Goal: Communication & Community: Answer question/provide support

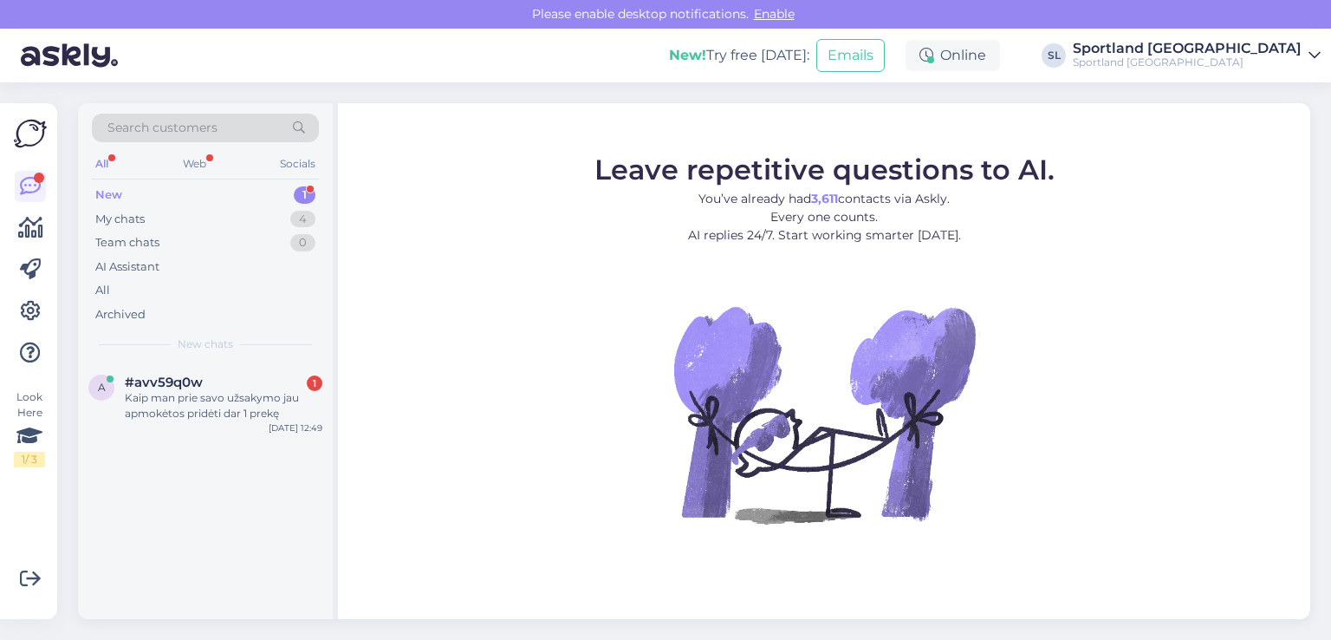
click at [166, 419] on div "Kaip man prie savo užsakymo jau apmokėtos pridėti dar 1 prekę" at bounding box center [224, 405] width 198 height 31
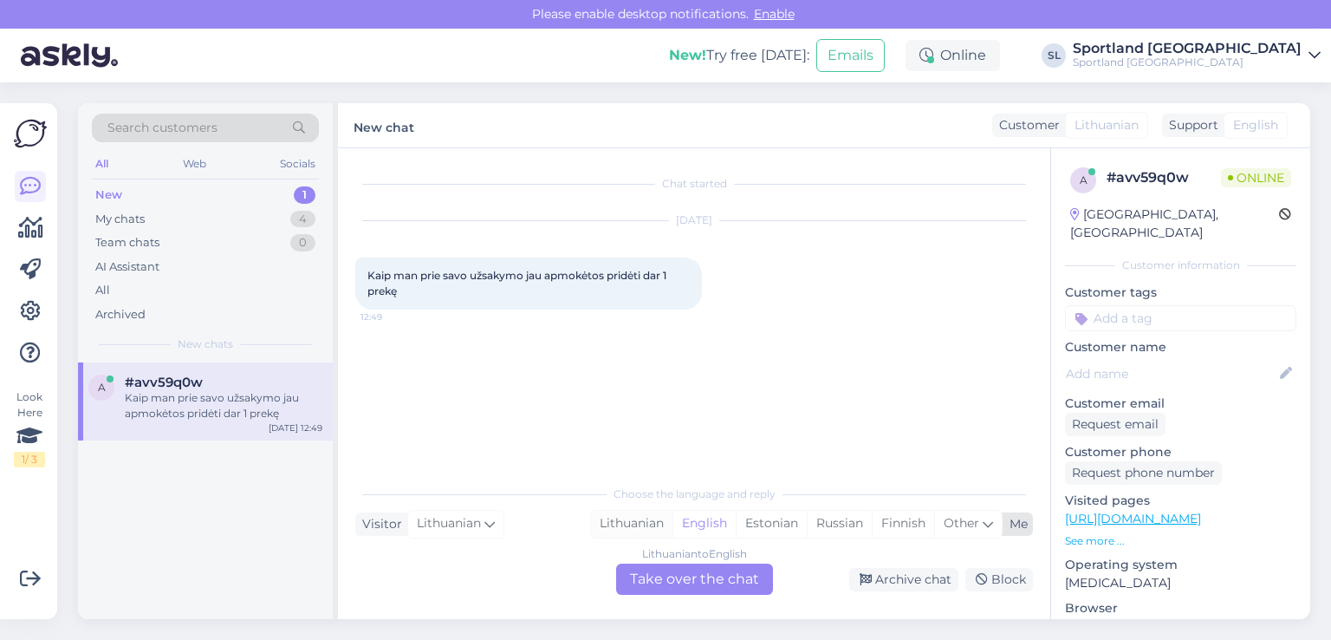
click at [605, 526] on div "Lithuanian" at bounding box center [631, 524] width 81 height 26
click at [654, 573] on div "Lithuanian to Lithuanian Take over the chat" at bounding box center [694, 578] width 157 height 31
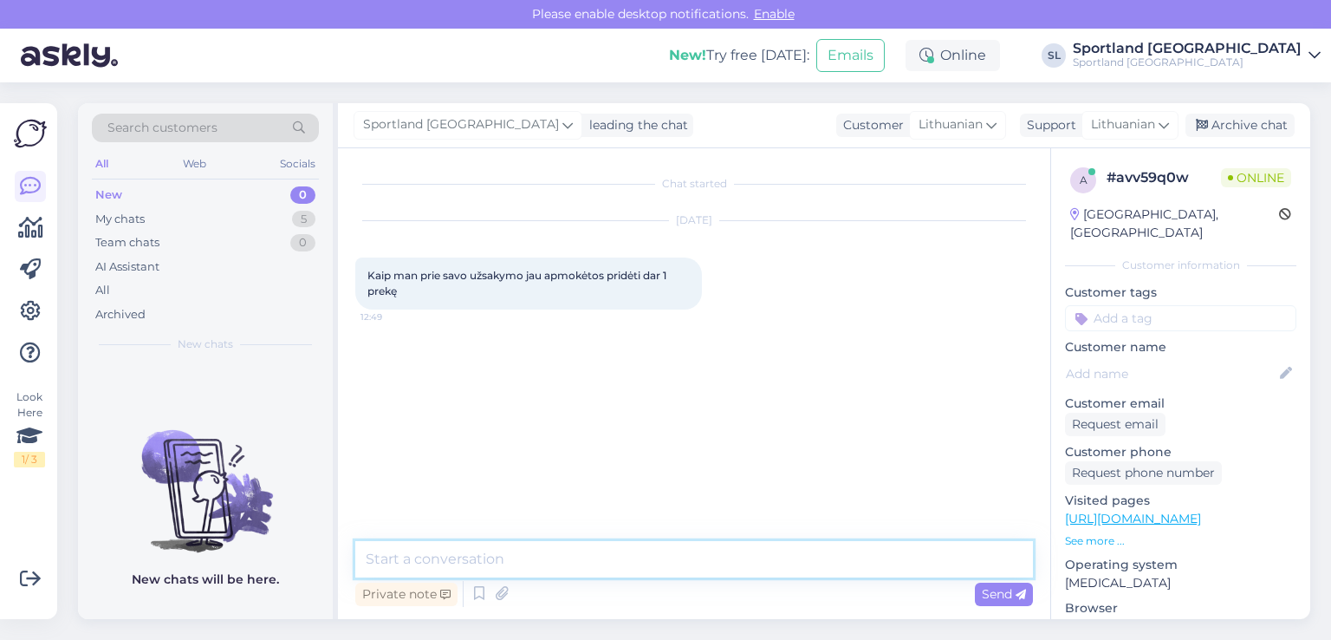
click at [613, 552] on textarea at bounding box center [694, 559] width 678 height 36
type textarea "Sveiki"
type textarea "deja tokios galimybės nėra"
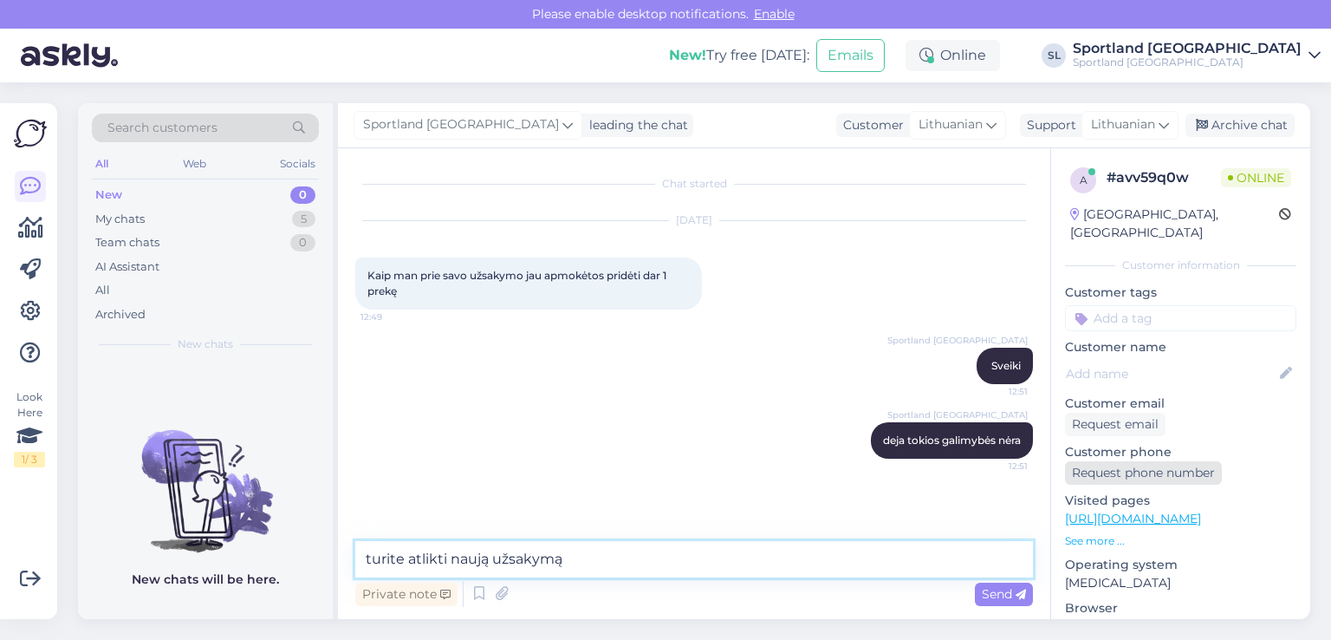
type textarea "turite atlikti naują užsakymą"
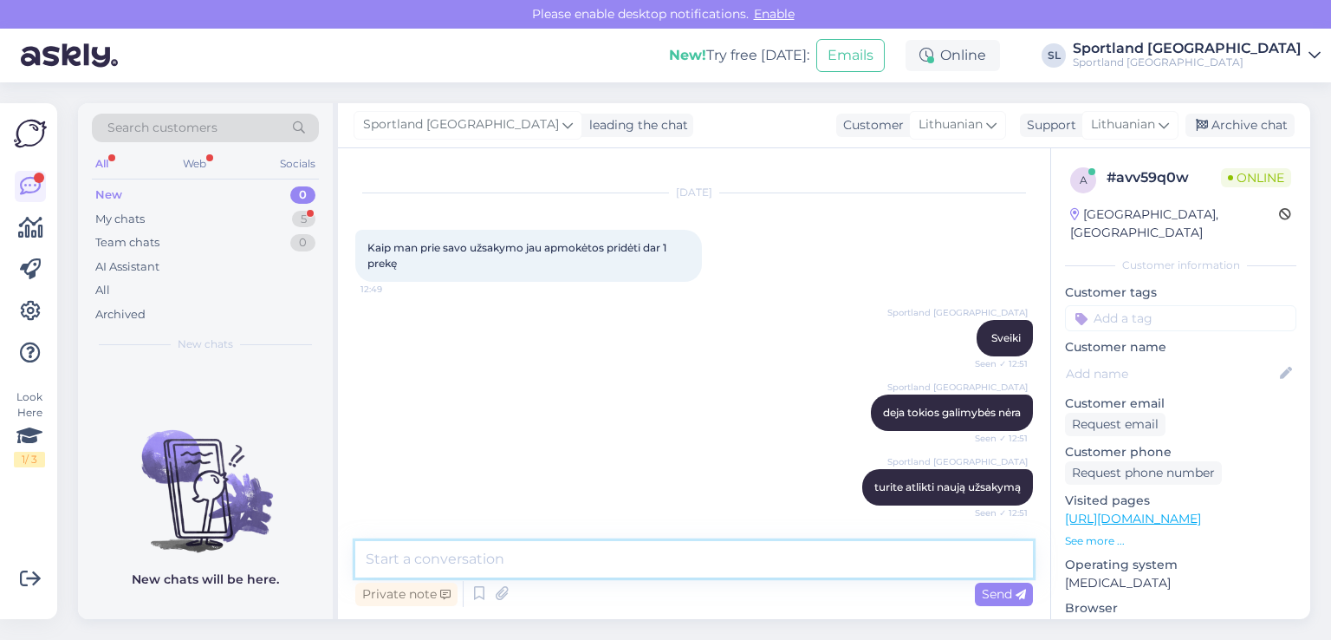
scroll to position [101, 0]
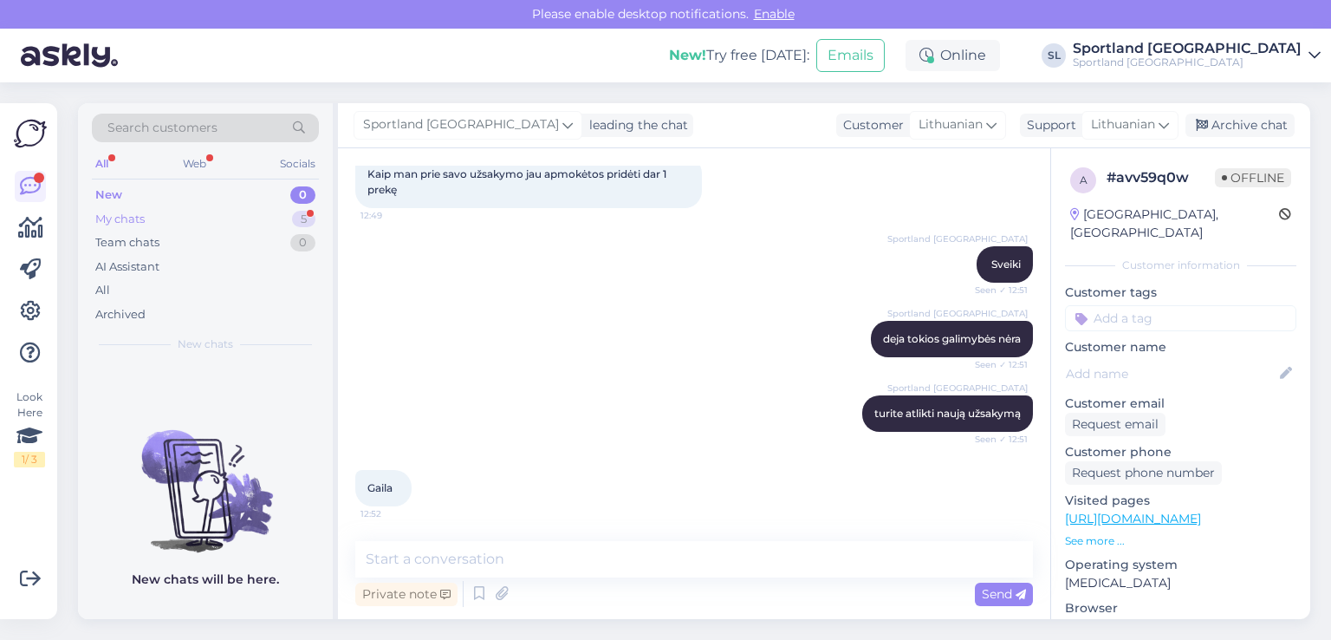
click at [251, 212] on div "My chats 5" at bounding box center [205, 219] width 227 height 24
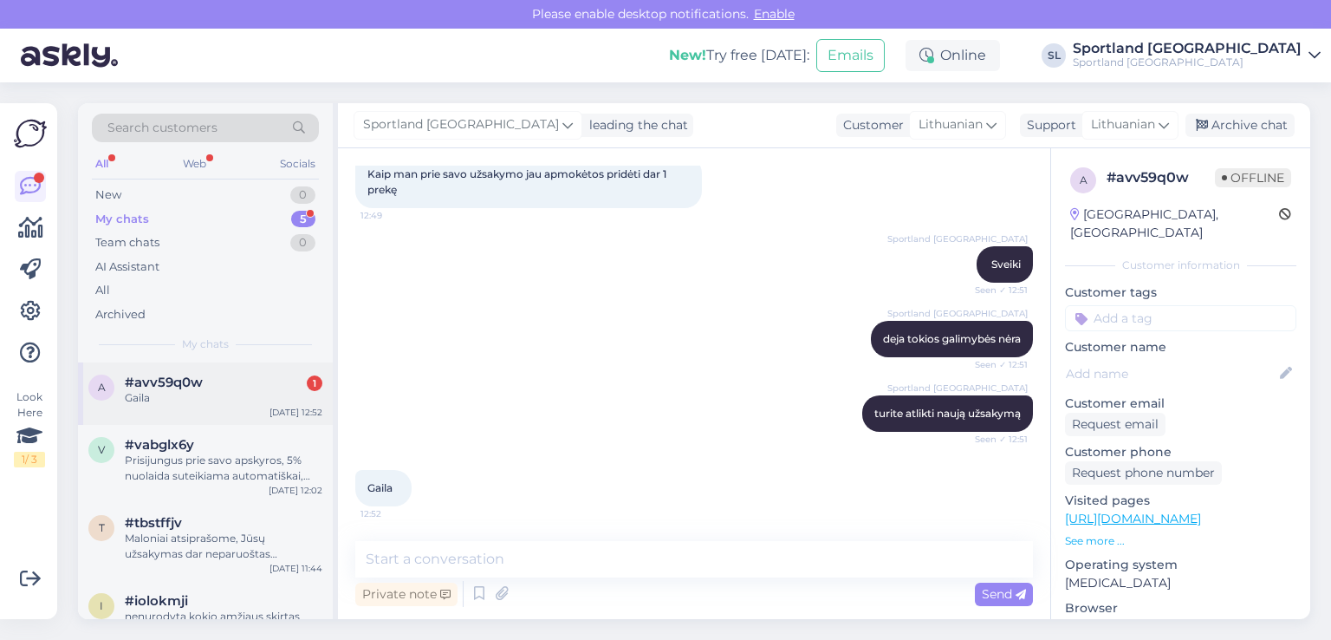
click at [191, 381] on span "#avv59q0w" at bounding box center [164, 382] width 78 height 16
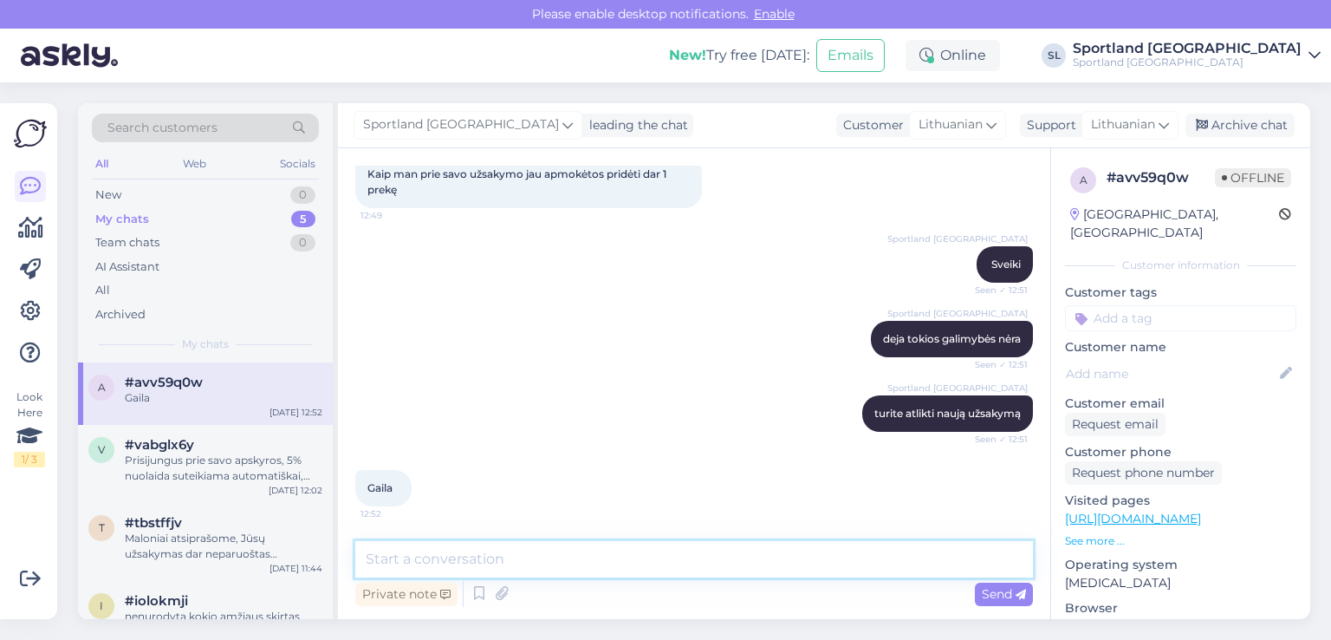
click at [541, 562] on textarea at bounding box center [694, 559] width 678 height 36
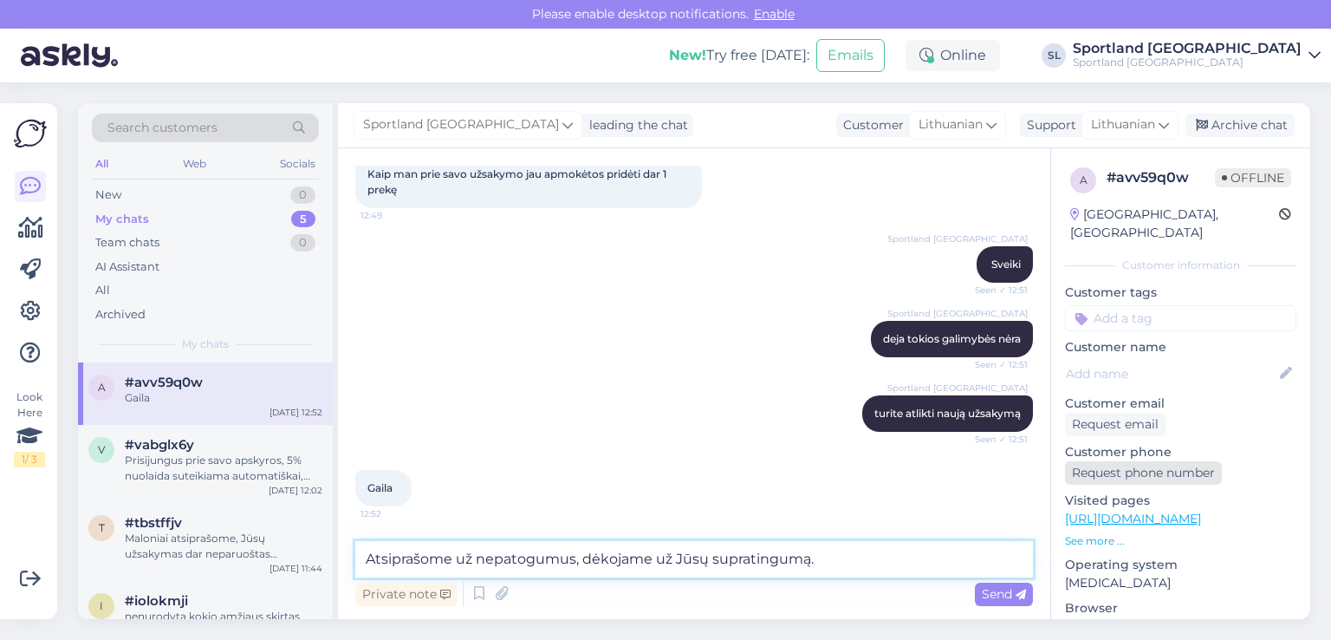
type textarea "Atsiprašome už nepatogumus, dėkojame už Jūsų supratingumą."
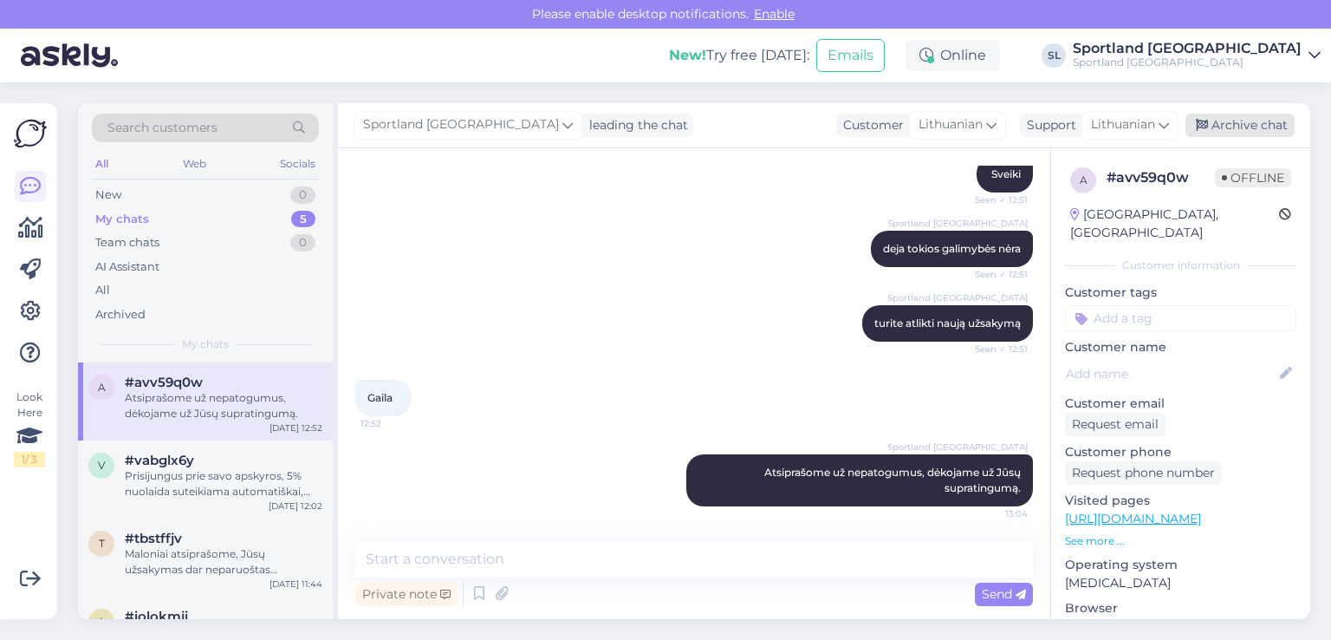
click at [1255, 120] on div "Archive chat" at bounding box center [1240, 125] width 109 height 23
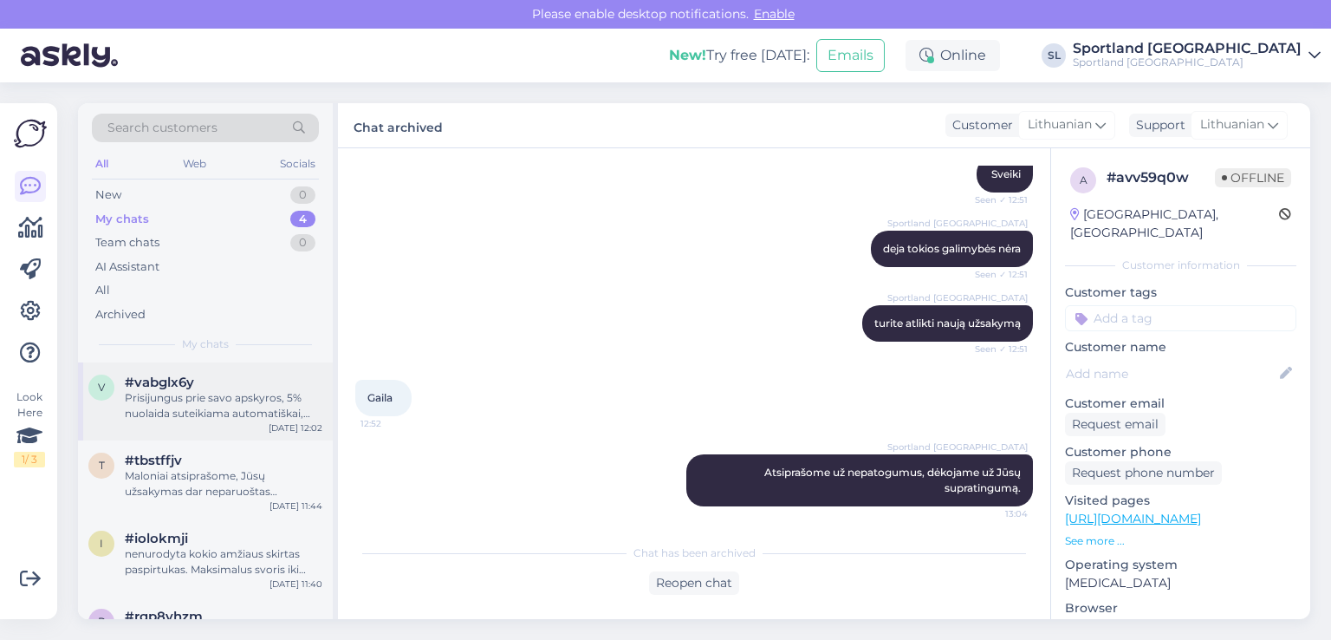
click at [223, 418] on div "Prisijungus prie savo apskyros, 5% nuolaida suteikiama automatiškai, negalioja …" at bounding box center [224, 405] width 198 height 31
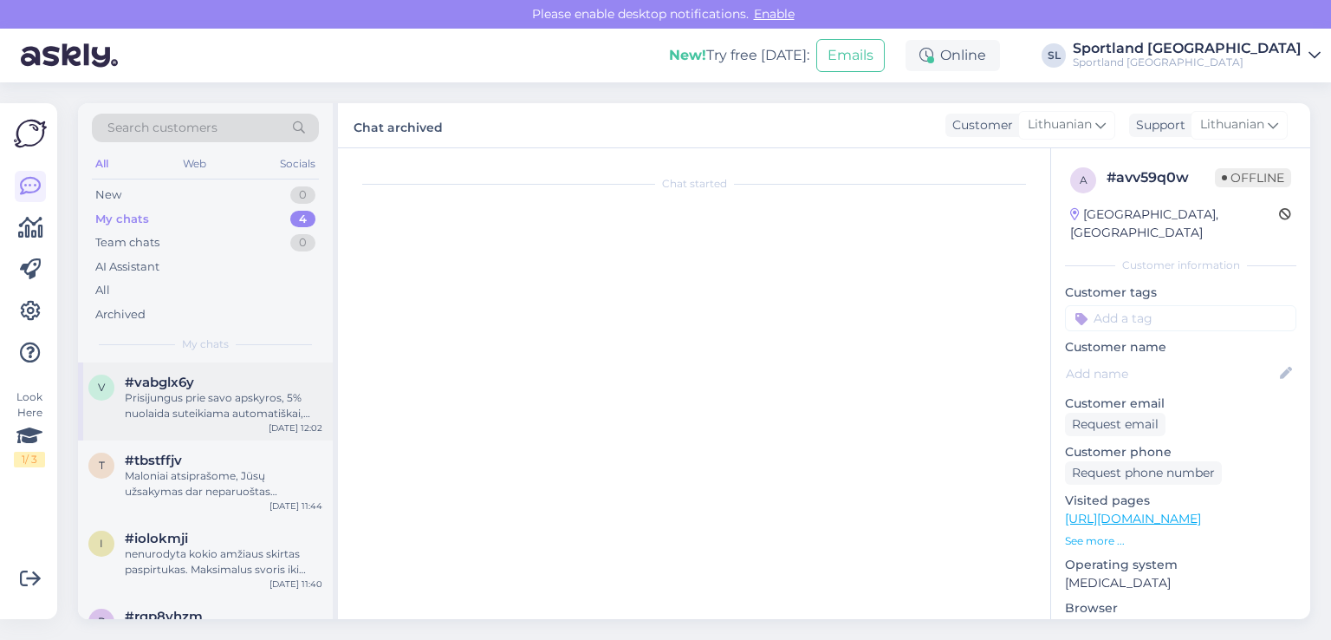
scroll to position [478, 0]
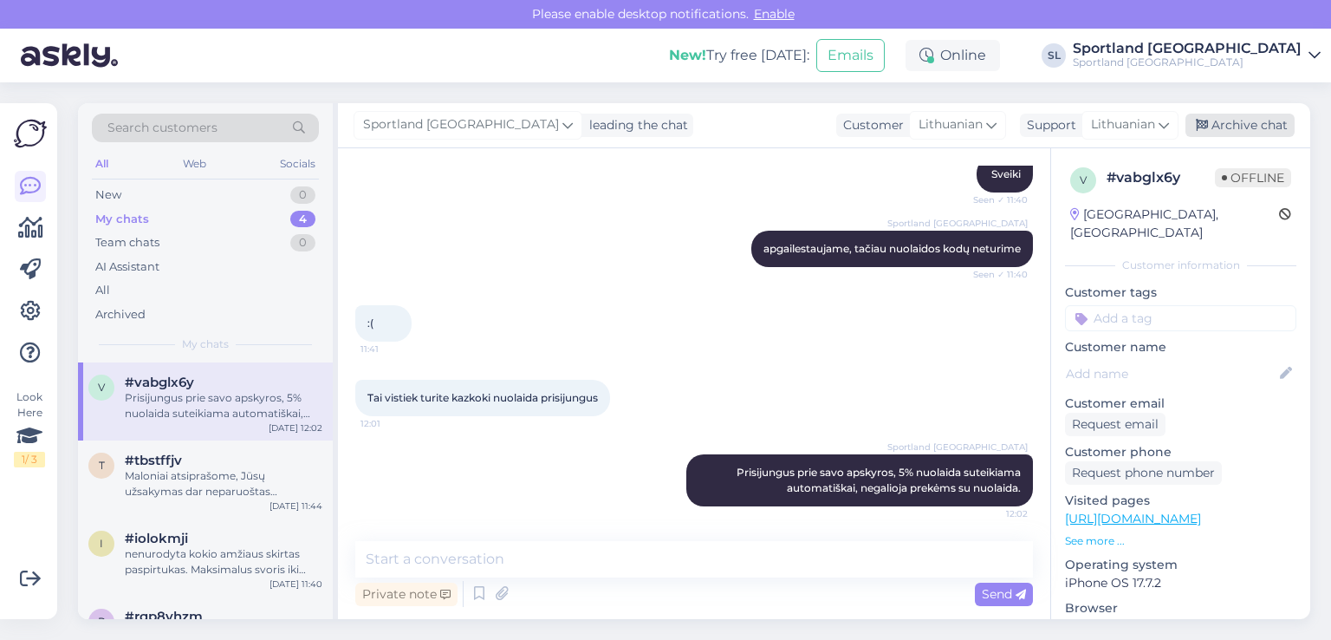
click at [1241, 120] on div "Archive chat" at bounding box center [1240, 125] width 109 height 23
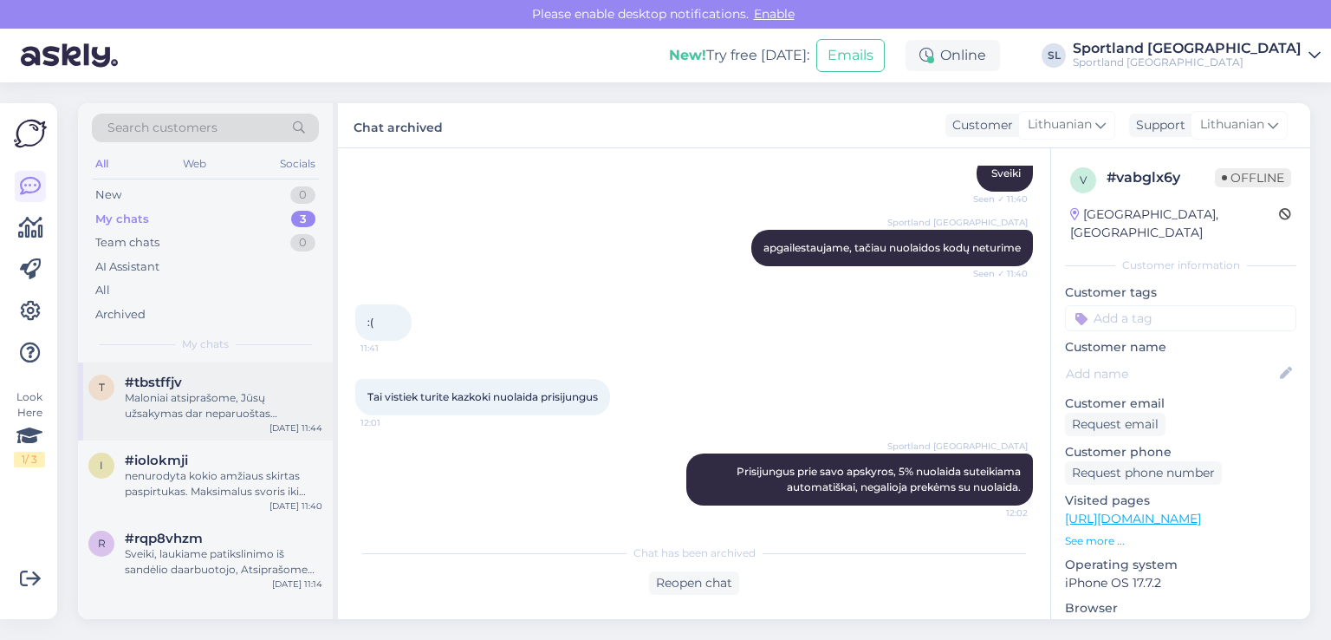
click at [199, 404] on div "Maloniai atsiprašome, Jūsų užsakymas dar neparuoštas išsiuntimui, greitu metu k…" at bounding box center [224, 405] width 198 height 31
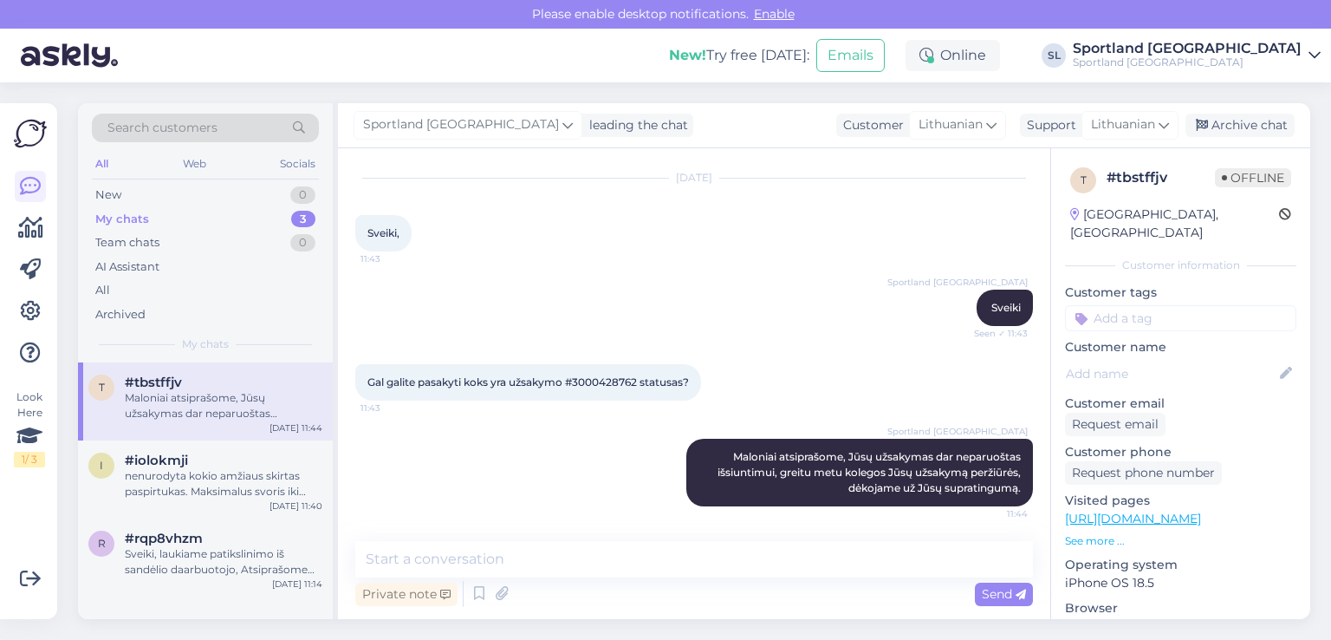
scroll to position [59, 0]
click at [574, 375] on span "Gal galite pasakyti koks yra užsakymo #3000428762 statusas?" at bounding box center [529, 381] width 322 height 13
copy span "3000428762"
click at [146, 478] on div "nenurodyta kokio amžiaus skirtas paspirtukas. Maksimalus svoris iki 100kg." at bounding box center [224, 483] width 198 height 31
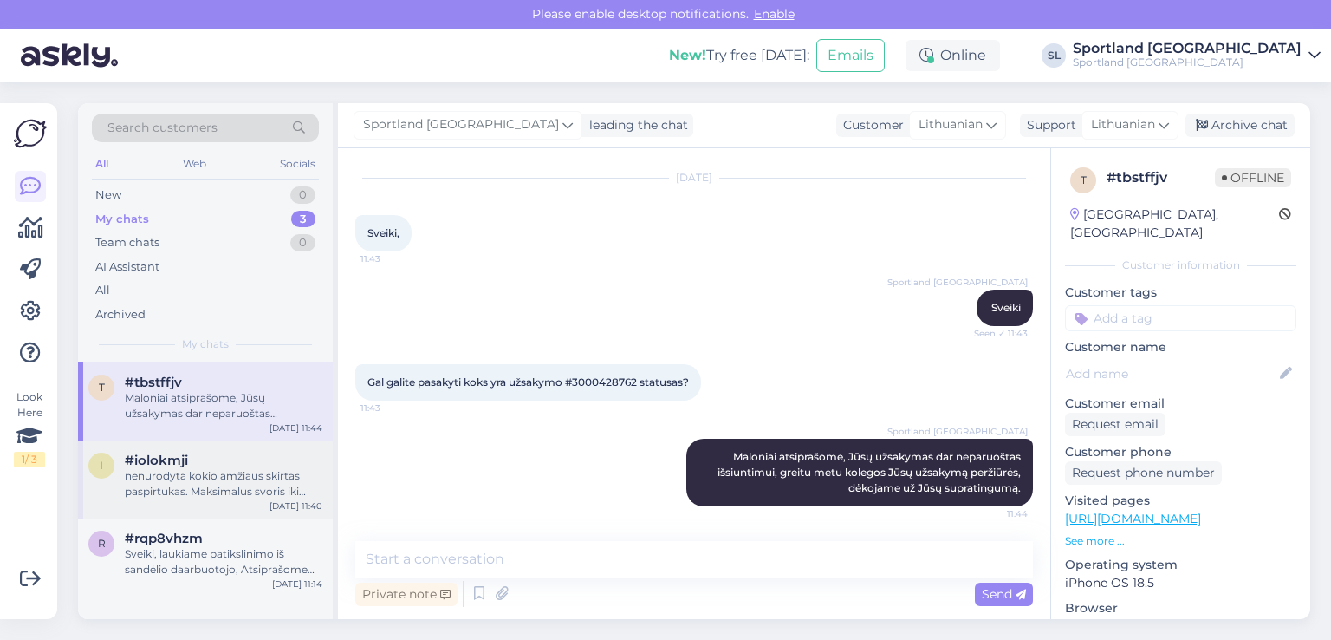
scroll to position [973, 0]
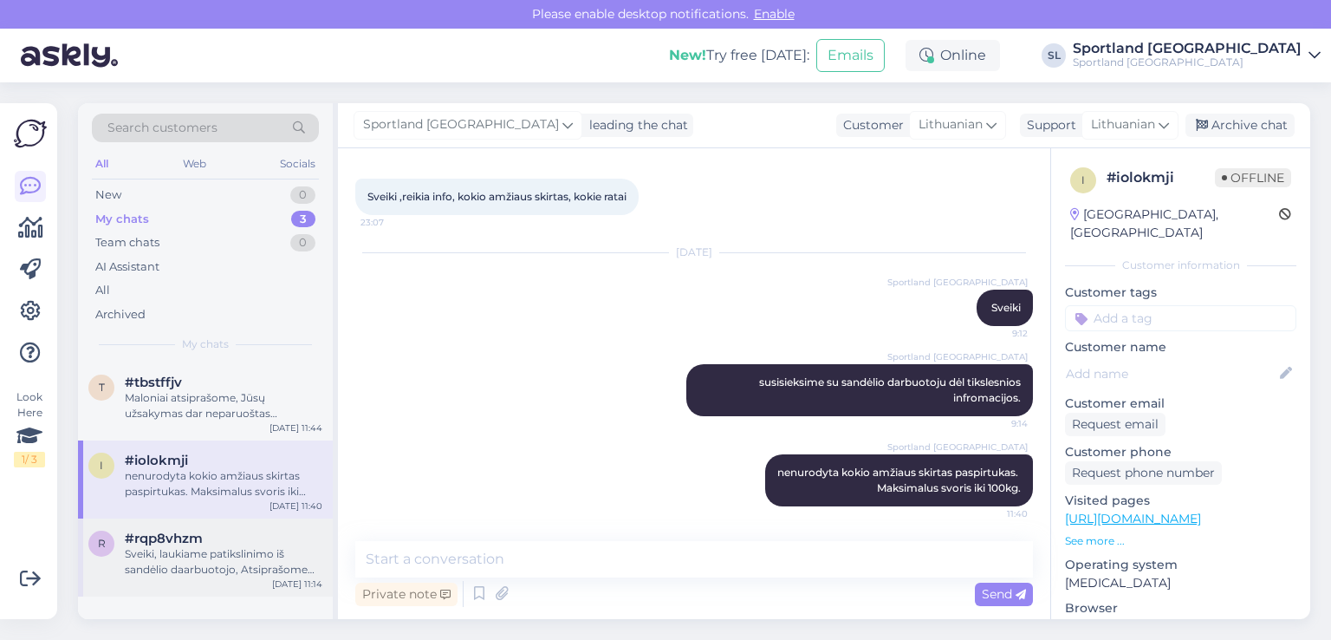
click at [166, 571] on div "Sveiki, laukiame patikslinimo iš sandėlio daarbuotojo, Atsiprašome dėl nepatogu…" at bounding box center [224, 561] width 198 height 31
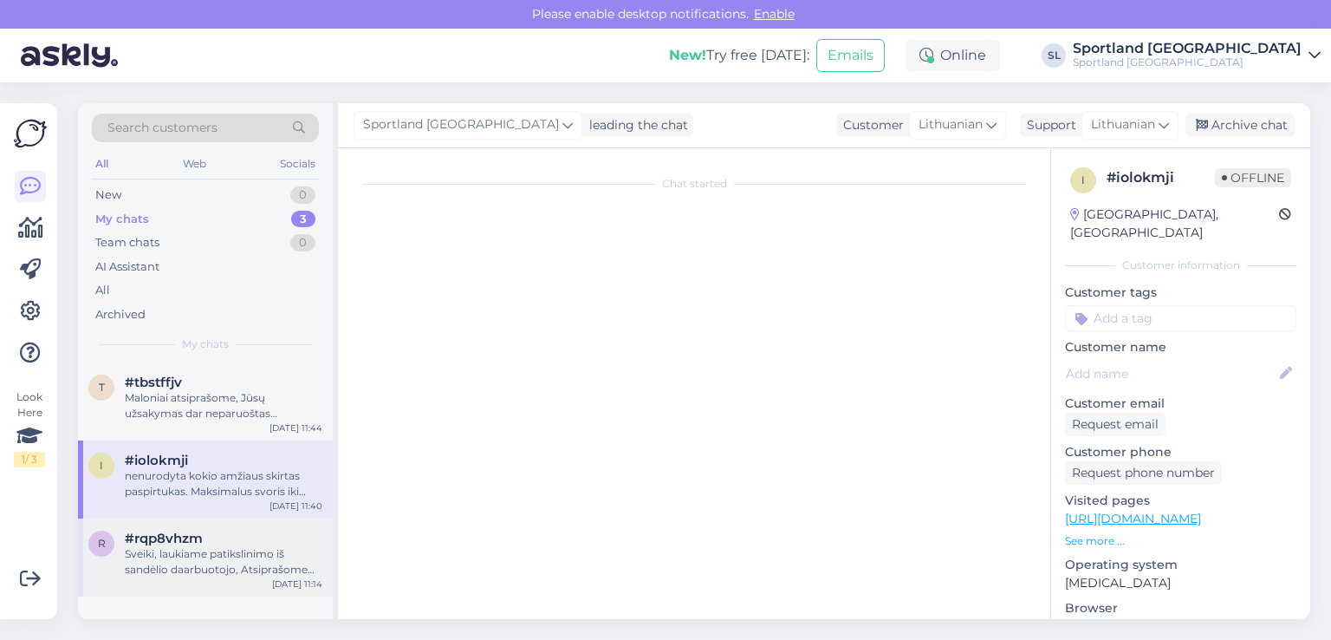
scroll to position [819, 0]
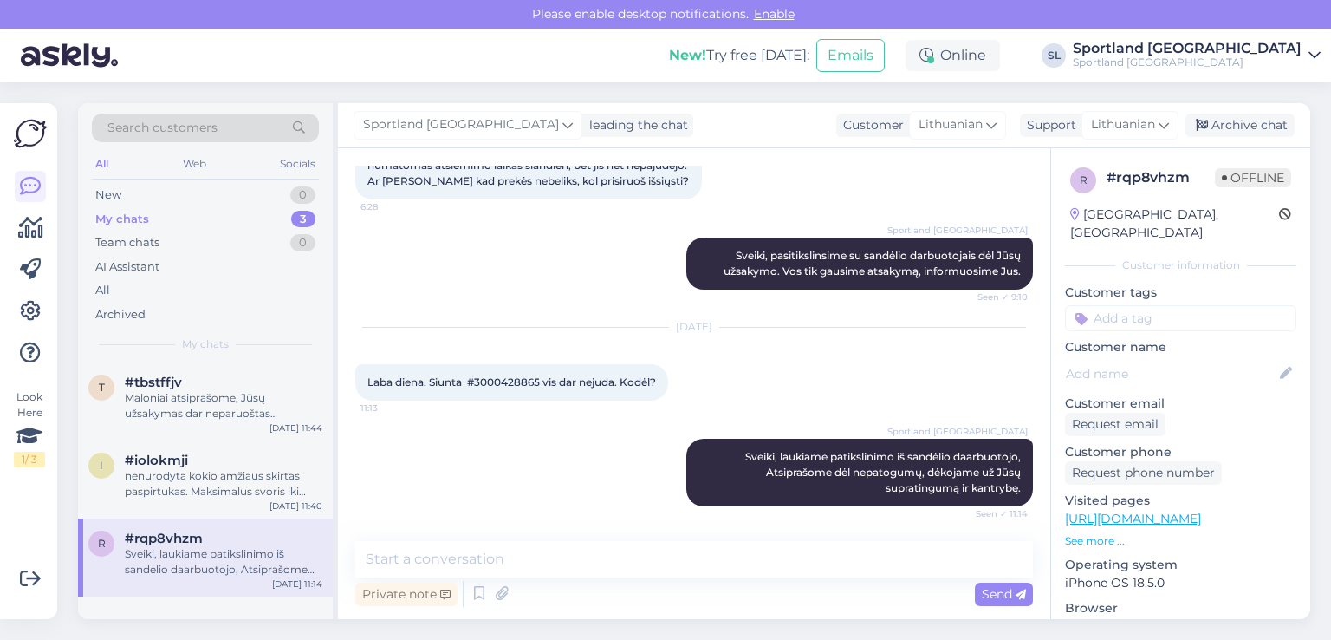
click at [494, 383] on span "Laba diena. Siunta #3000428865 vis dar nejuda. Kodėl?" at bounding box center [512, 381] width 289 height 13
copy span "3000428865"
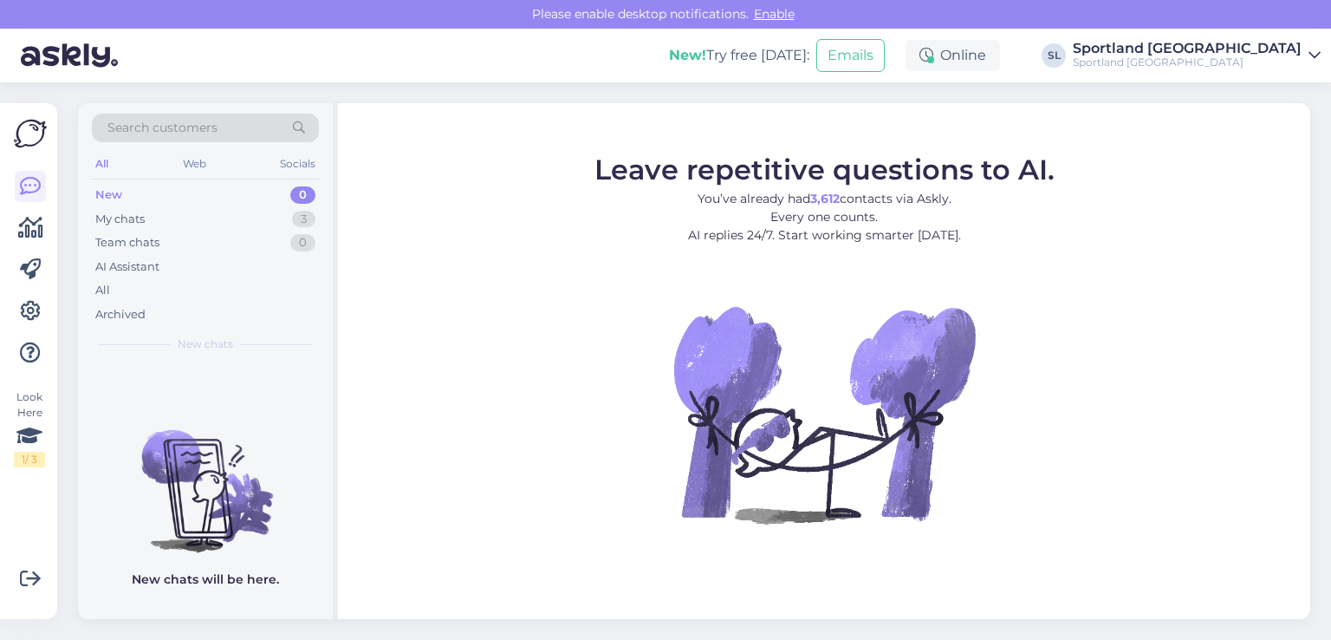
click at [118, 292] on div "All" at bounding box center [205, 290] width 227 height 24
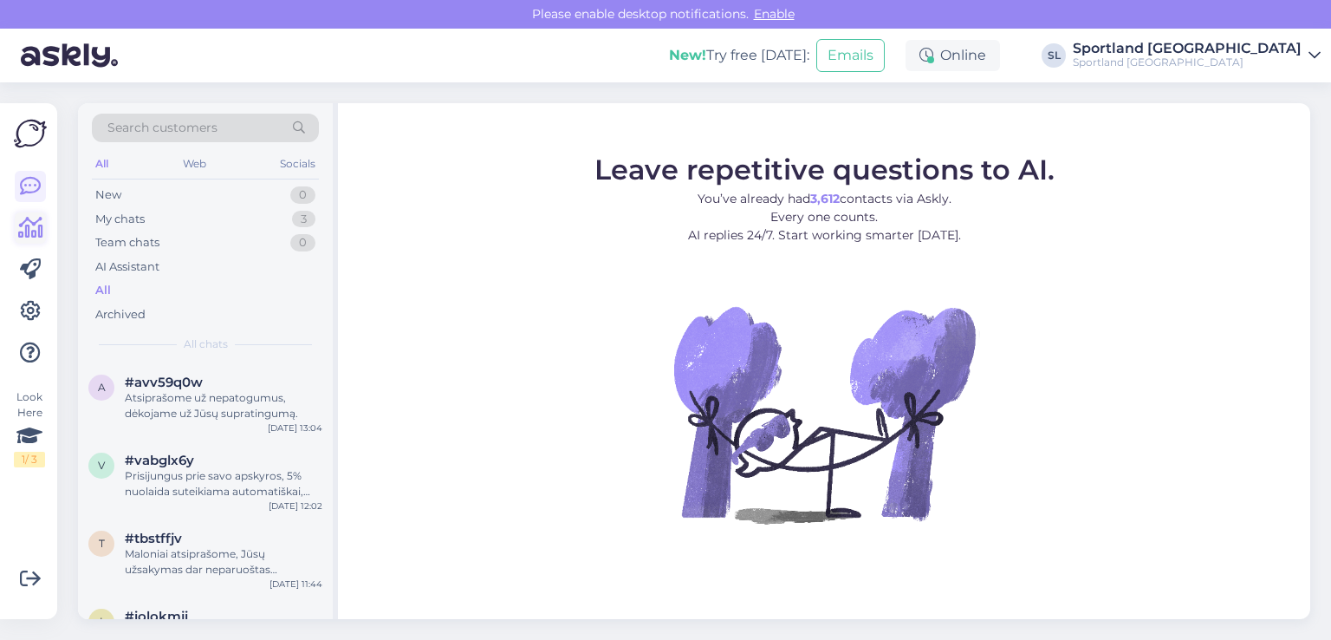
click at [16, 223] on link at bounding box center [30, 227] width 31 height 31
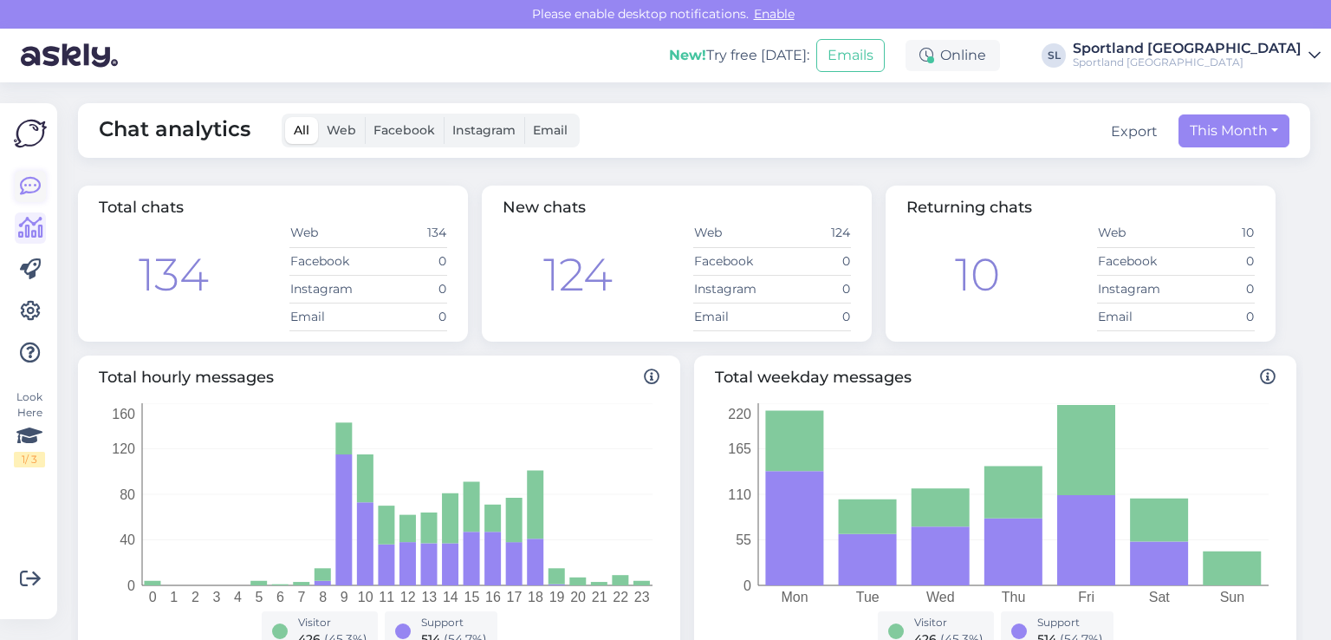
click at [36, 189] on icon at bounding box center [30, 186] width 21 height 21
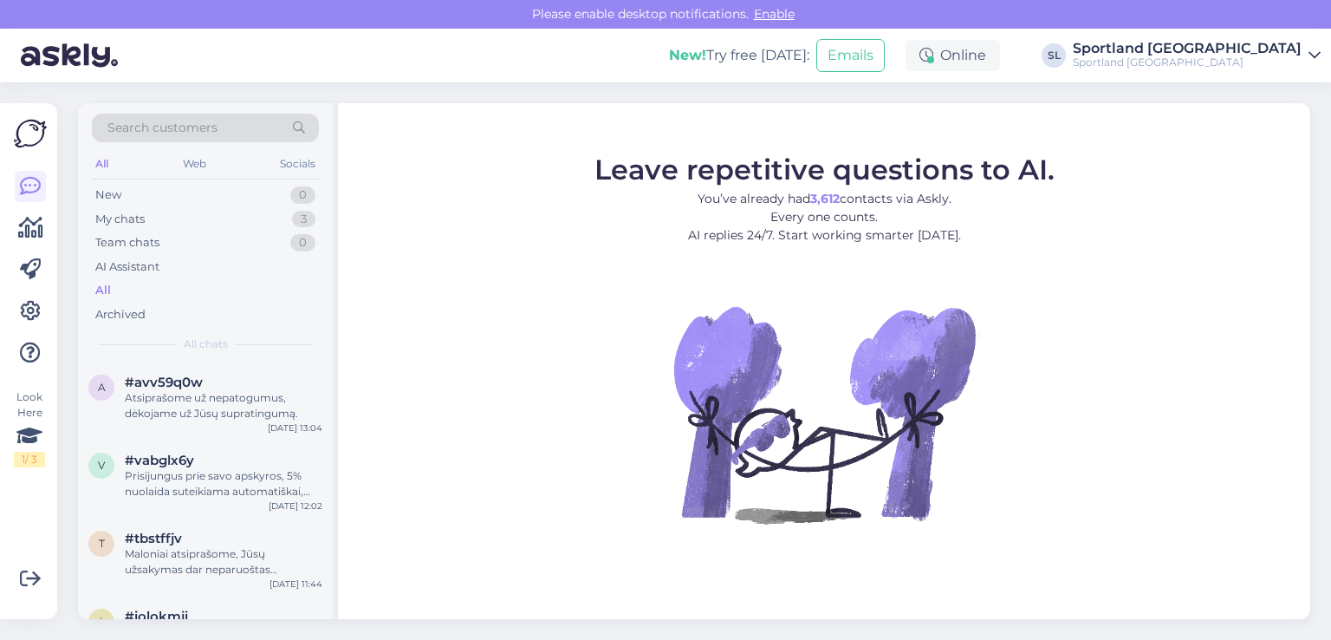
click at [104, 292] on div "All" at bounding box center [103, 290] width 16 height 17
click at [191, 404] on div "Sveiki, buvau užsisakęs kuprinę iš šios svetainės be paskyros. Praėjo daugiau n…" at bounding box center [224, 405] width 198 height 31
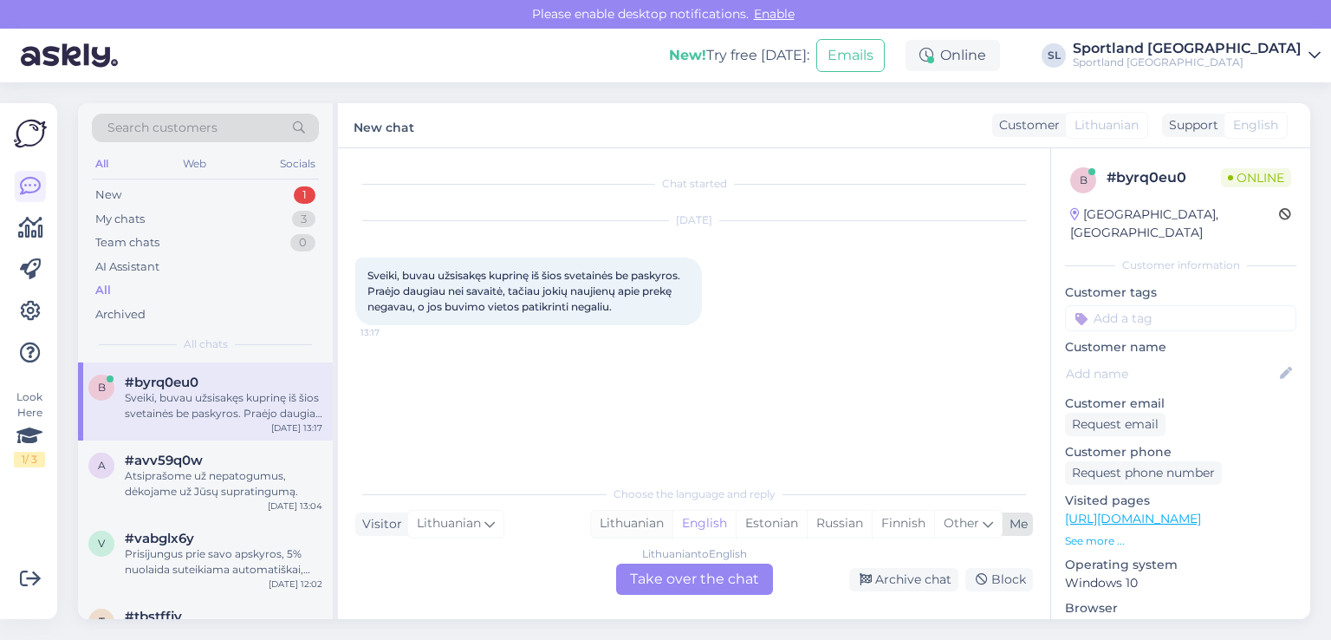
click at [639, 524] on div "Lithuanian" at bounding box center [631, 524] width 81 height 26
click at [660, 575] on div "Lithuanian to Lithuanian Take over the chat" at bounding box center [694, 578] width 157 height 31
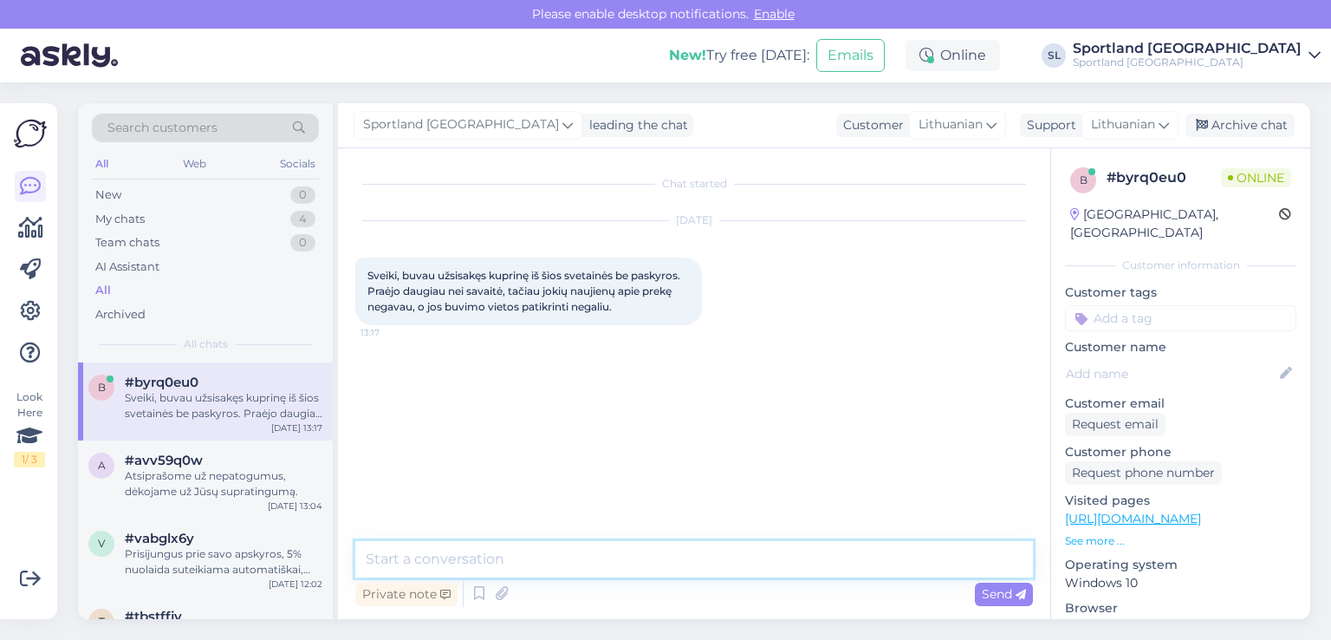
click at [614, 566] on textarea at bounding box center [694, 559] width 678 height 36
type textarea "Sveiki"
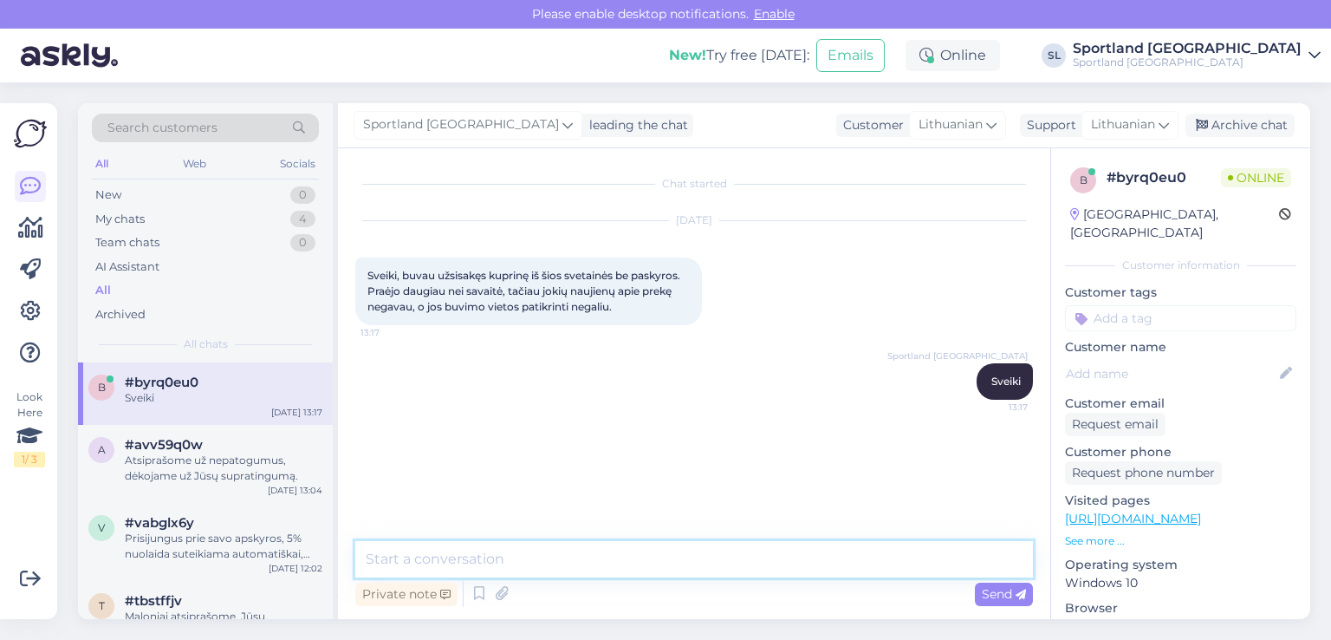
click at [573, 552] on textarea at bounding box center [694, 559] width 678 height 36
type textarea "ar užsakymo numerį turite?"
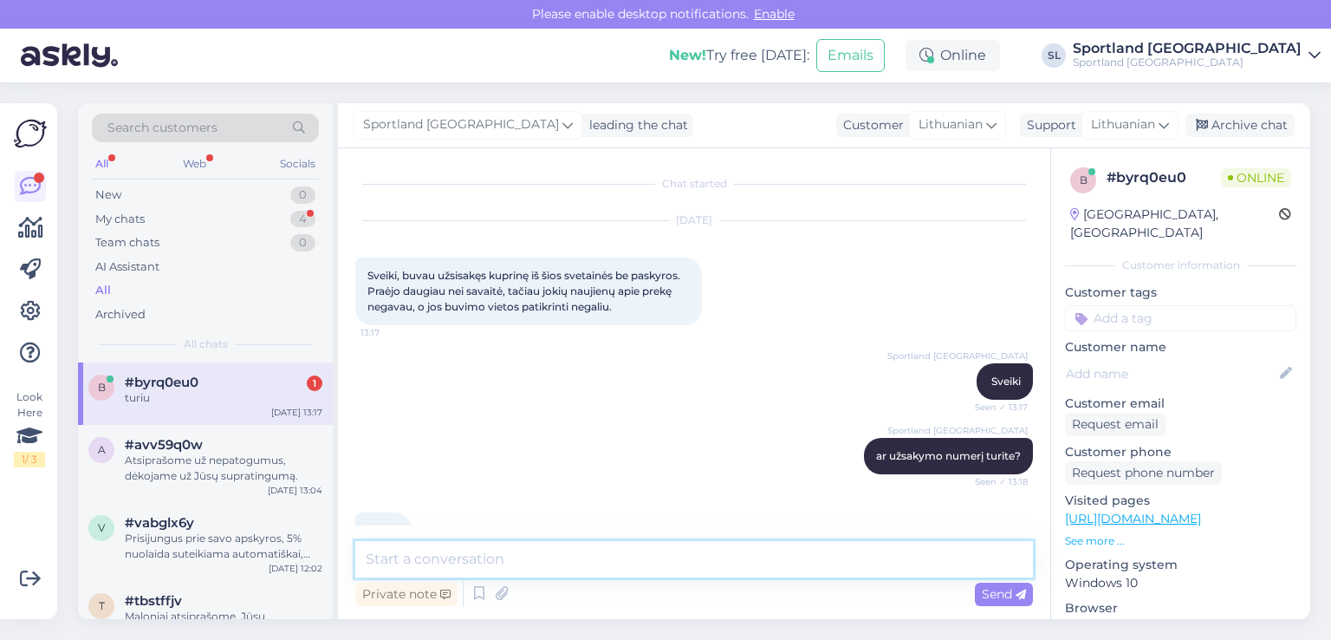
scroll to position [42, 0]
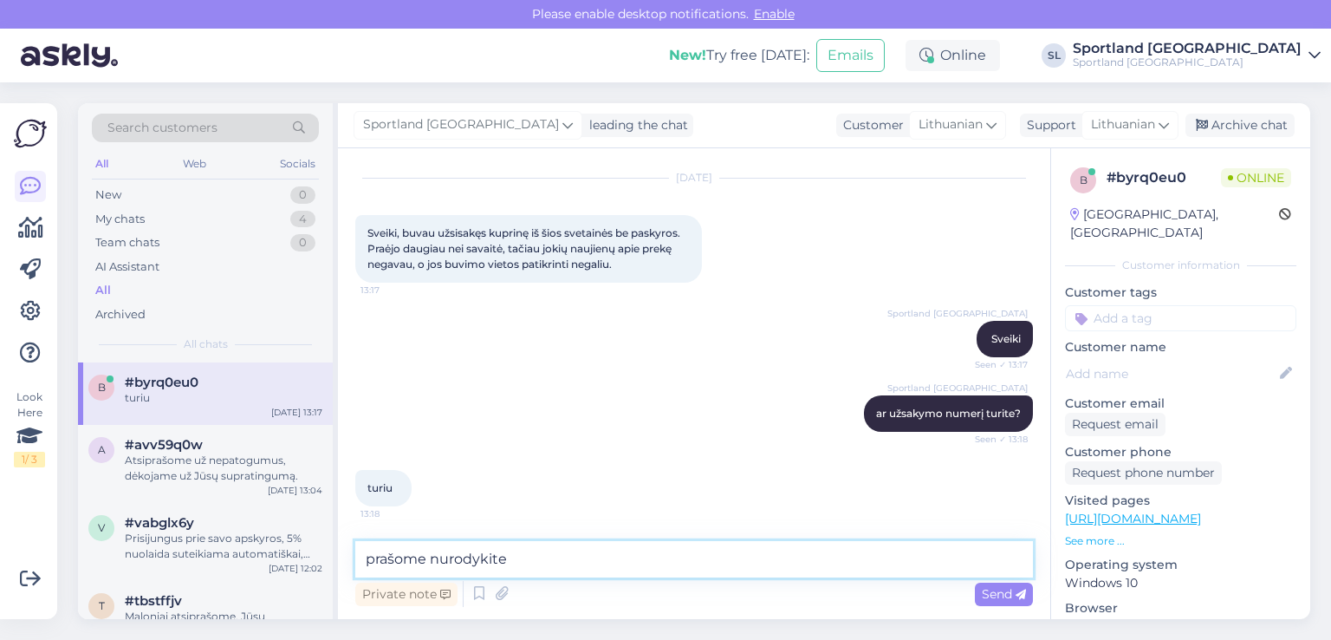
type textarea "prašome nurodykite"
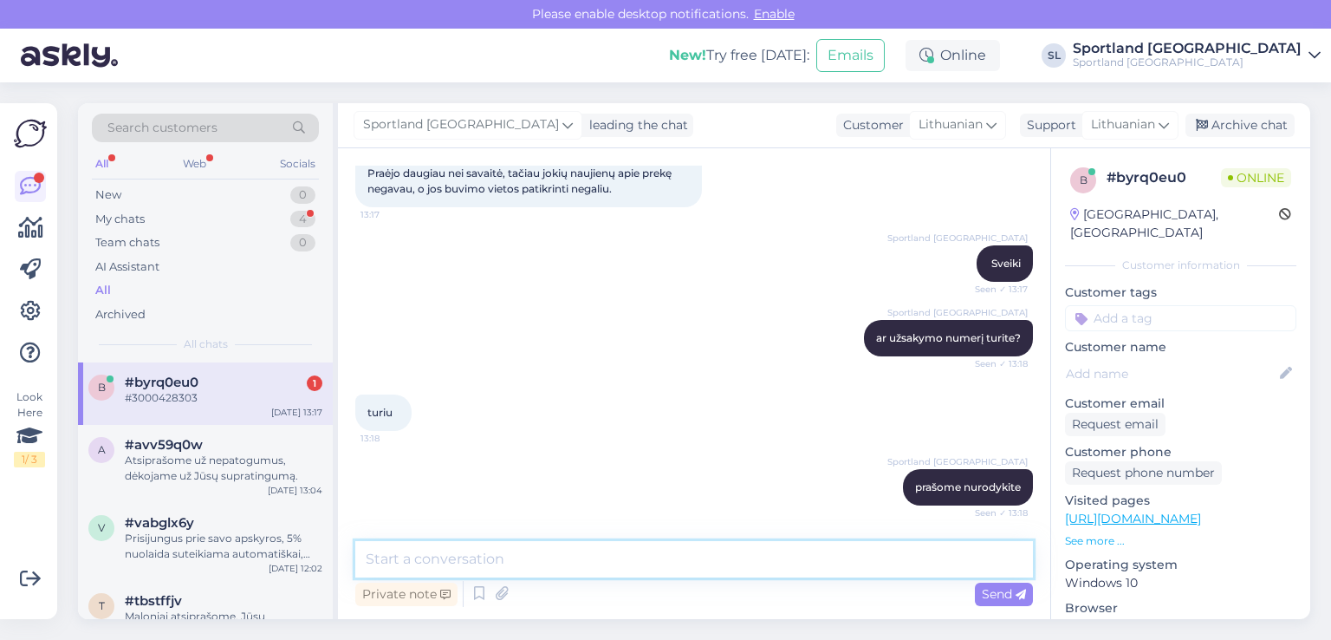
scroll to position [192, 0]
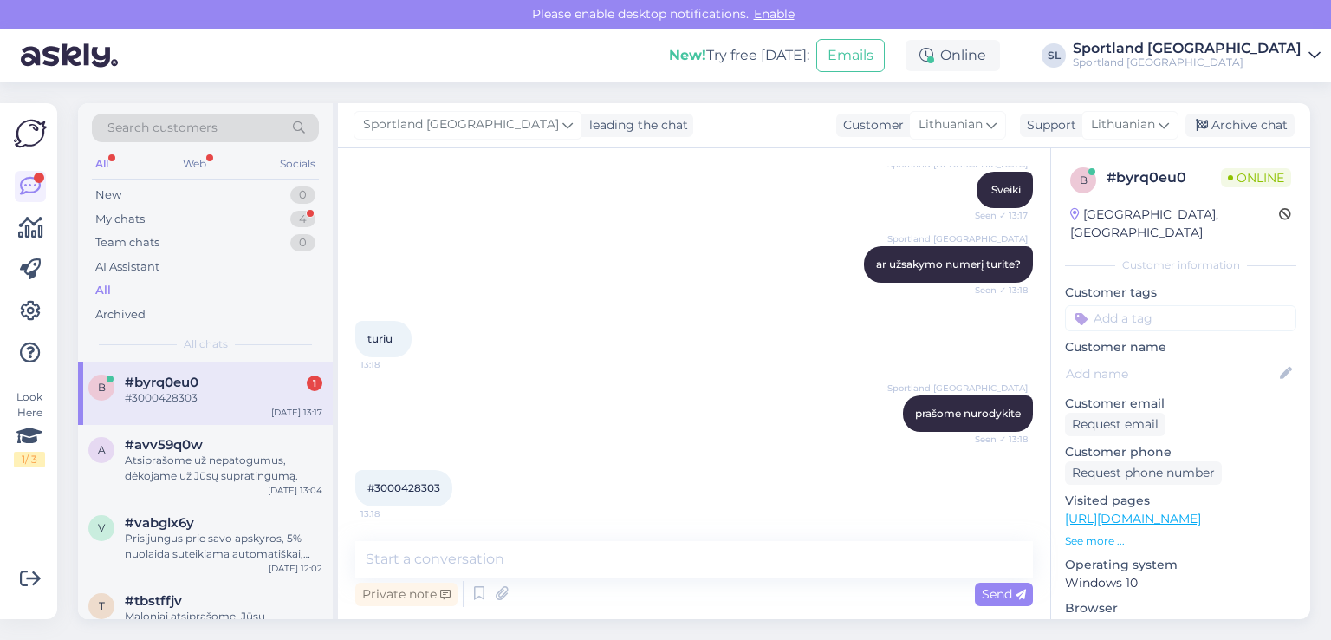
click at [398, 488] on span "#3000428303" at bounding box center [404, 487] width 73 height 13
copy div "3000428303 13:18"
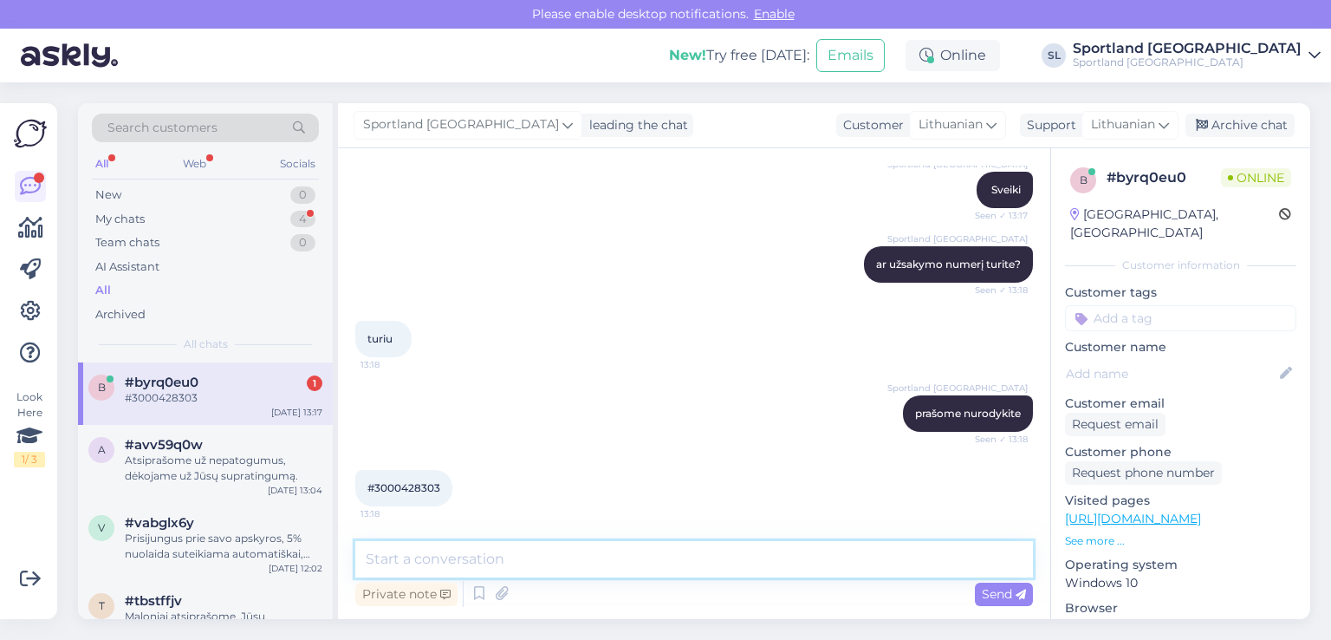
click at [605, 555] on textarea at bounding box center [694, 559] width 678 height 36
type textarea "J"
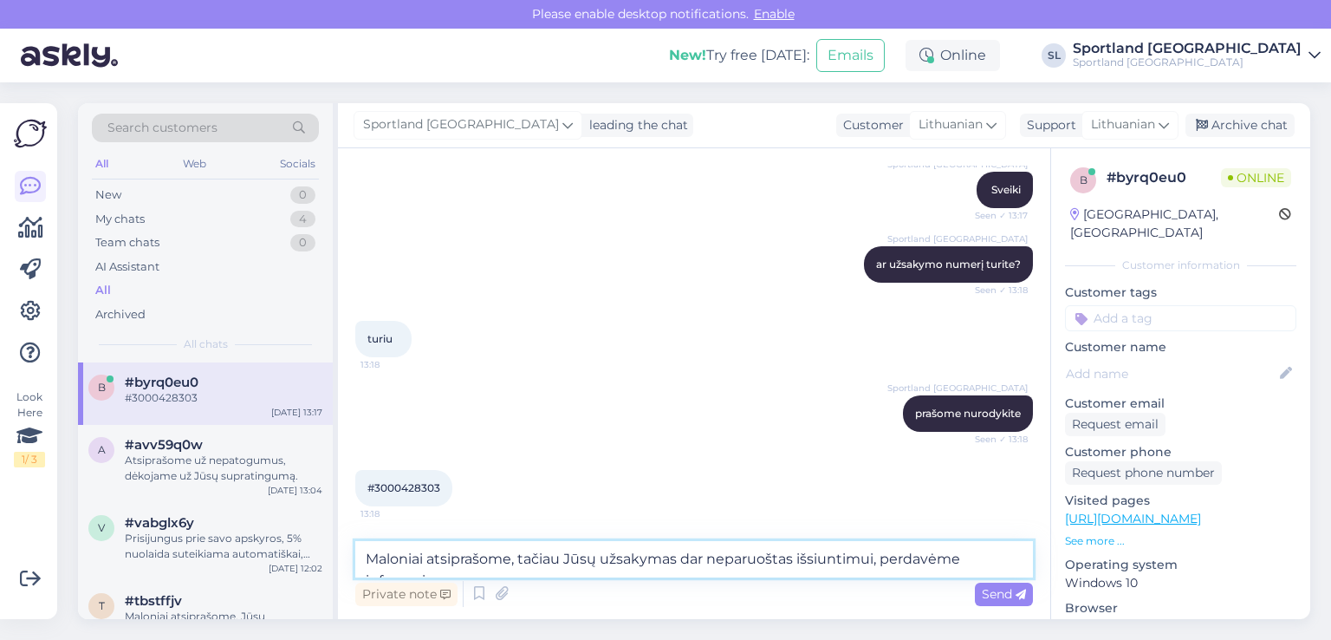
scroll to position [210, 0]
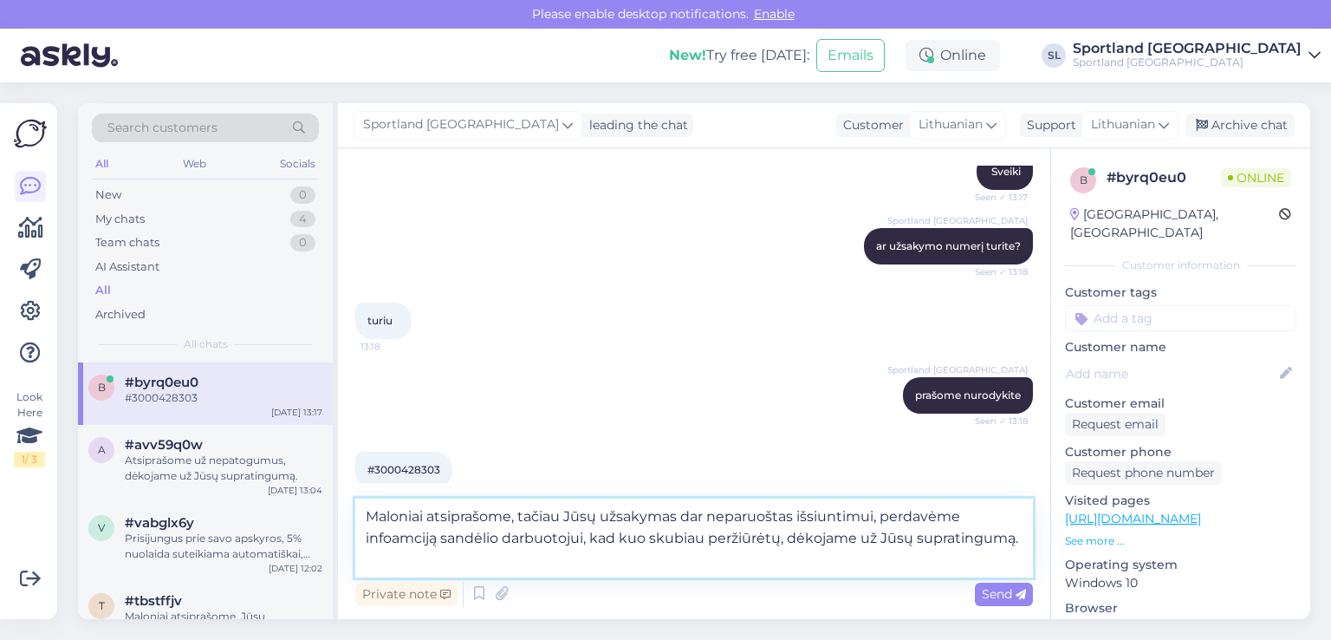
type textarea "Maloniai atsiprašome, tačiau Jūsų užsakymas dar neparuoštas išsiuntimui, perdav…"
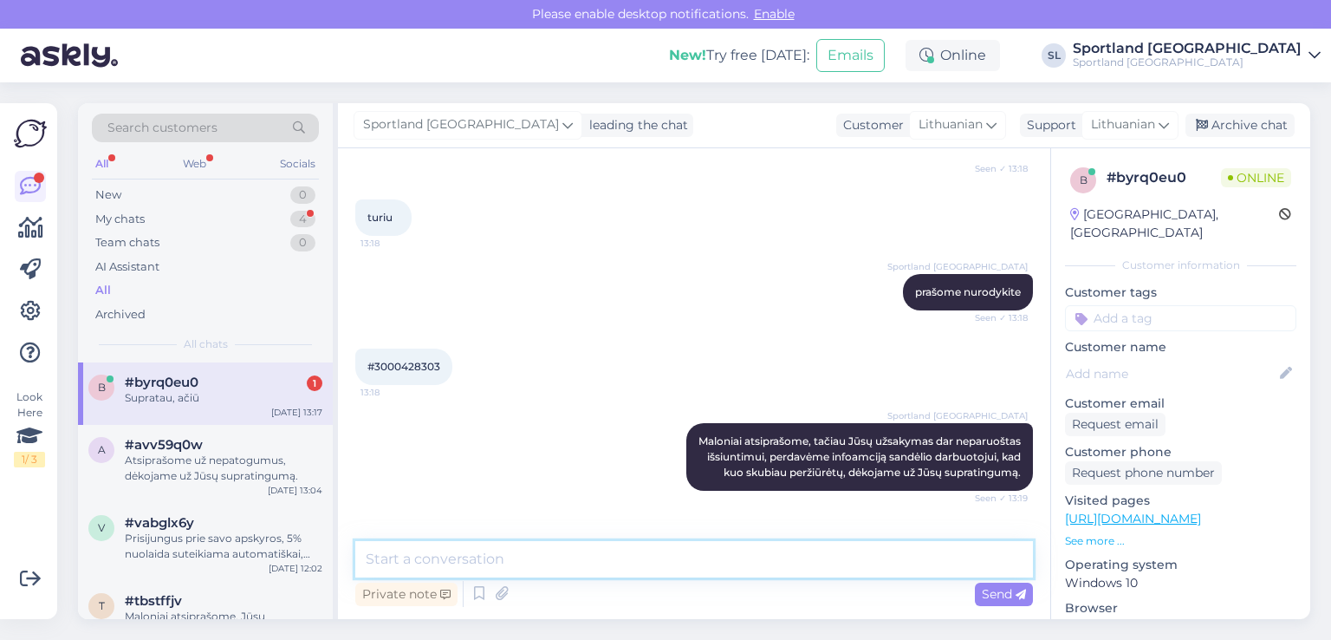
scroll to position [388, 0]
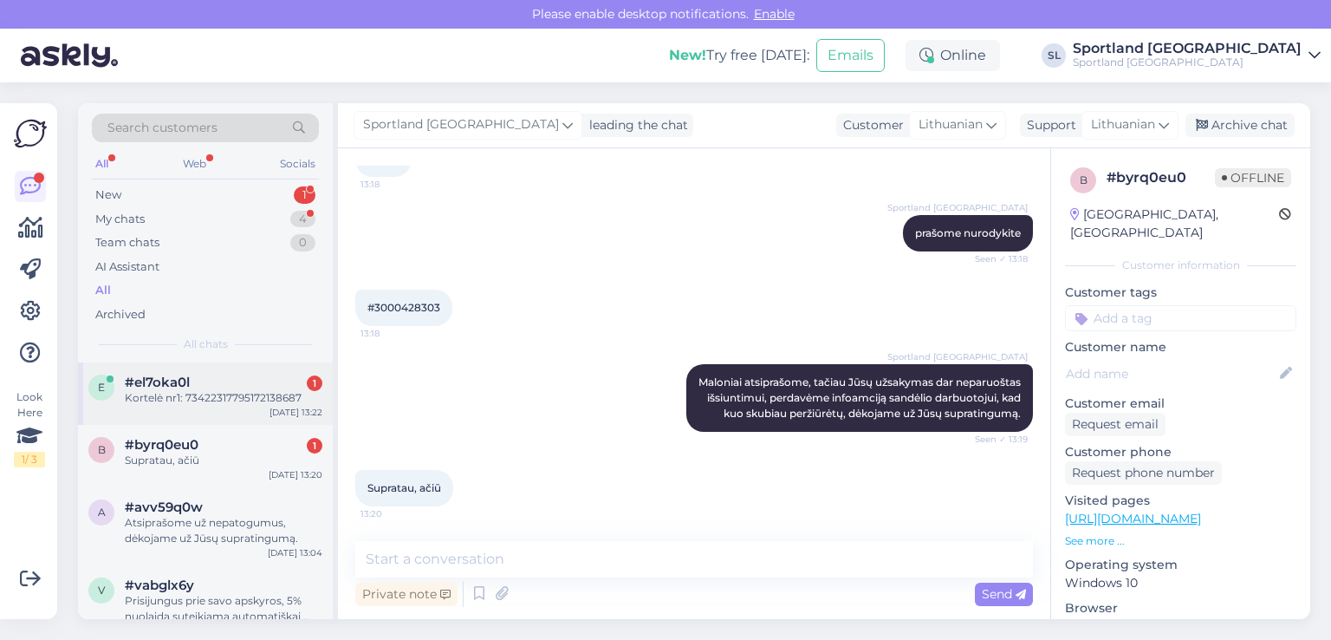
click at [244, 395] on div "Kortelė nr1: 73422317795172138687" at bounding box center [224, 398] width 198 height 16
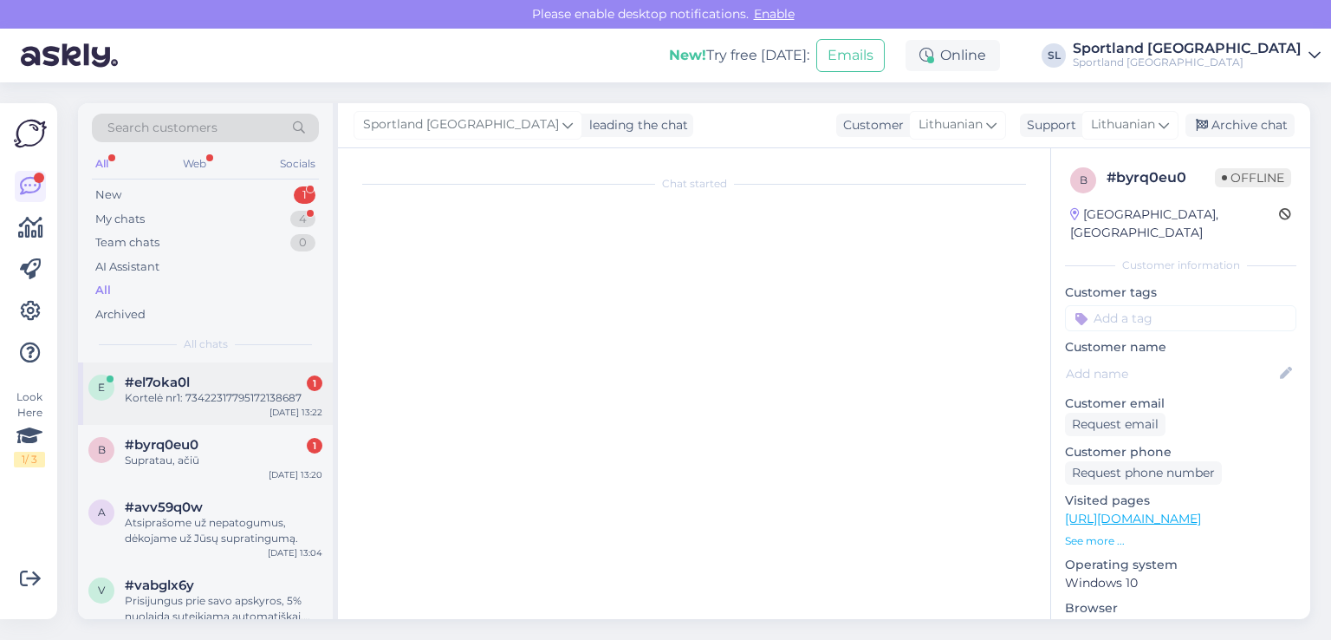
scroll to position [154, 0]
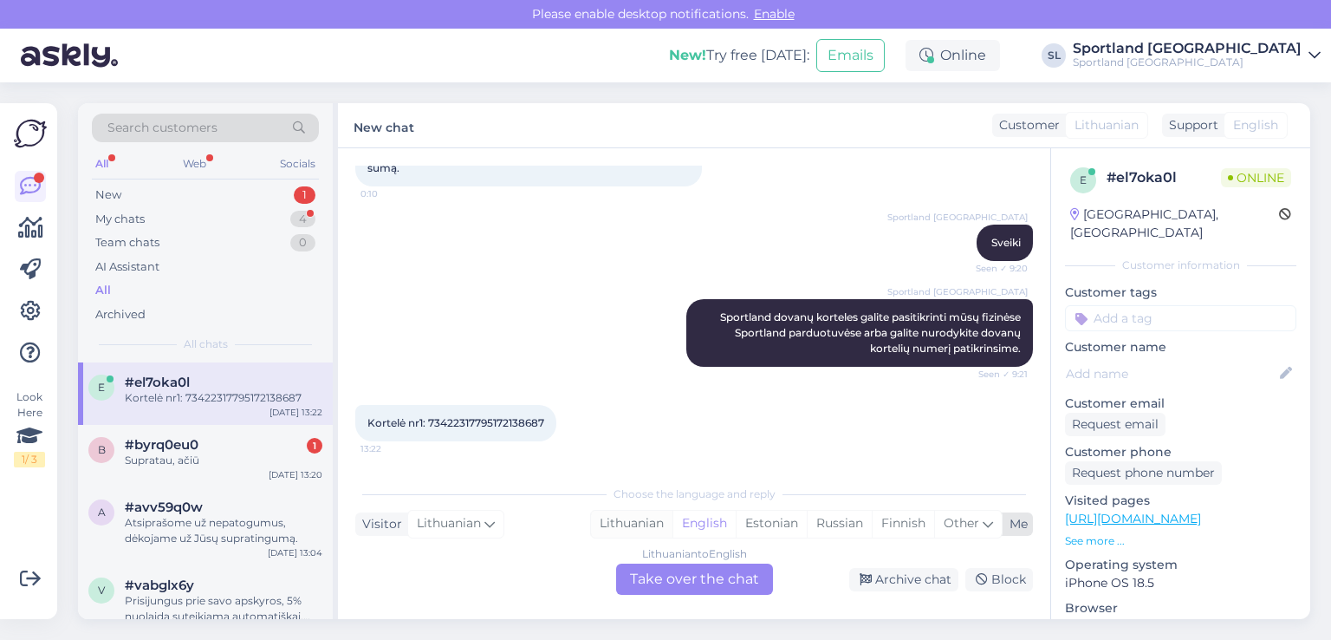
click at [636, 525] on div "Lithuanian" at bounding box center [631, 524] width 81 height 26
click at [671, 580] on div "Lithuanian to Lithuanian Take over the chat" at bounding box center [694, 578] width 157 height 31
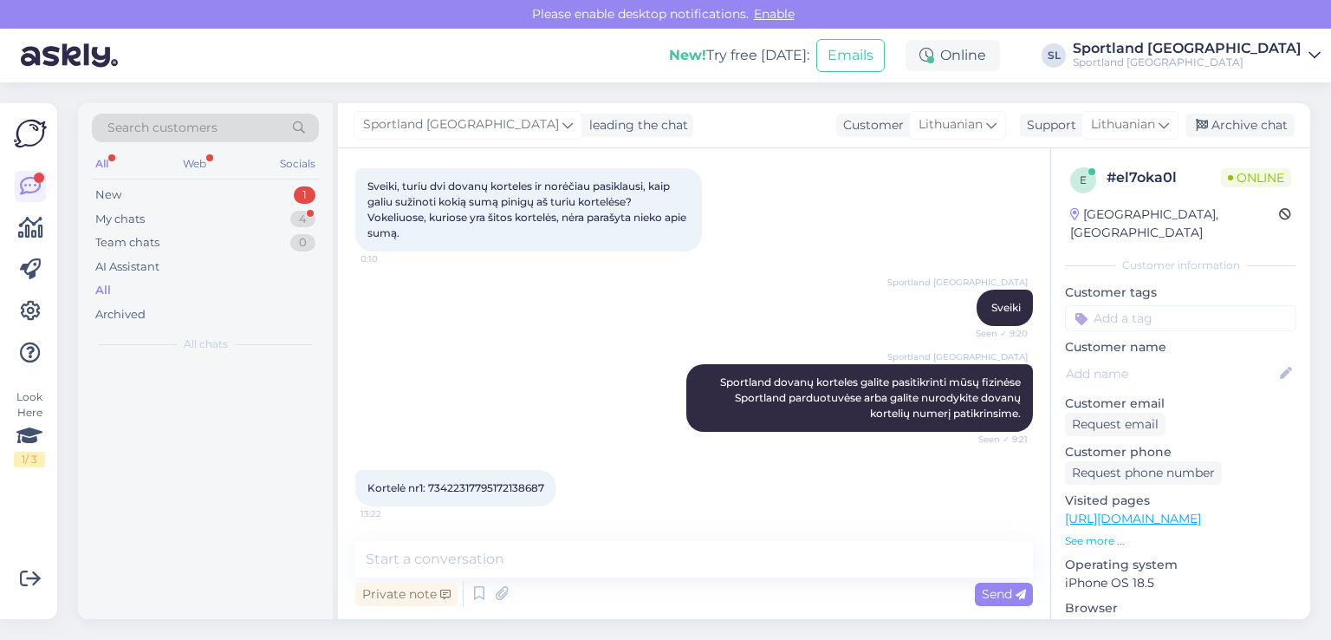
scroll to position [90, 0]
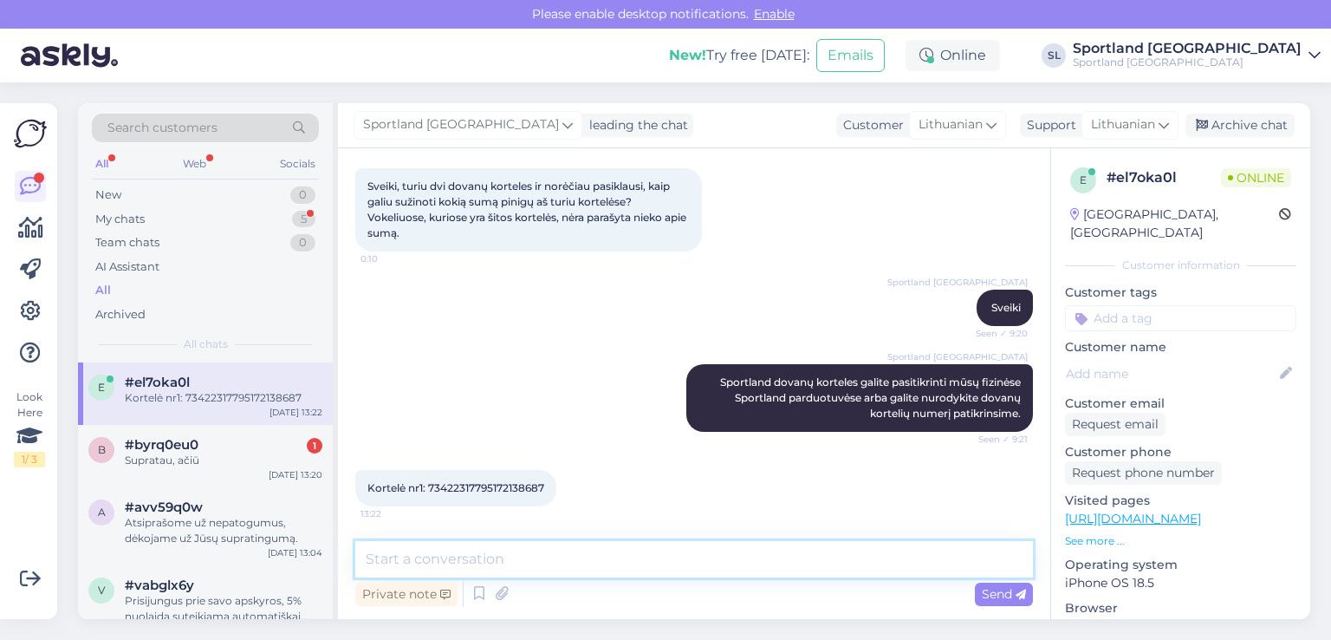
click at [579, 559] on textarea at bounding box center [694, 559] width 678 height 36
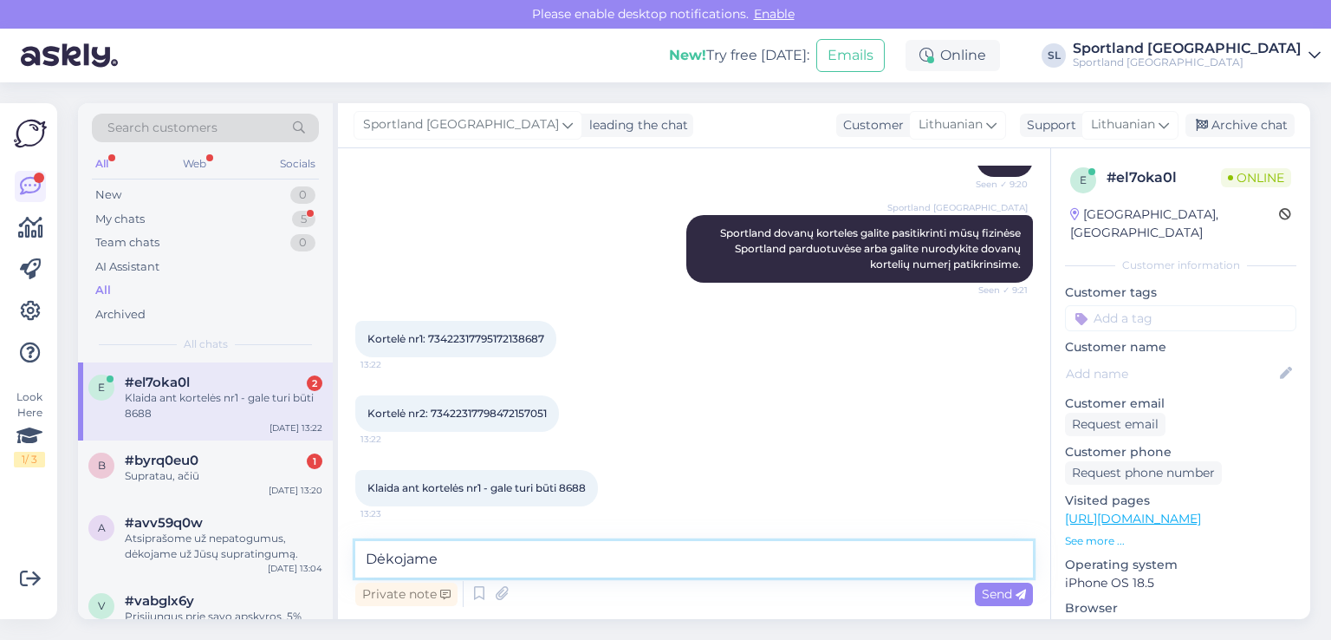
scroll to position [238, 0]
click at [475, 564] on textarea "Dėkojame" at bounding box center [694, 559] width 678 height 36
type textarea "Dėkojame , patikrinsime"
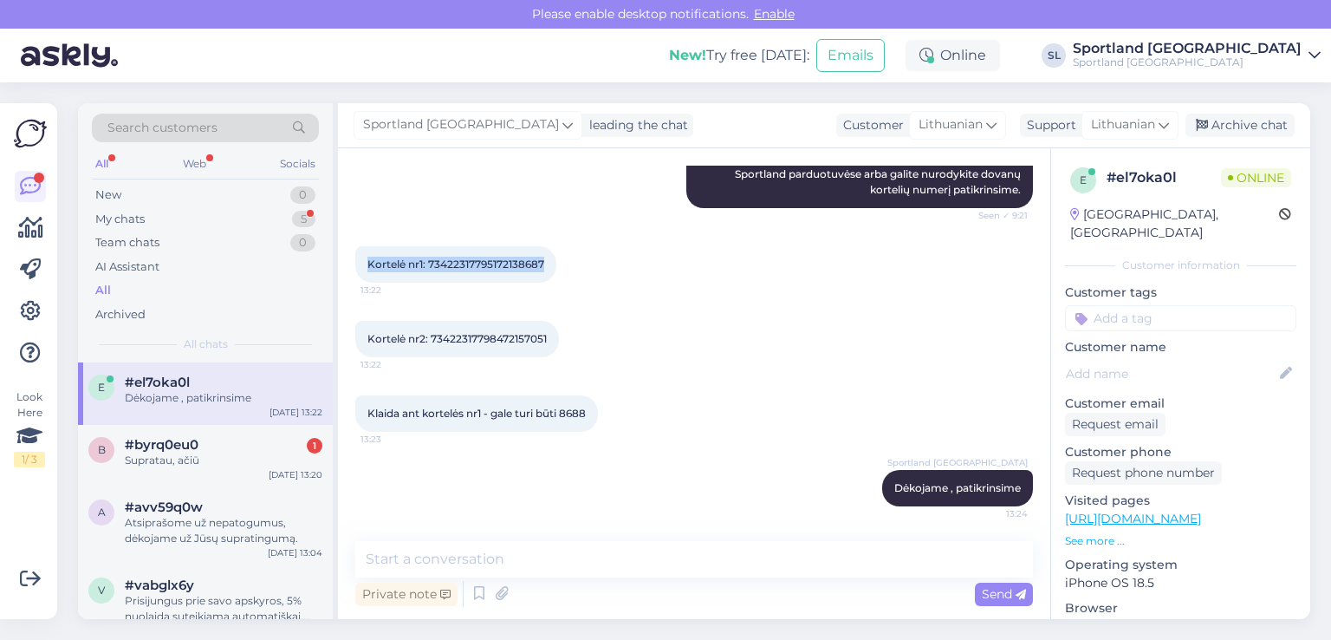
drag, startPoint x: 548, startPoint y: 257, endPoint x: 366, endPoint y: 257, distance: 182.0
click at [366, 257] on div "Kortelė nr1: 73422317795172138687 13:22" at bounding box center [455, 264] width 201 height 36
copy span "Kortelė nr1: 73422317795172138687"
drag, startPoint x: 554, startPoint y: 338, endPoint x: 364, endPoint y: 337, distance: 189.8
click at [364, 337] on div "Kortelė nr2: 73422317798472157051 13:22" at bounding box center [457, 339] width 204 height 36
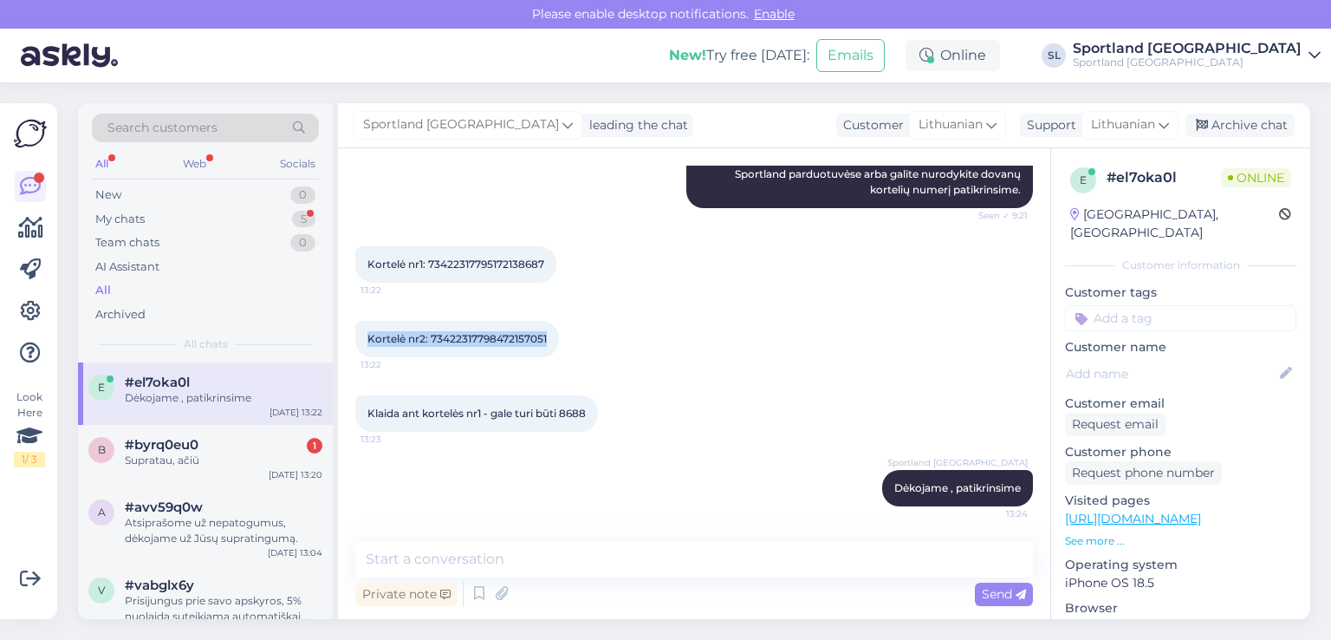
copy span "Kortelė nr2: 73422317798472157051"
click at [610, 583] on div "Private note Send" at bounding box center [694, 593] width 678 height 33
click at [156, 455] on div "Supratau, ačiū" at bounding box center [224, 460] width 198 height 16
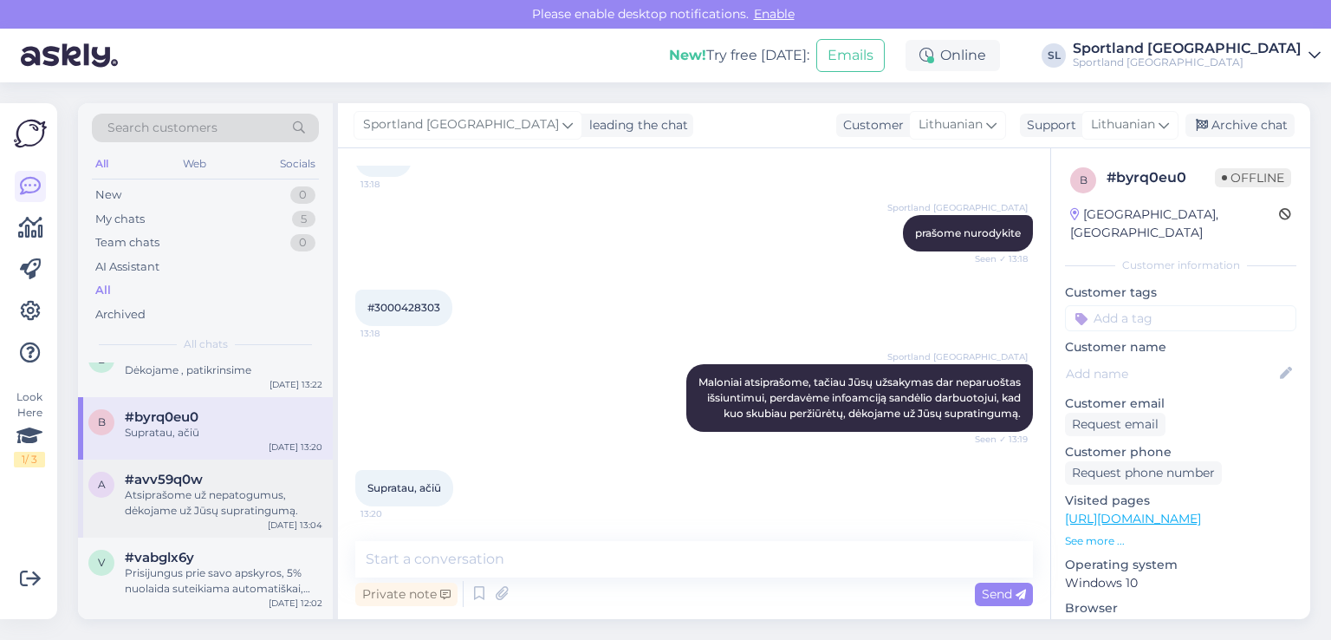
scroll to position [0, 0]
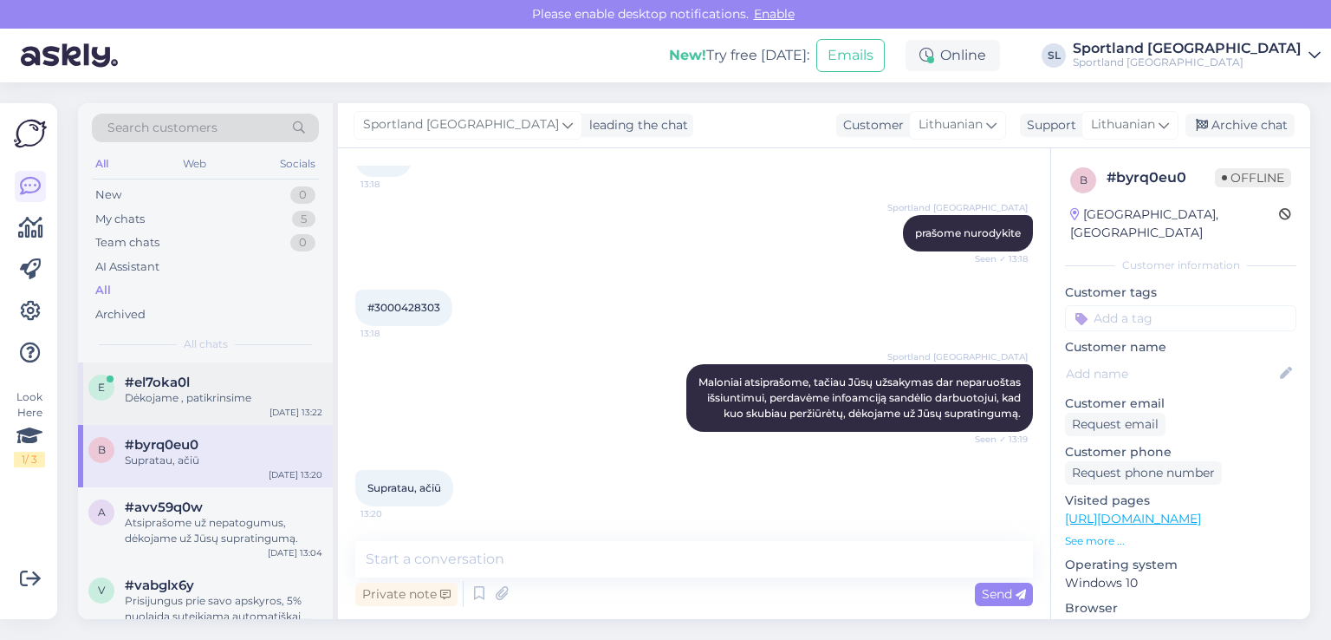
click at [143, 400] on div "Dėkojame , patikrinsime" at bounding box center [224, 398] width 198 height 16
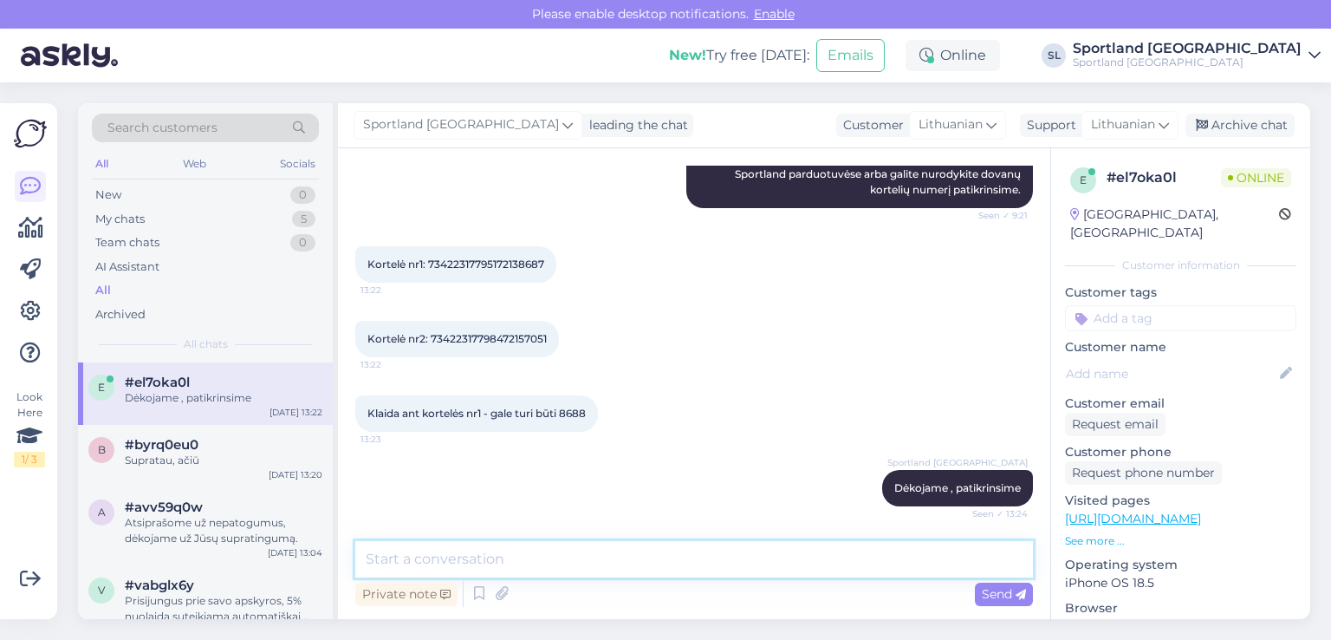
click at [627, 551] on textarea at bounding box center [694, 559] width 678 height 36
drag, startPoint x: 779, startPoint y: 561, endPoint x: 558, endPoint y: 548, distance: 221.4
click at [558, 548] on textarea "nurodykite el.pašto adresą, atsakymą pateiksime el. paštu" at bounding box center [694, 559] width 678 height 36
type textarea "nurodykite el.pašto adresą, kai turėsime atsakymą iš kart informuosime"
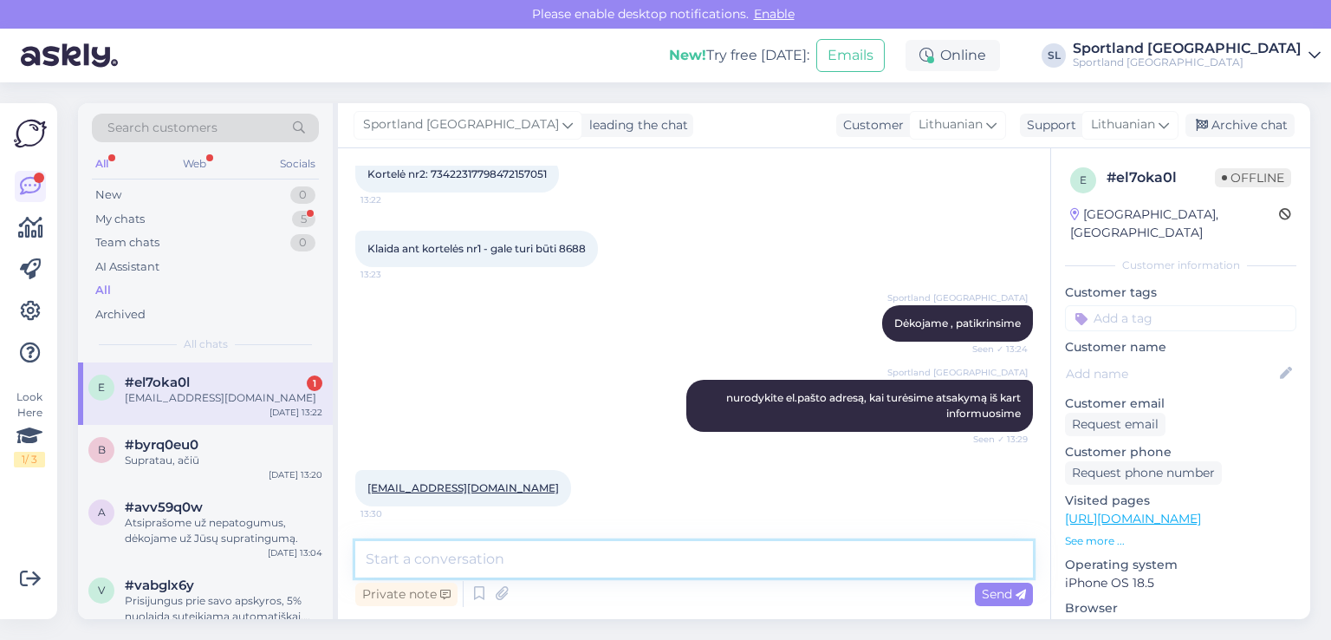
scroll to position [478, 0]
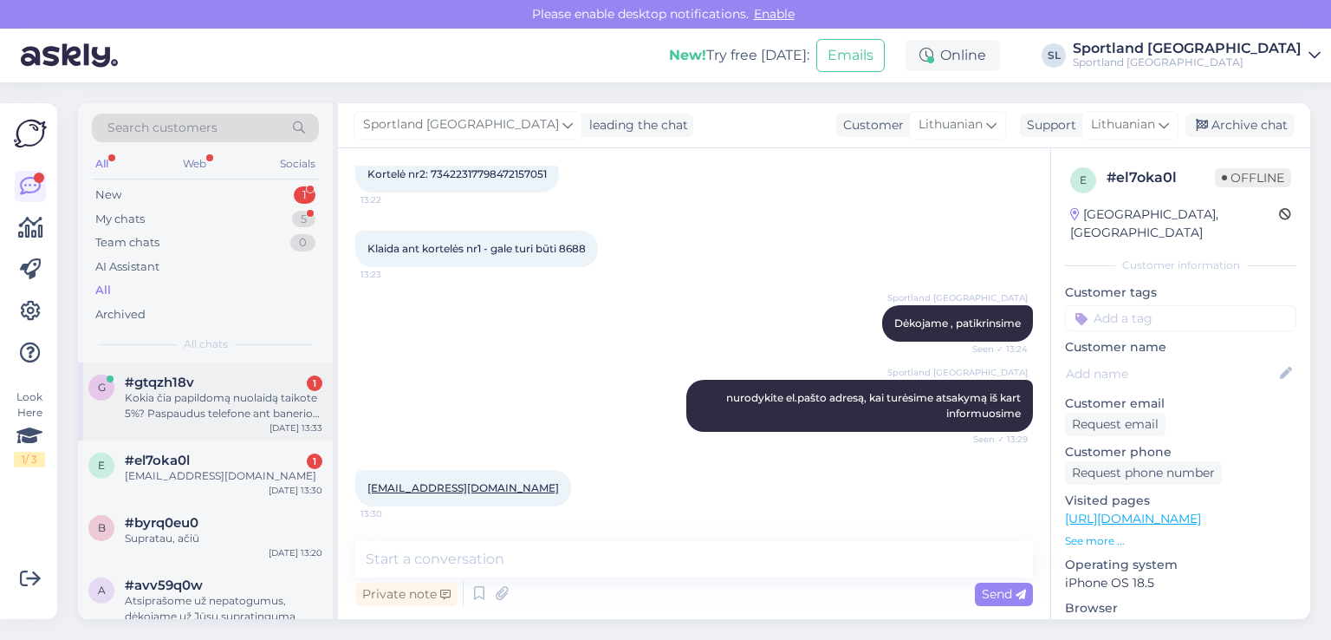
drag, startPoint x: 194, startPoint y: 441, endPoint x: 205, endPoint y: 397, distance: 45.4
click at [205, 395] on div "Kokia čia papildomą nuolaidą taikote 5%? Paspaudus telefone ant banerio viršuje…" at bounding box center [224, 405] width 198 height 31
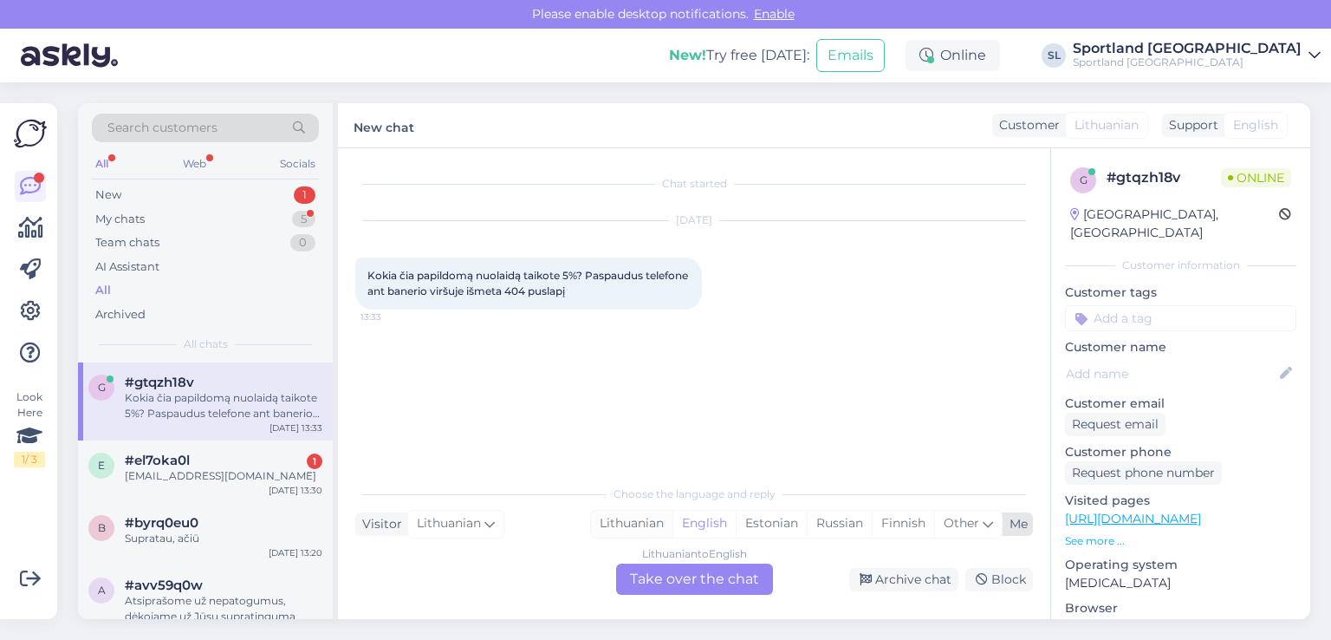
click at [640, 523] on div "Lithuanian" at bounding box center [631, 524] width 81 height 26
click at [673, 580] on div "Lithuanian to Lithuanian Take over the chat" at bounding box center [694, 578] width 157 height 31
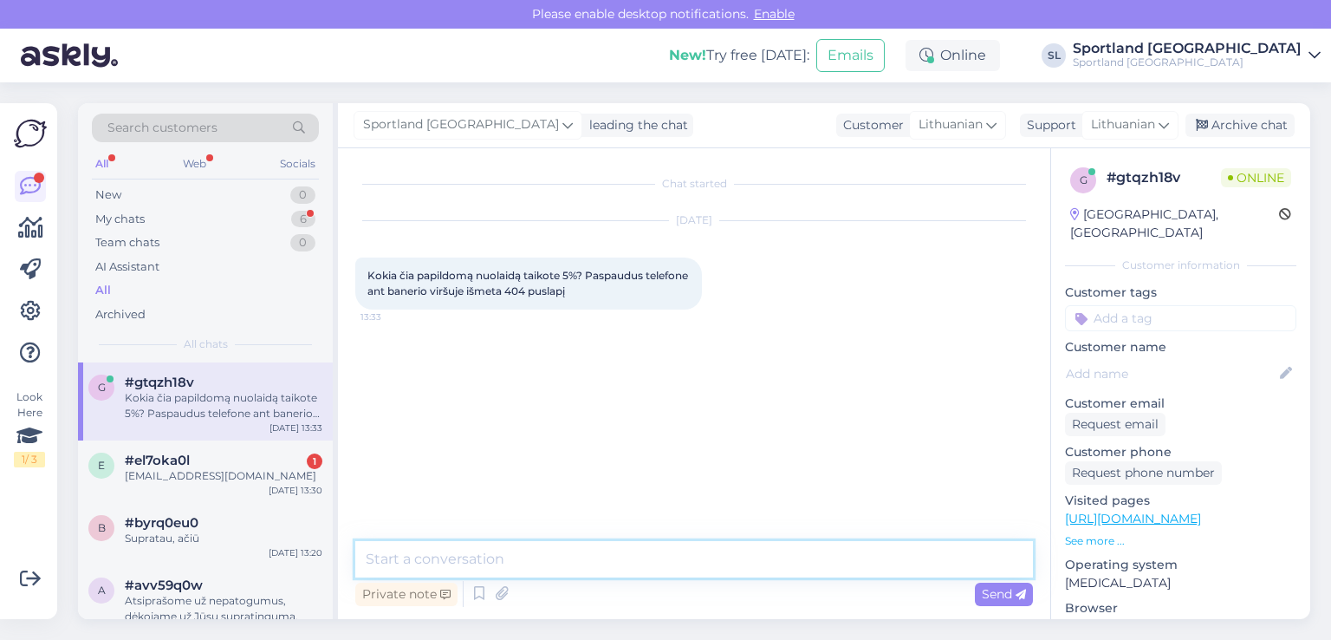
click at [603, 563] on textarea at bounding box center [694, 559] width 678 height 36
type textarea "Sveiki"
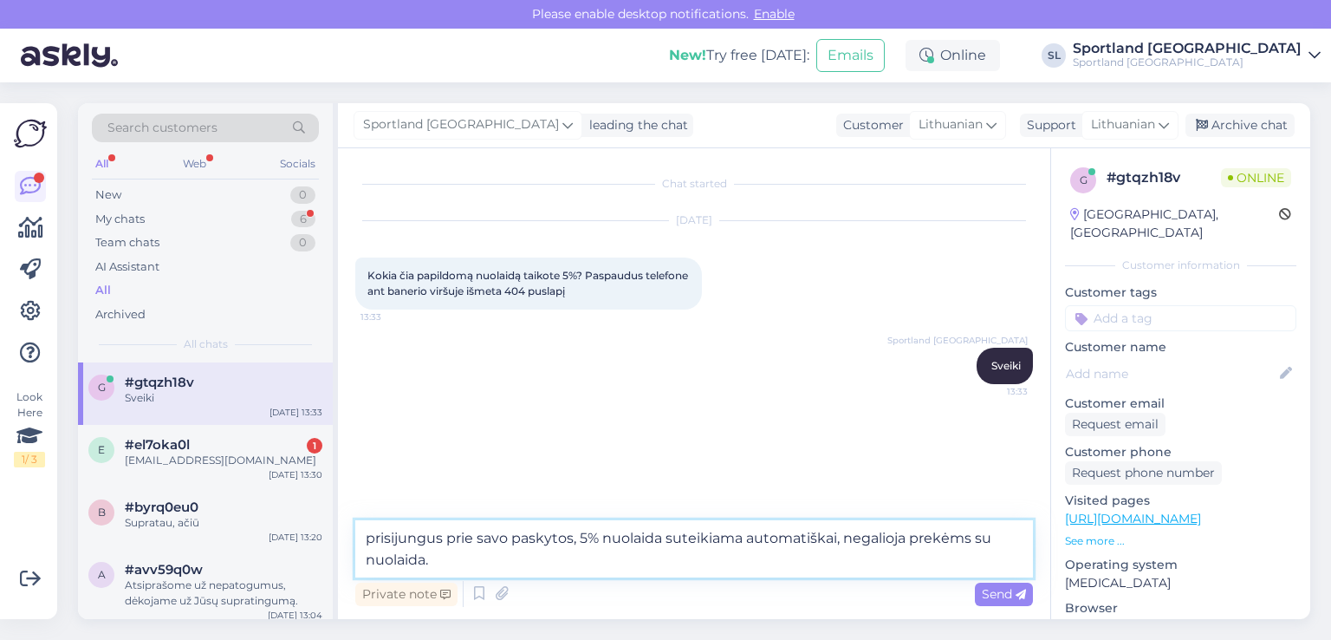
type textarea "prisijungus prie savo paskytos, 5% nuolaida suteikiama automatiškai, negalioja …"
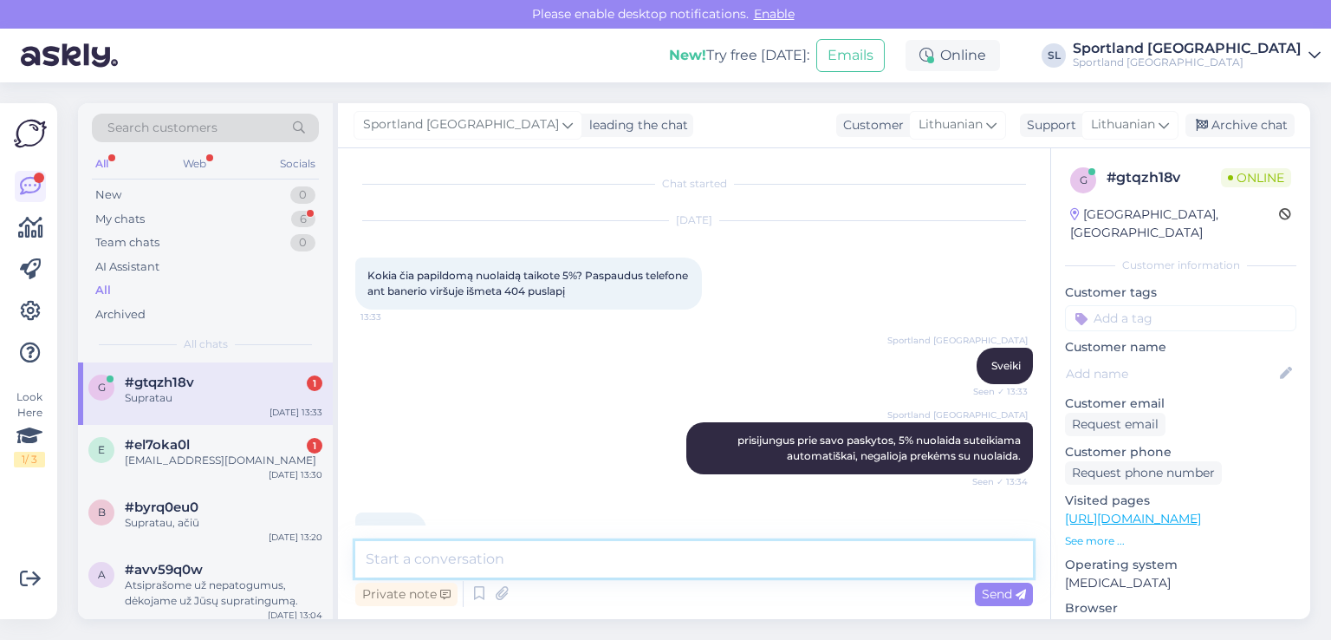
scroll to position [42, 0]
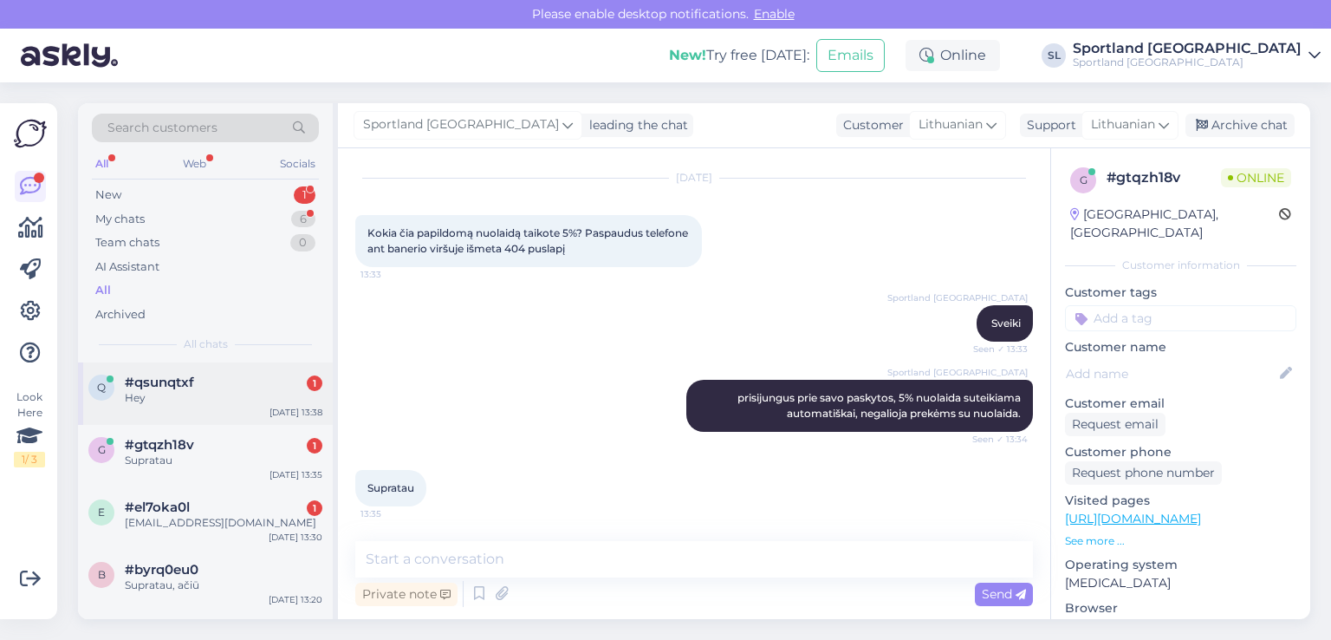
click at [191, 382] on span "#qsunqtxf" at bounding box center [159, 382] width 69 height 16
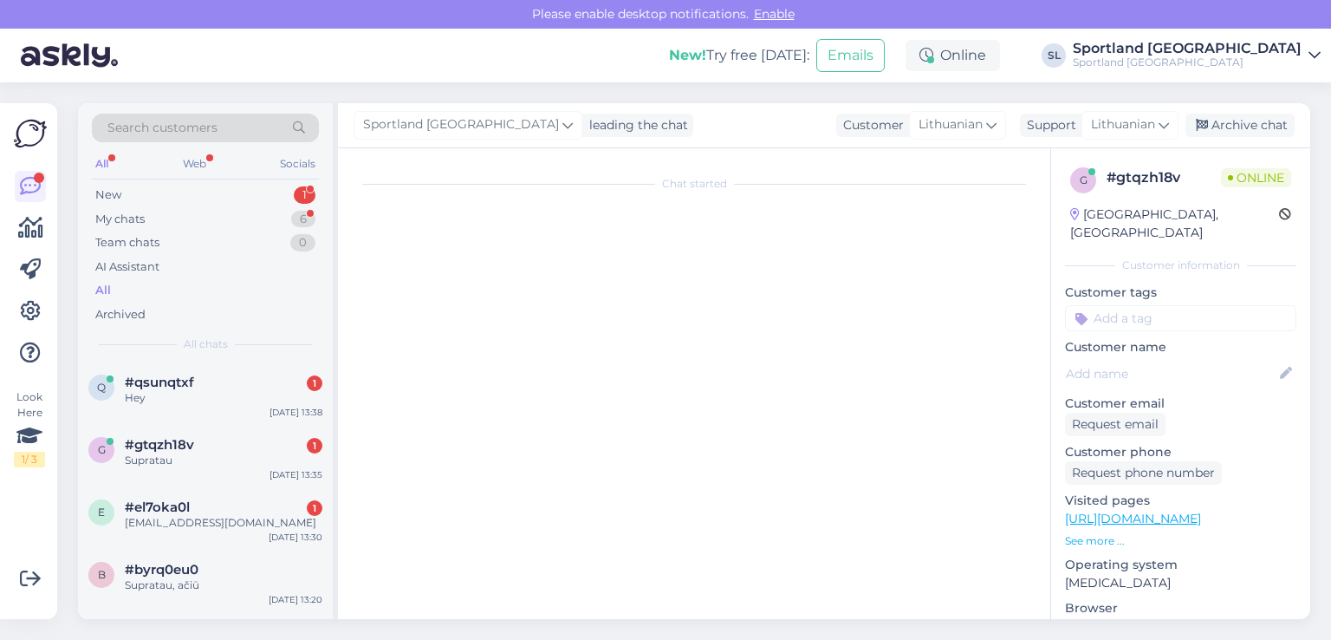
scroll to position [0, 0]
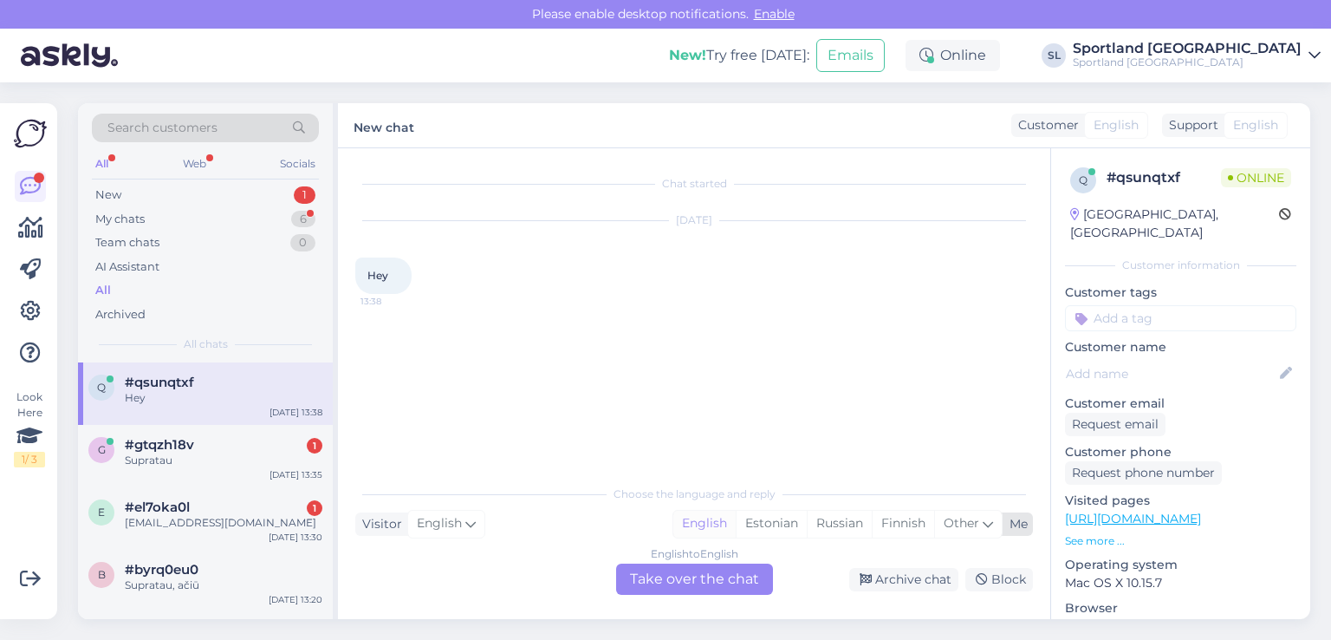
click at [689, 525] on div "English" at bounding box center [705, 524] width 62 height 26
click at [669, 588] on div "English to English Take over the chat" at bounding box center [694, 578] width 157 height 31
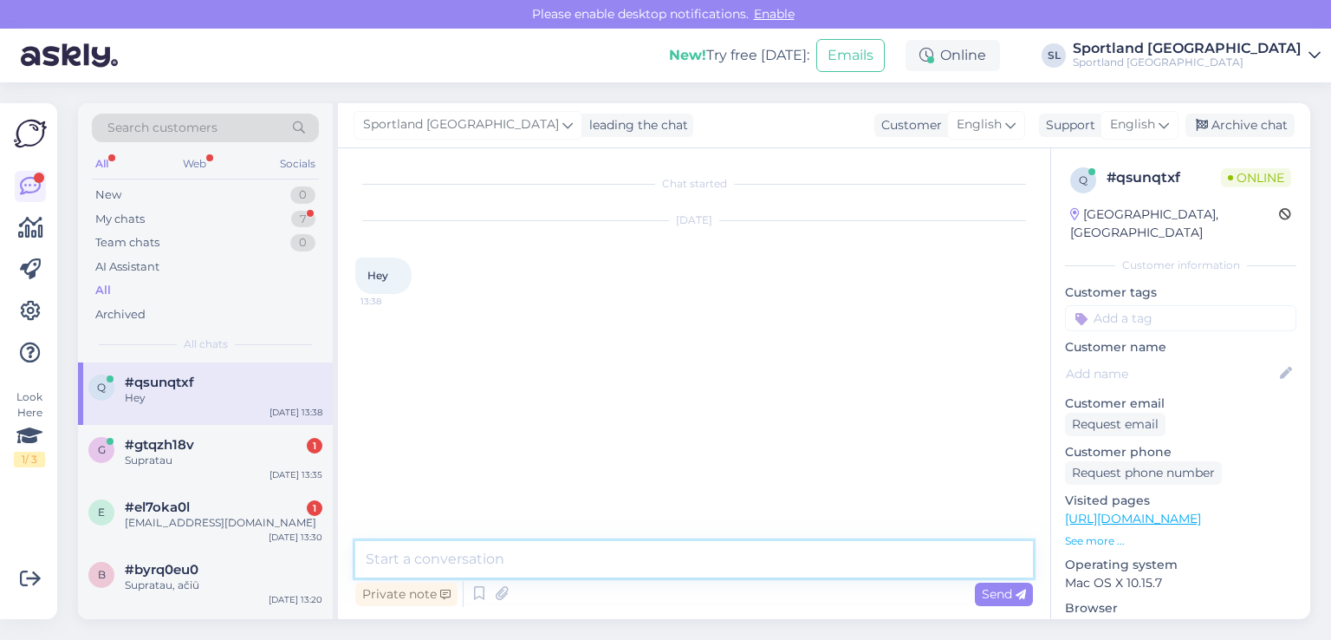
click at [645, 542] on textarea at bounding box center [694, 559] width 678 height 36
type textarea "G"
type textarea "h"
type textarea "Hello"
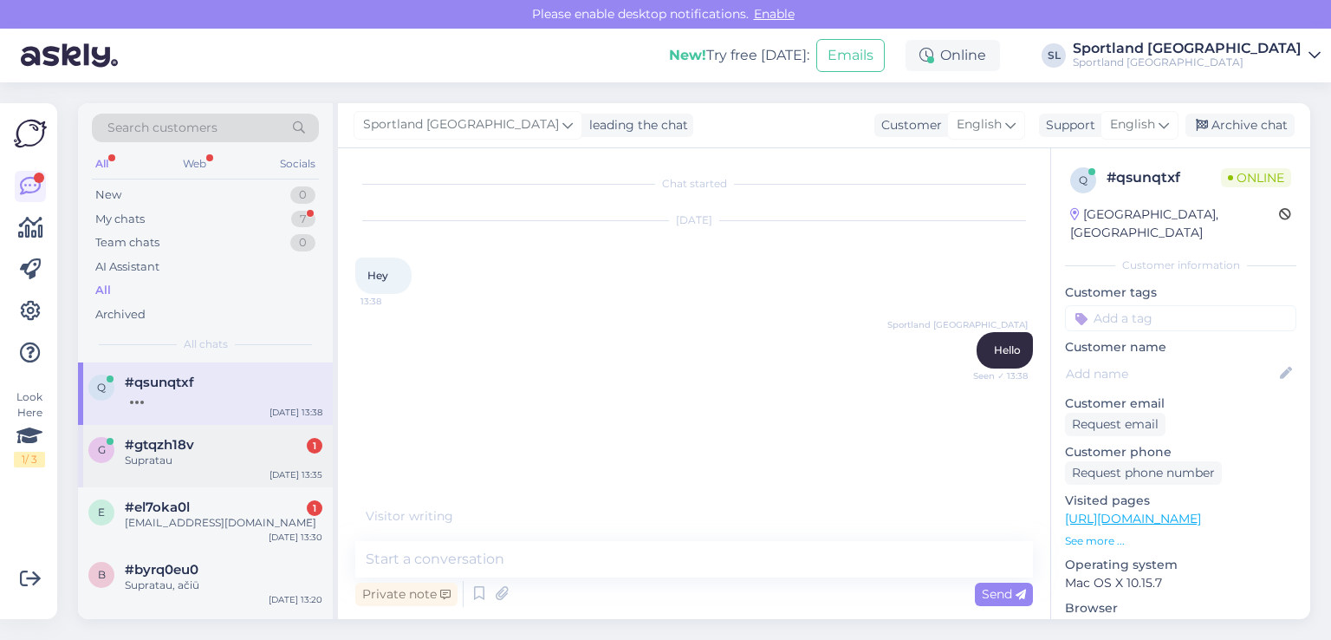
click at [221, 459] on div "Supratau" at bounding box center [224, 460] width 198 height 16
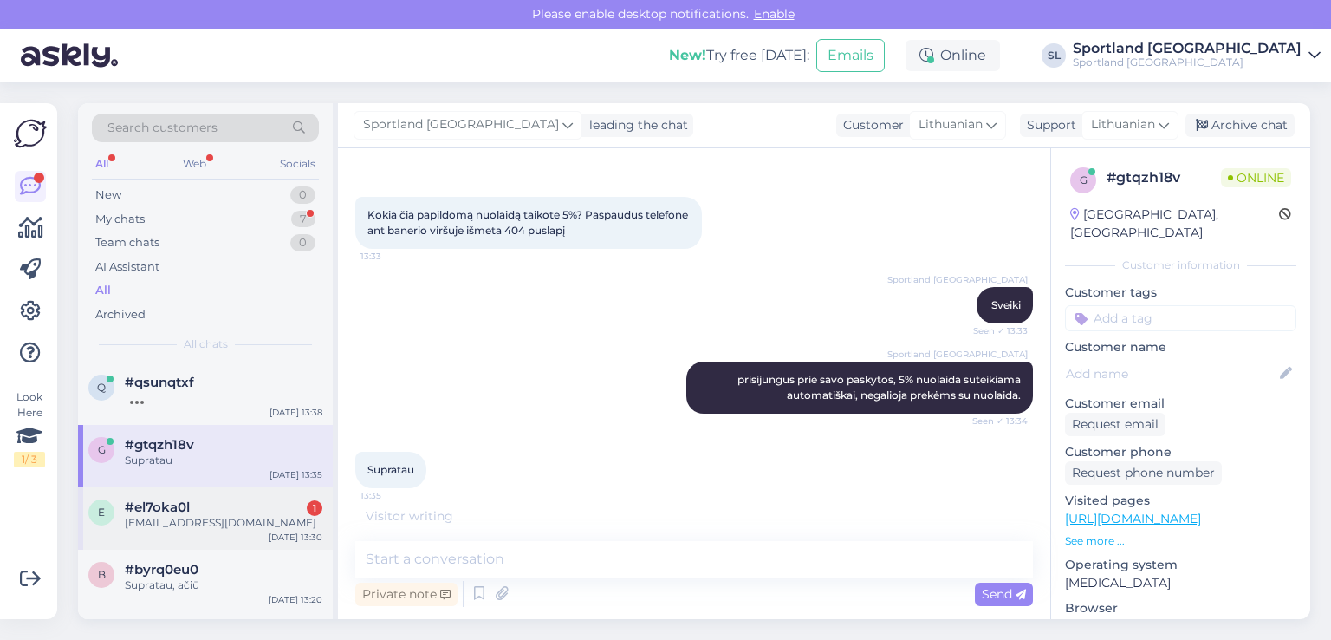
click at [195, 523] on div "uryem0601@gmail.com" at bounding box center [224, 523] width 198 height 16
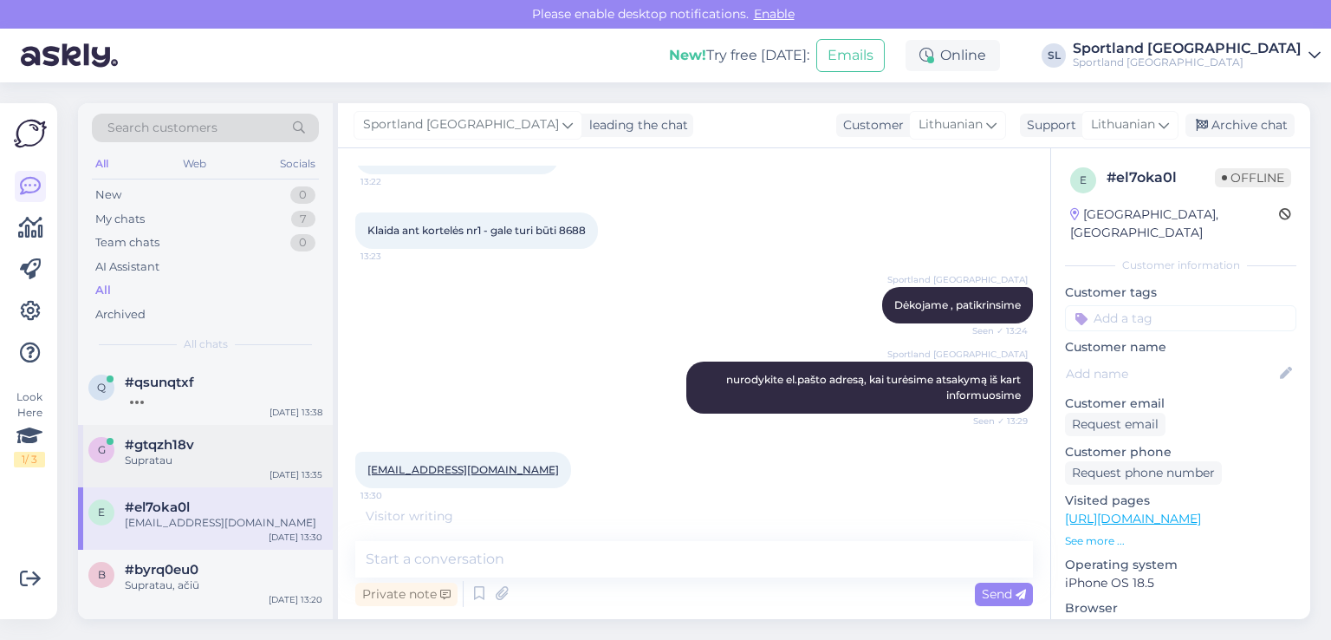
click at [198, 459] on div "Supratau" at bounding box center [224, 460] width 198 height 16
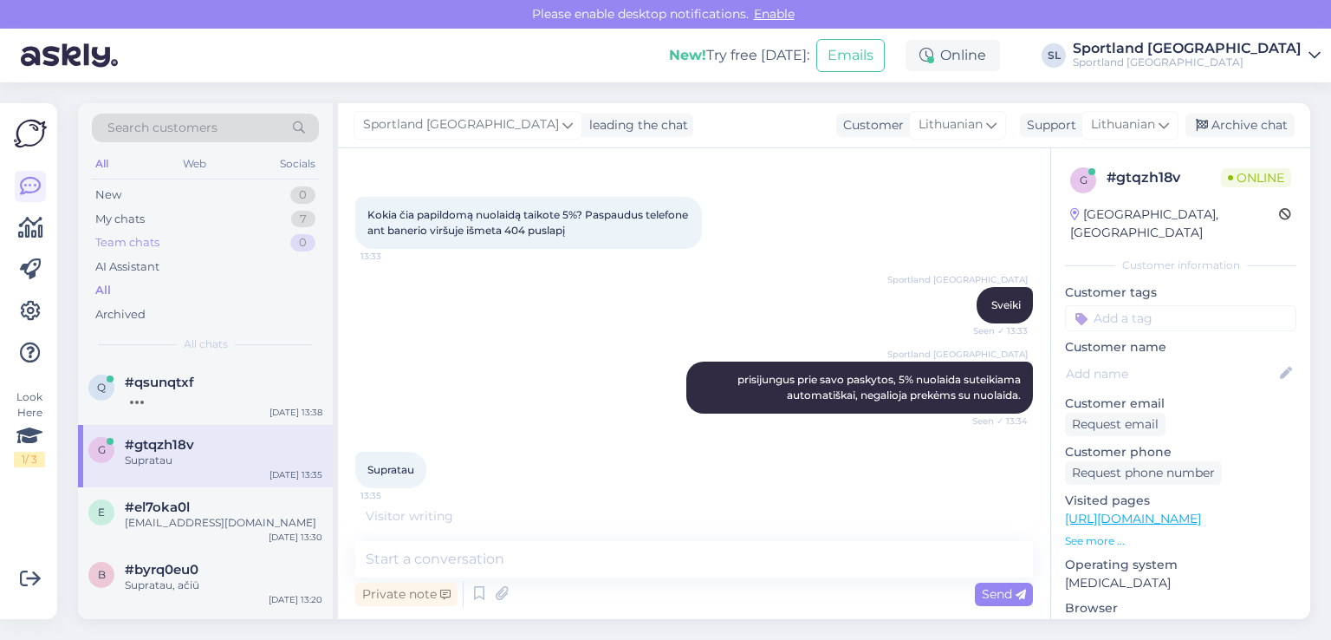
click at [240, 231] on div "Team chats 0" at bounding box center [205, 243] width 227 height 24
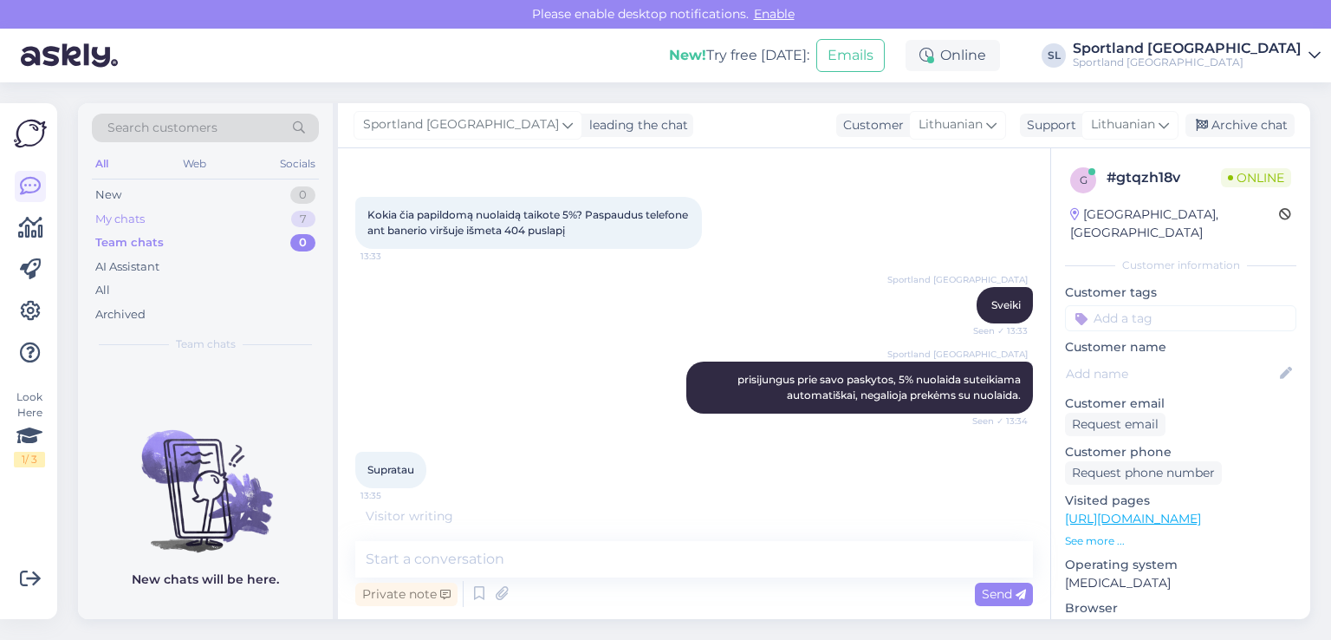
click at [232, 212] on div "My chats 7" at bounding box center [205, 219] width 227 height 24
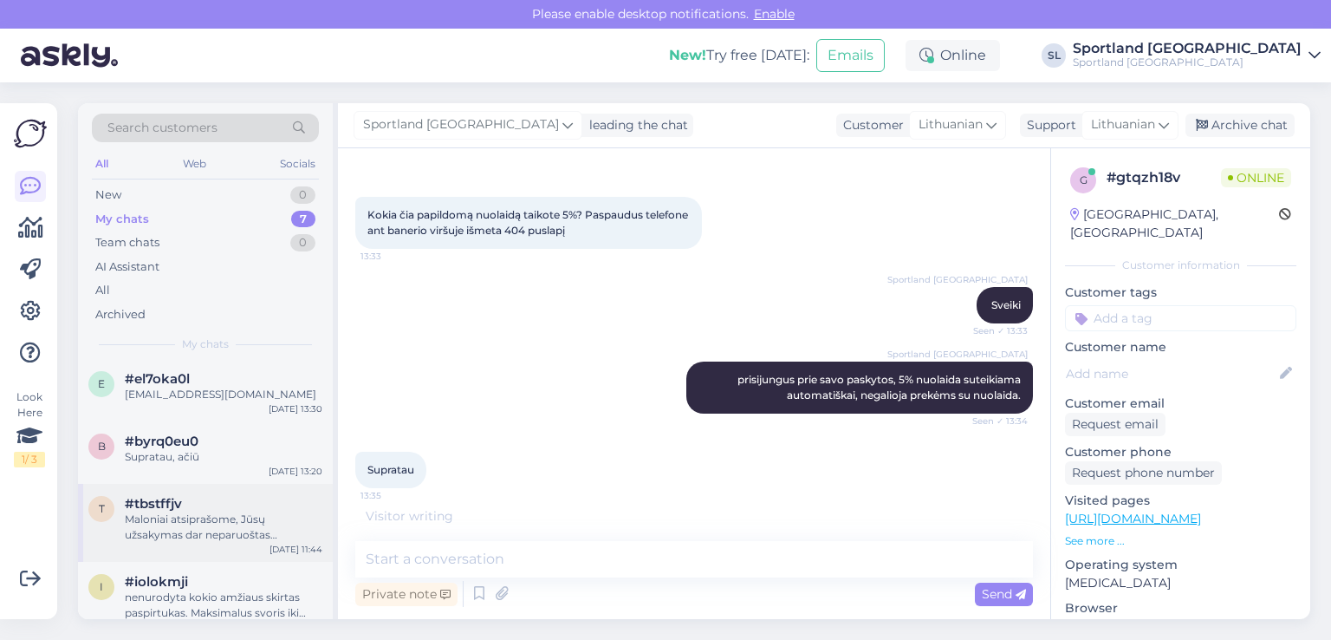
scroll to position [53, 0]
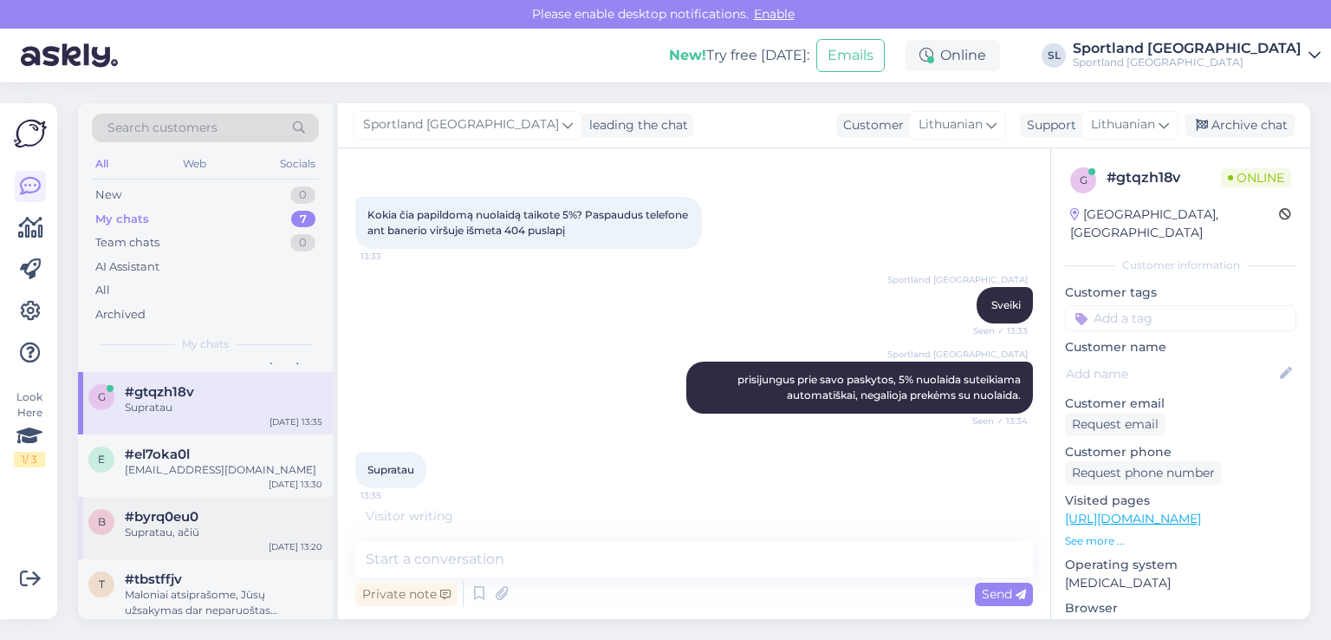
click at [225, 529] on div "Supratau, ačiū" at bounding box center [224, 532] width 198 height 16
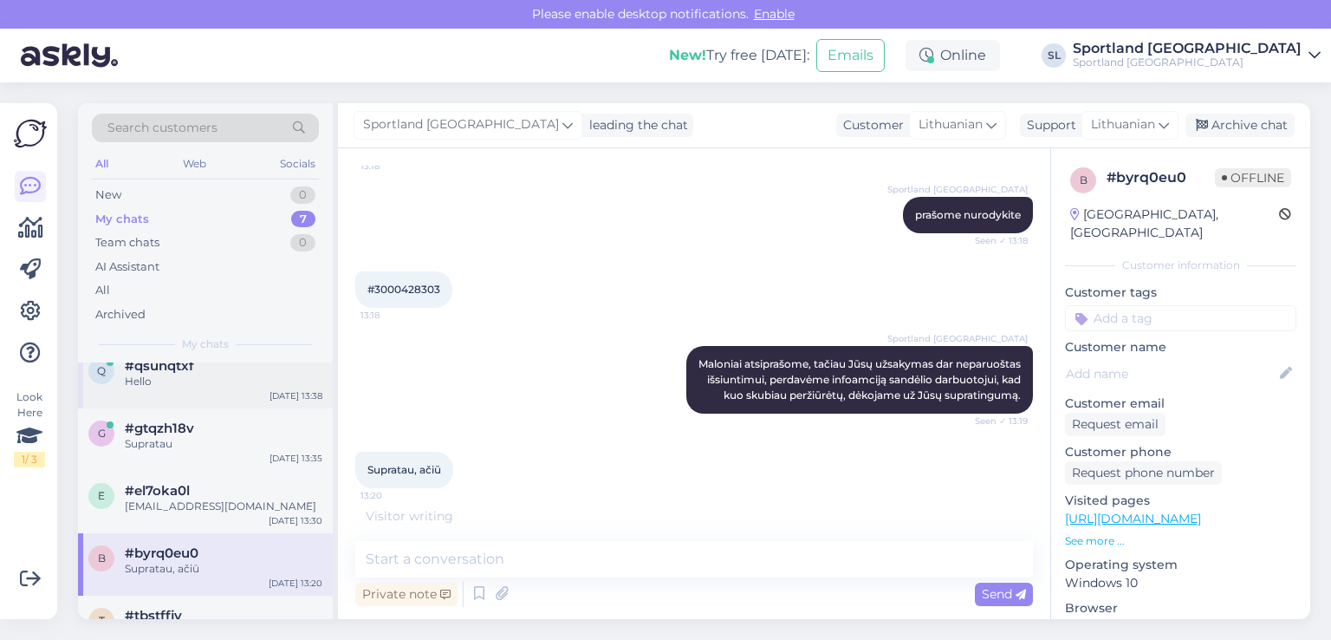
scroll to position [0, 0]
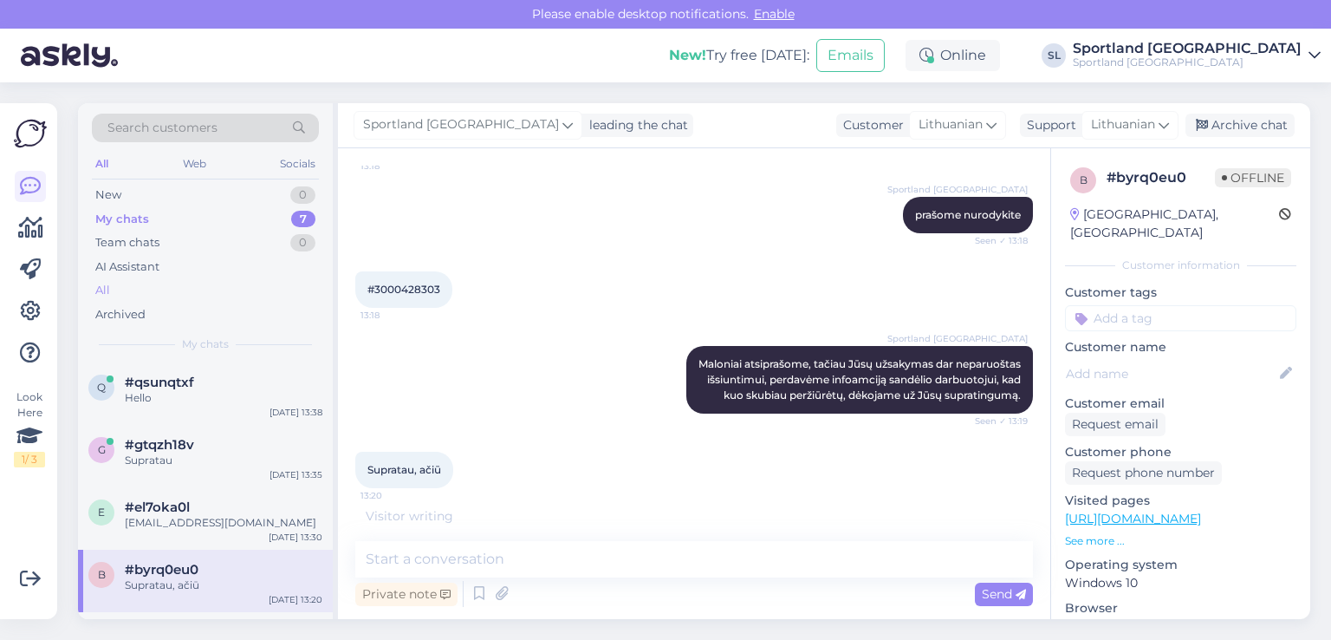
click at [144, 287] on div "All" at bounding box center [205, 290] width 227 height 24
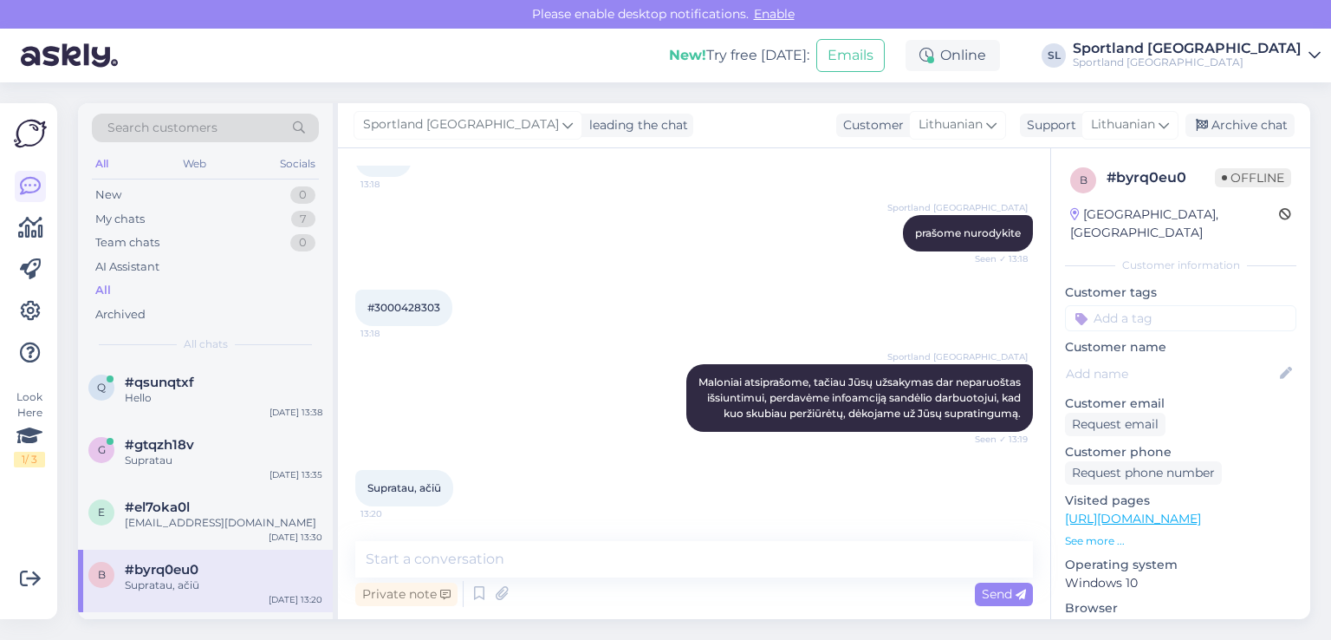
scroll to position [388, 0]
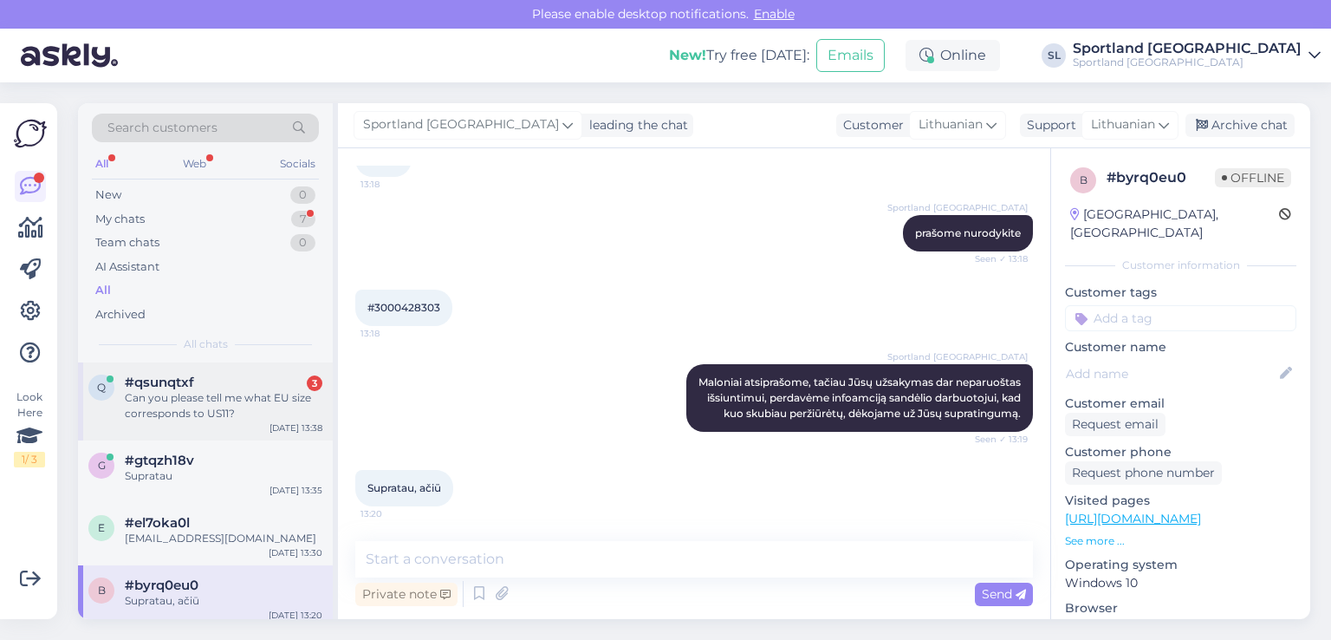
click at [215, 383] on div "#qsunqtxf 3" at bounding box center [224, 382] width 198 height 16
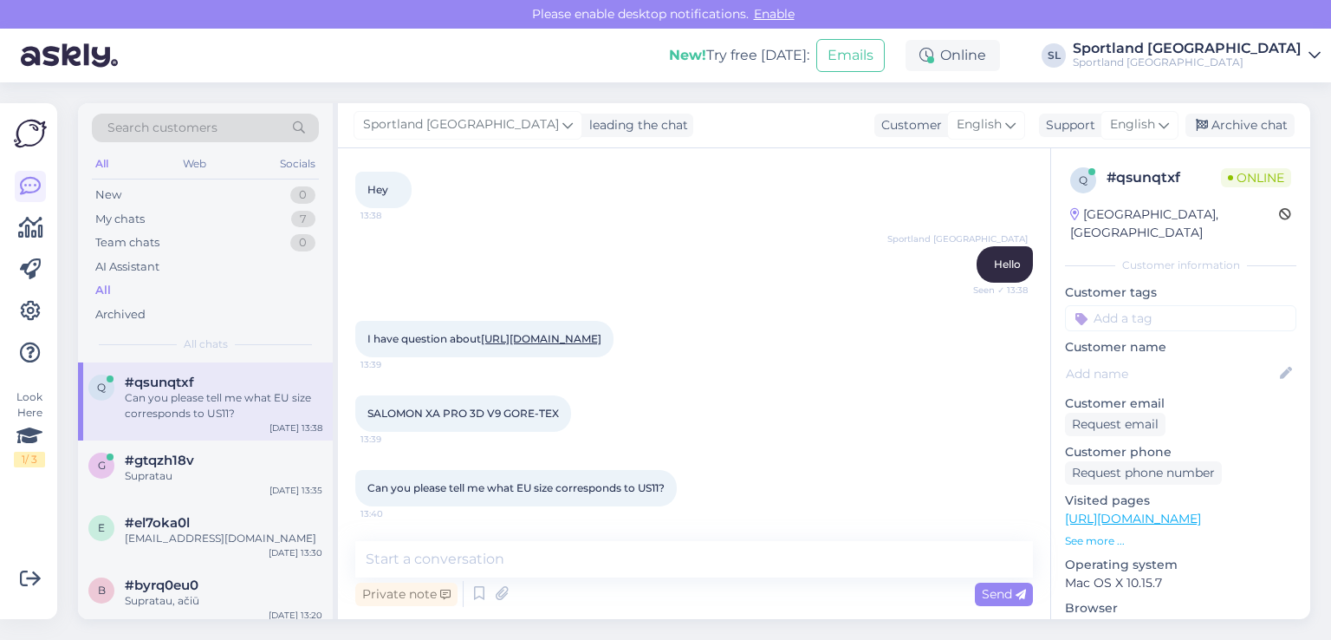
scroll to position [118, 0]
click at [419, 329] on div "I have question about https://sportland.lt/product/salomon_mens_xa_pro_3d_v9_go…" at bounding box center [484, 339] width 258 height 36
click at [481, 332] on link "https://sportland.lt/product/salomon_mens_xa_pro_3d_v9_gore_tex_trail_running_s…" at bounding box center [541, 338] width 120 height 13
drag, startPoint x: 671, startPoint y: 490, endPoint x: 368, endPoint y: 477, distance: 302.8
click at [368, 477] on div "Can you please tell me what EU size corresponds to US11? 13:40" at bounding box center [516, 488] width 322 height 36
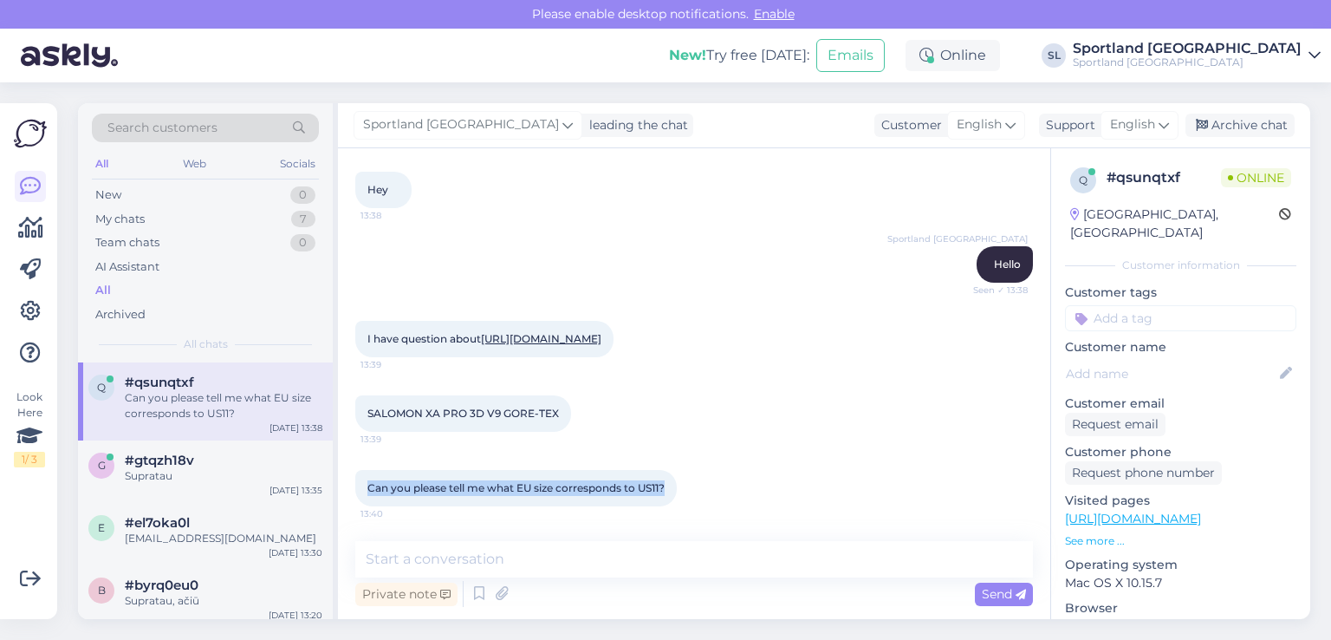
copy span "Can you please tell me what EU size corresponds to US11?"
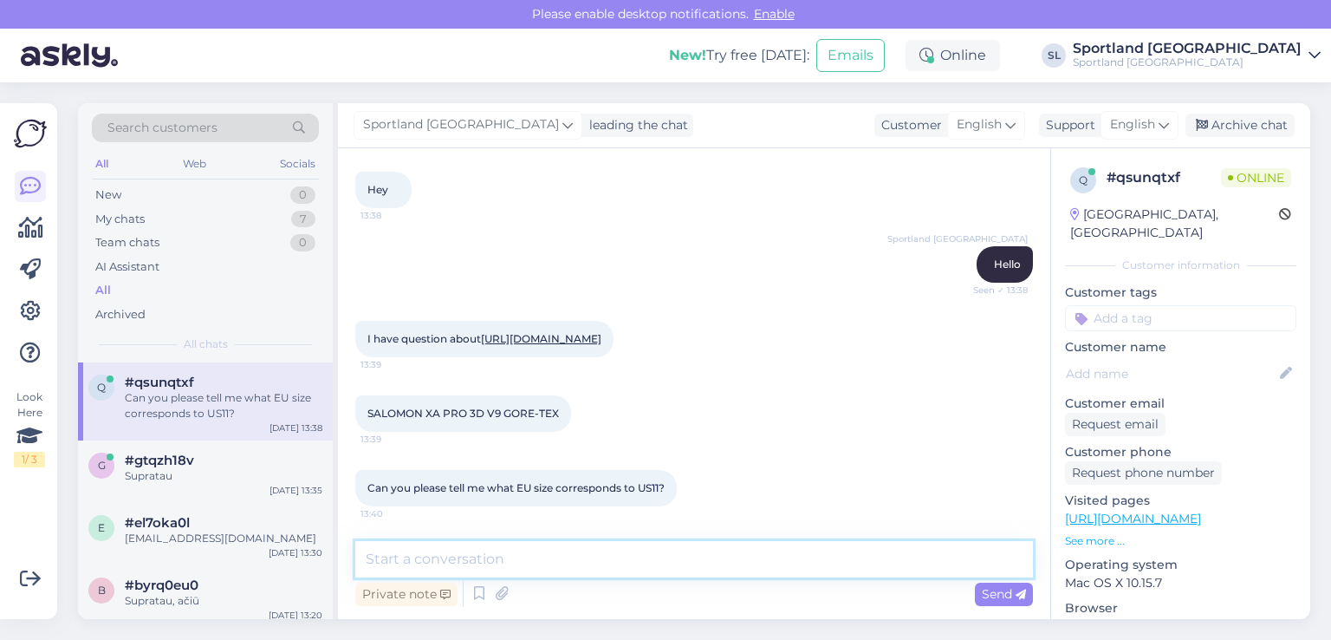
click at [555, 546] on textarea at bounding box center [694, 559] width 678 height 36
click at [521, 556] on textarea at bounding box center [694, 559] width 678 height 36
paste textarea "corresponds to about size 46"
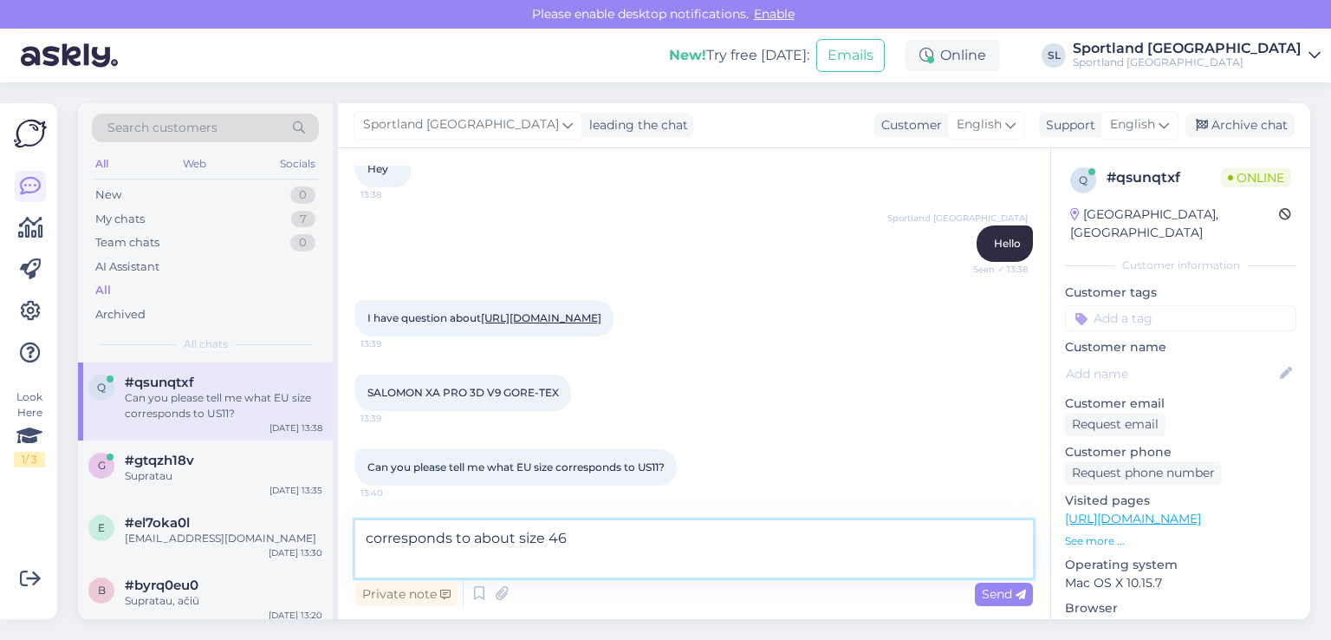
type textarea "corresponds to about size 46"
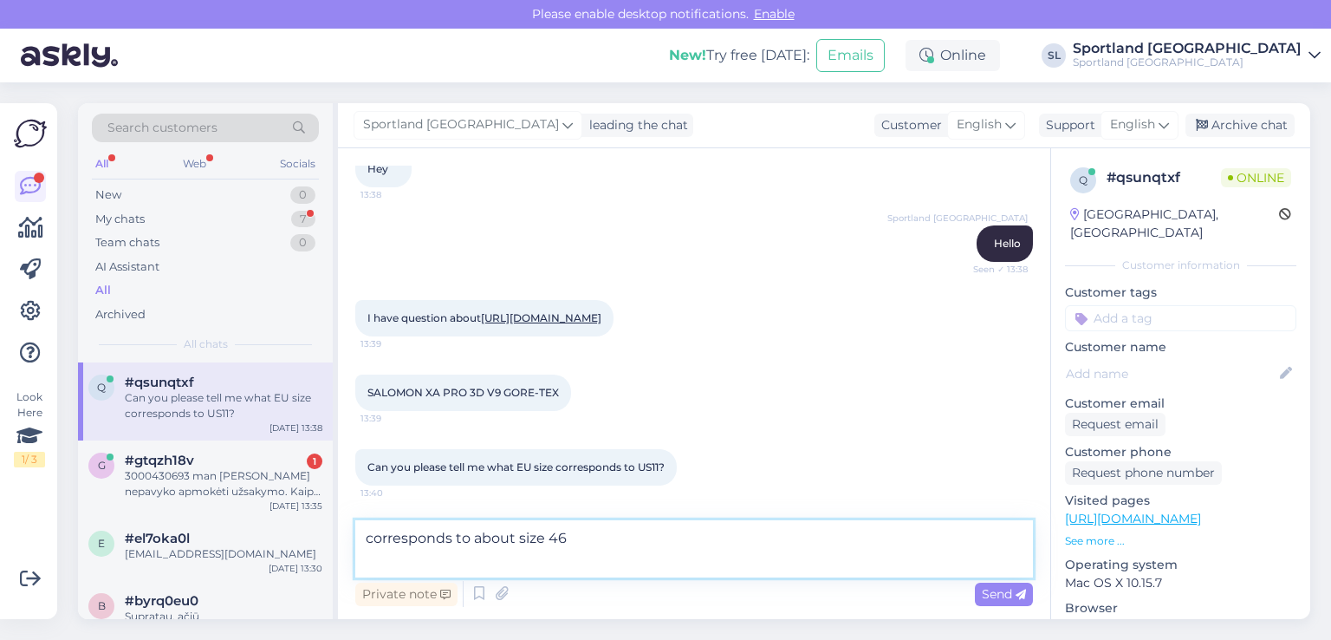
scroll to position [138, 0]
click at [998, 594] on span "Send" at bounding box center [1004, 594] width 44 height 16
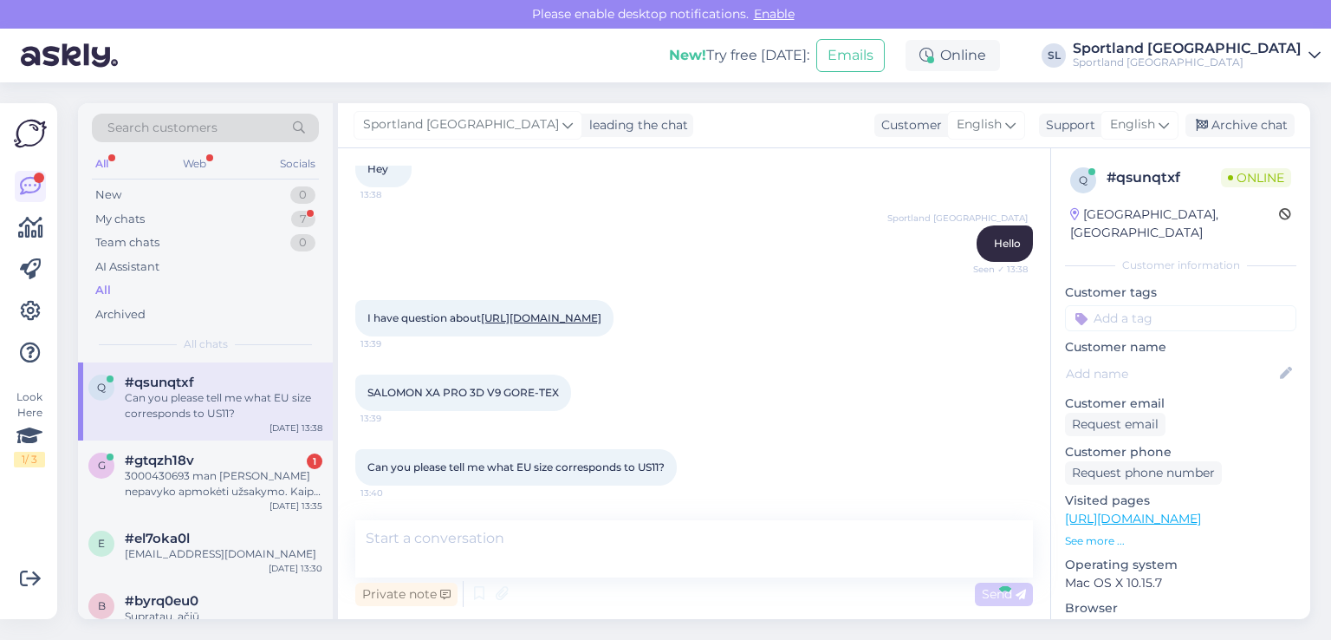
scroll to position [192, 0]
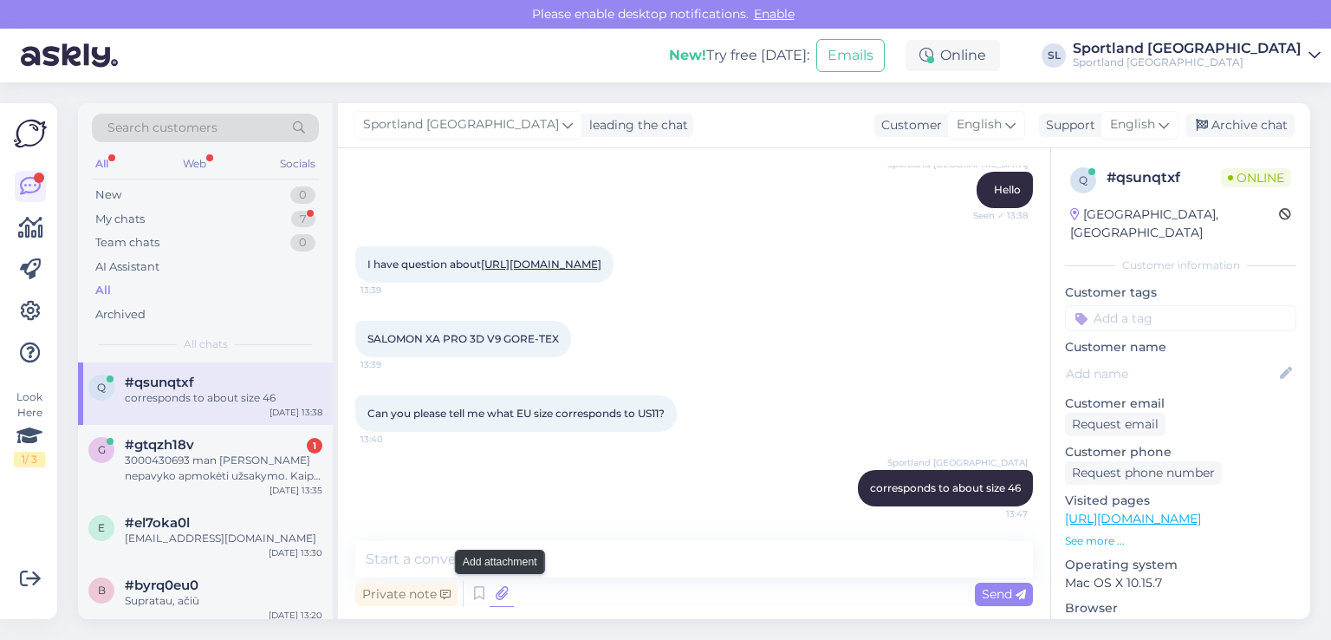
click at [506, 593] on icon at bounding box center [502, 594] width 24 height 26
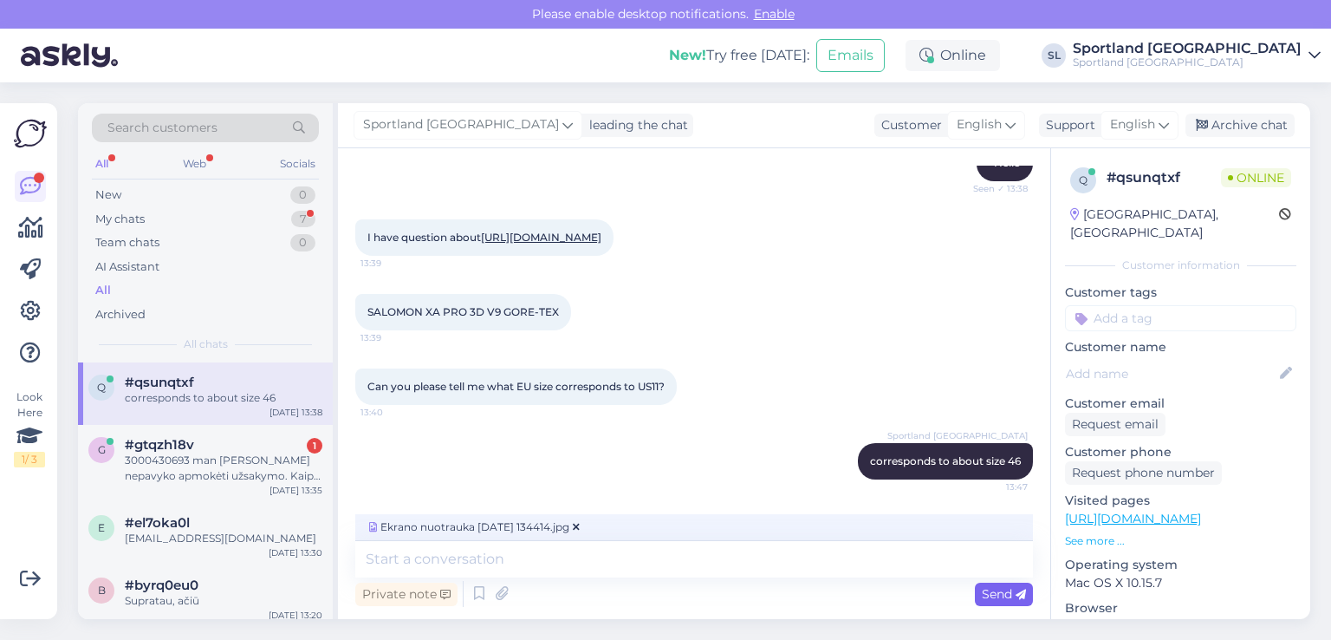
click at [999, 594] on span "Send" at bounding box center [1004, 594] width 44 height 16
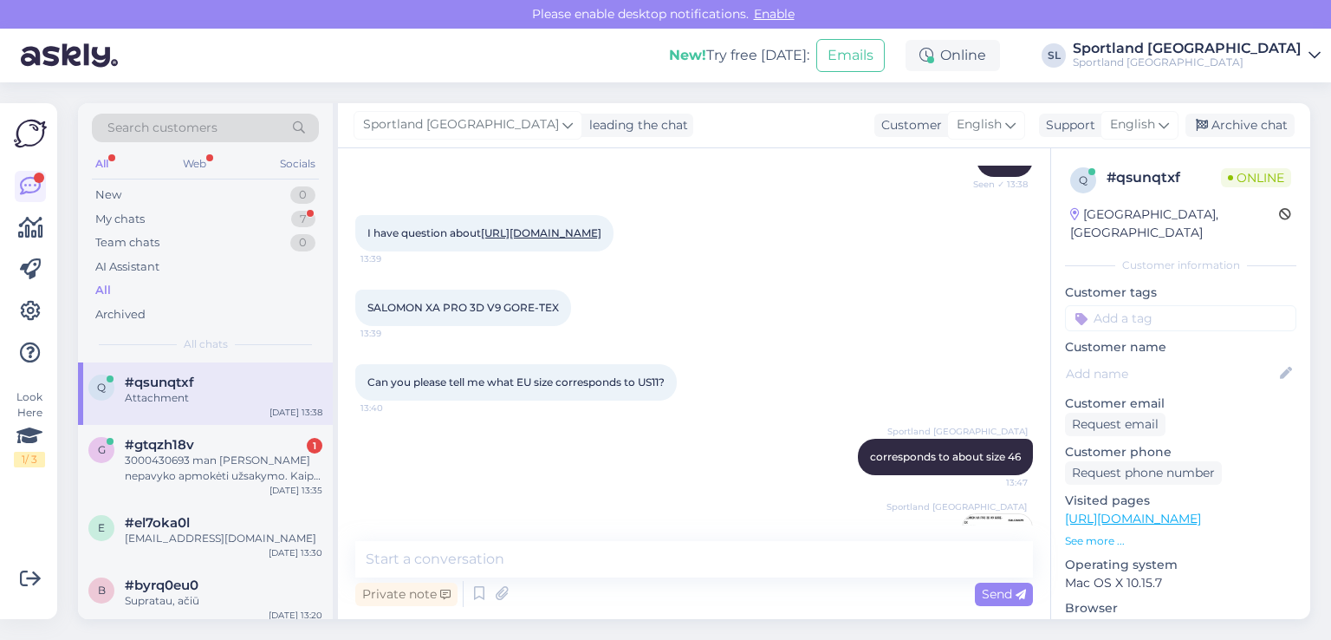
scroll to position [301, 0]
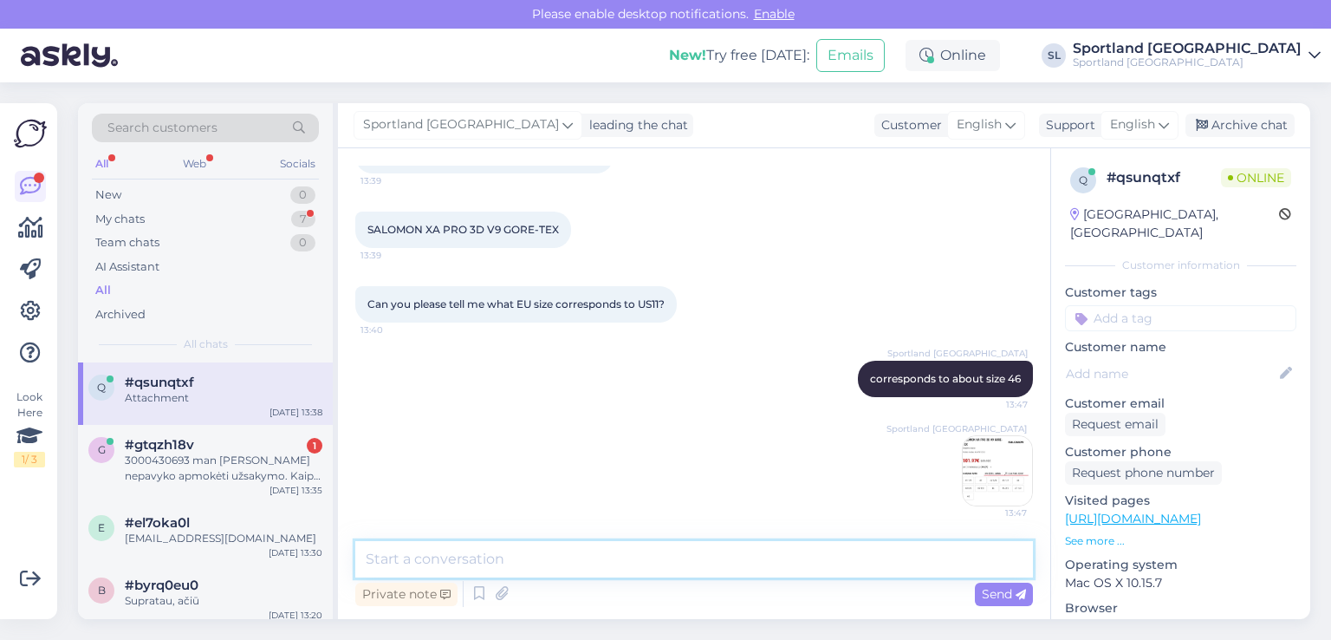
click at [548, 556] on textarea at bounding box center [694, 559] width 678 height 36
paste textarea "you can check which size fits you by selecting "Size table" "What is my size?""
type textarea "you can check which size fits you by selecting "Size table" "What is my size?""
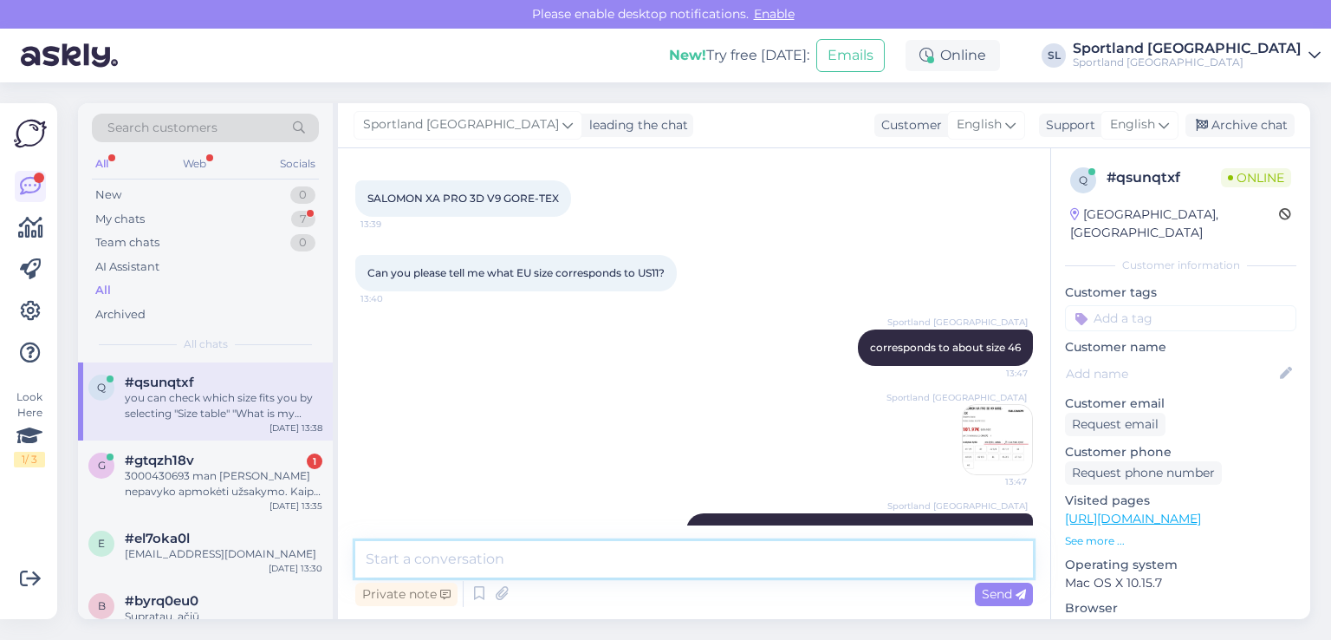
scroll to position [391, 0]
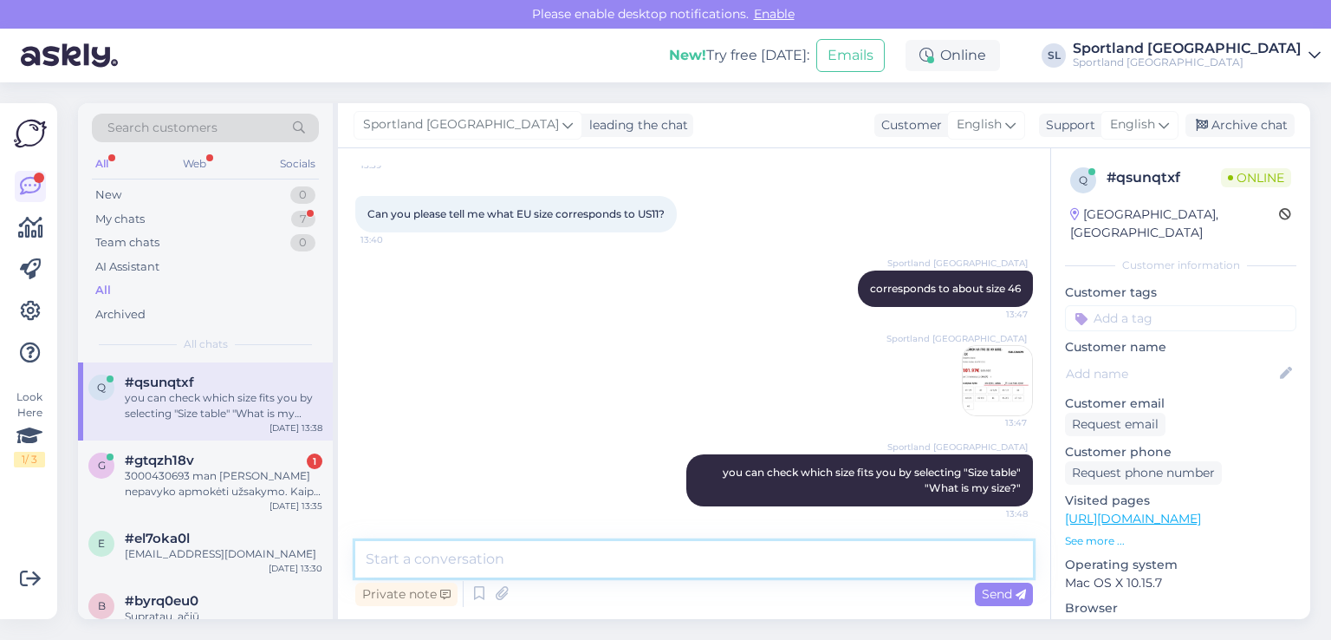
click at [651, 563] on textarea at bounding box center [694, 559] width 678 height 36
click at [604, 563] on textarea at bounding box center [694, 559] width 678 height 36
paste textarea "It is best to measure the product, but if you place an order and the product do…"
type textarea "It is best to measure the product, but if you place an order and the product do…"
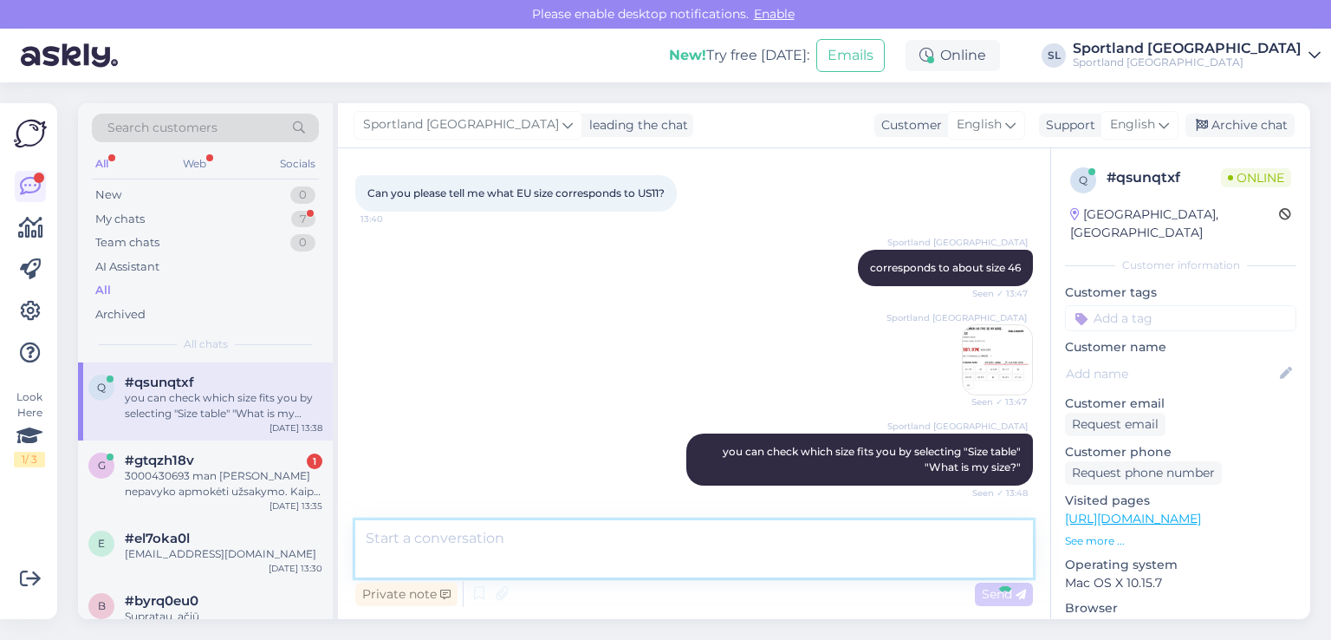
scroll to position [481, 0]
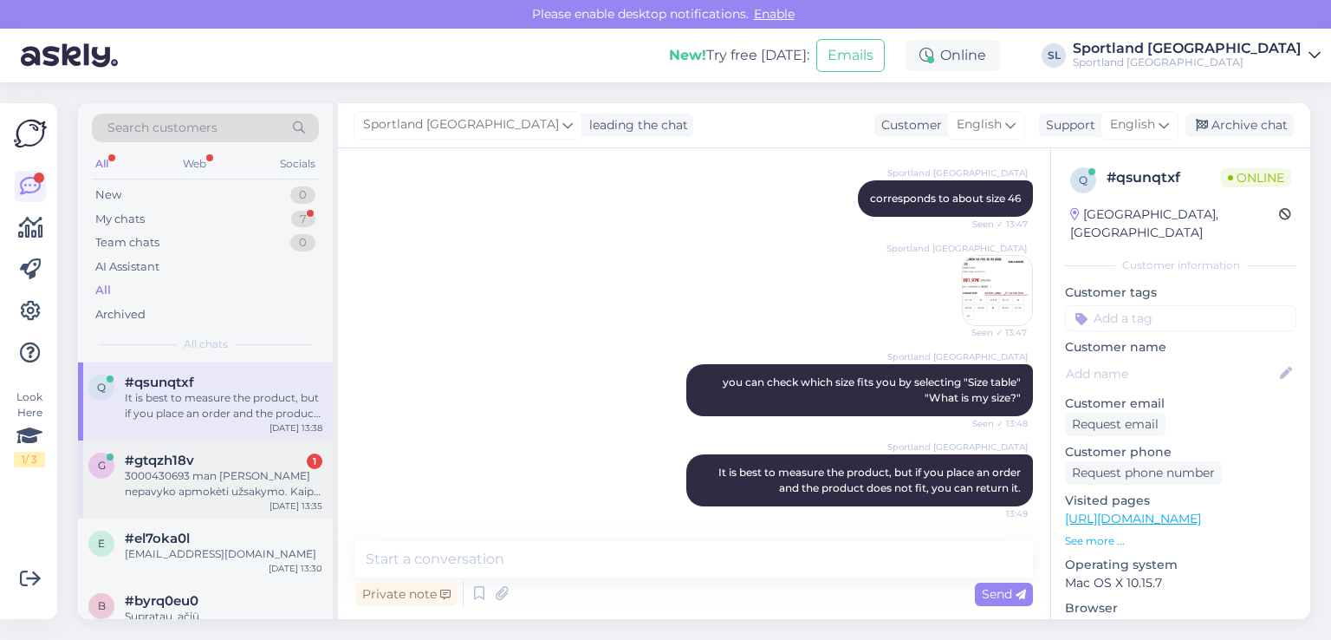
click at [219, 465] on div "#gtqzh18v 1" at bounding box center [224, 460] width 198 height 16
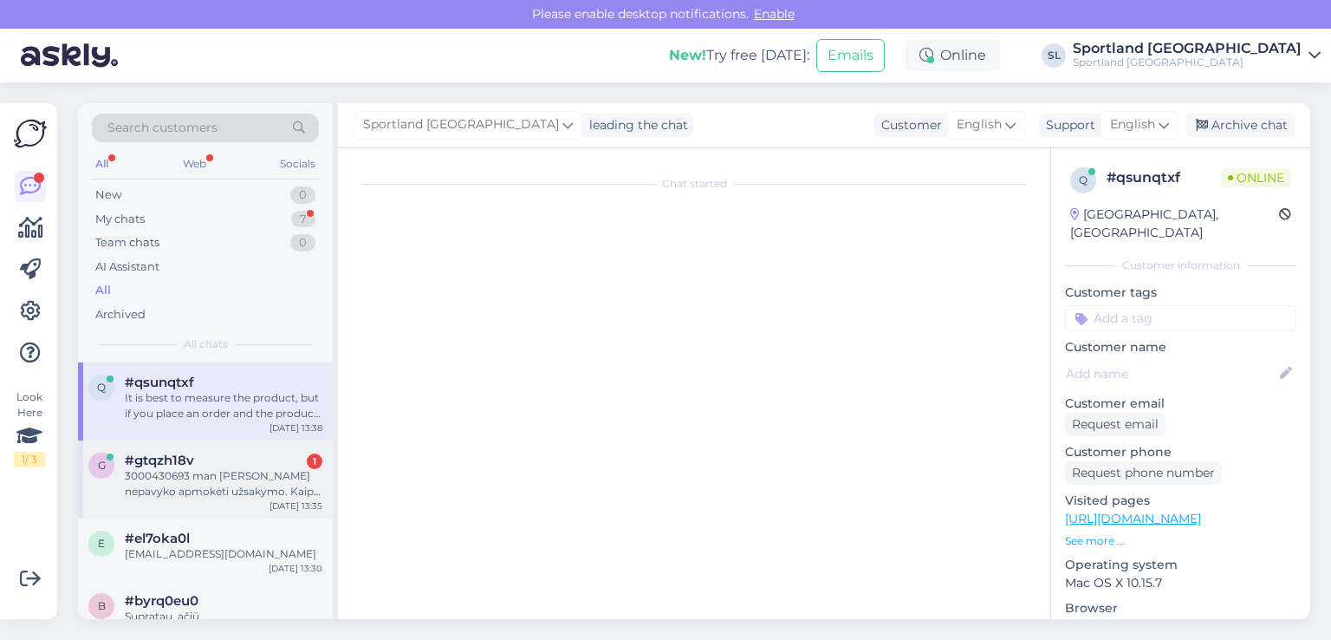
scroll to position [133, 0]
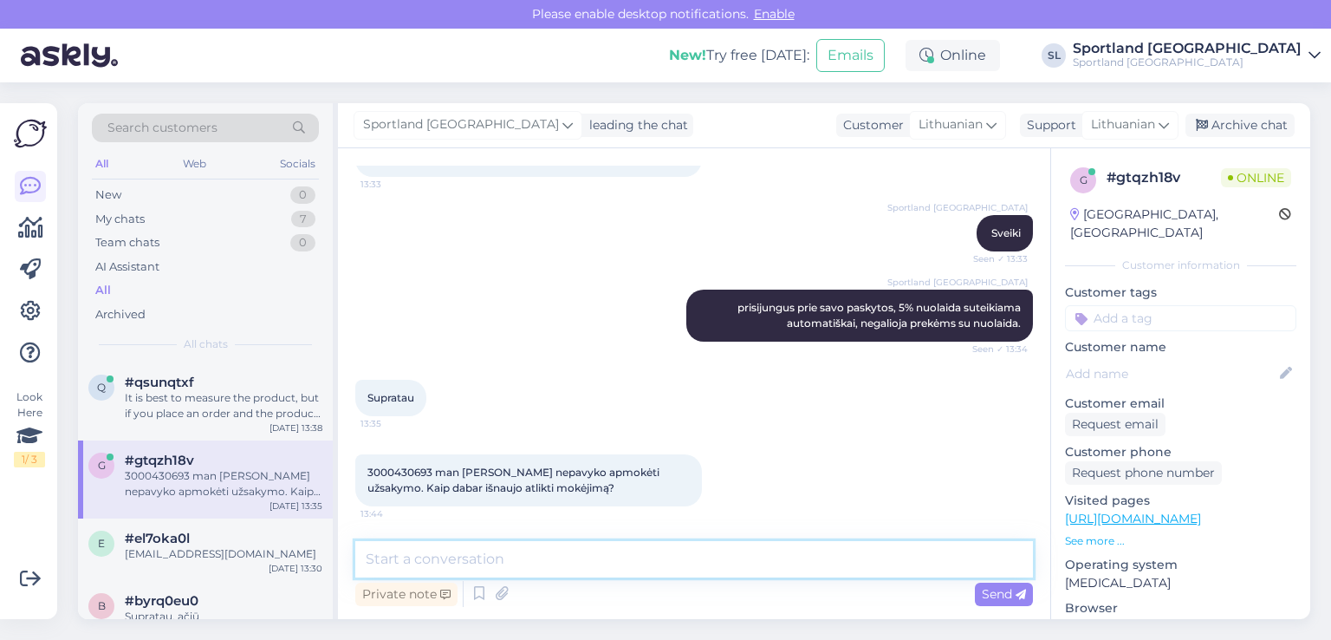
click at [498, 556] on textarea at bounding box center [694, 559] width 678 height 36
type textarea "luktelkit patikrinsime"
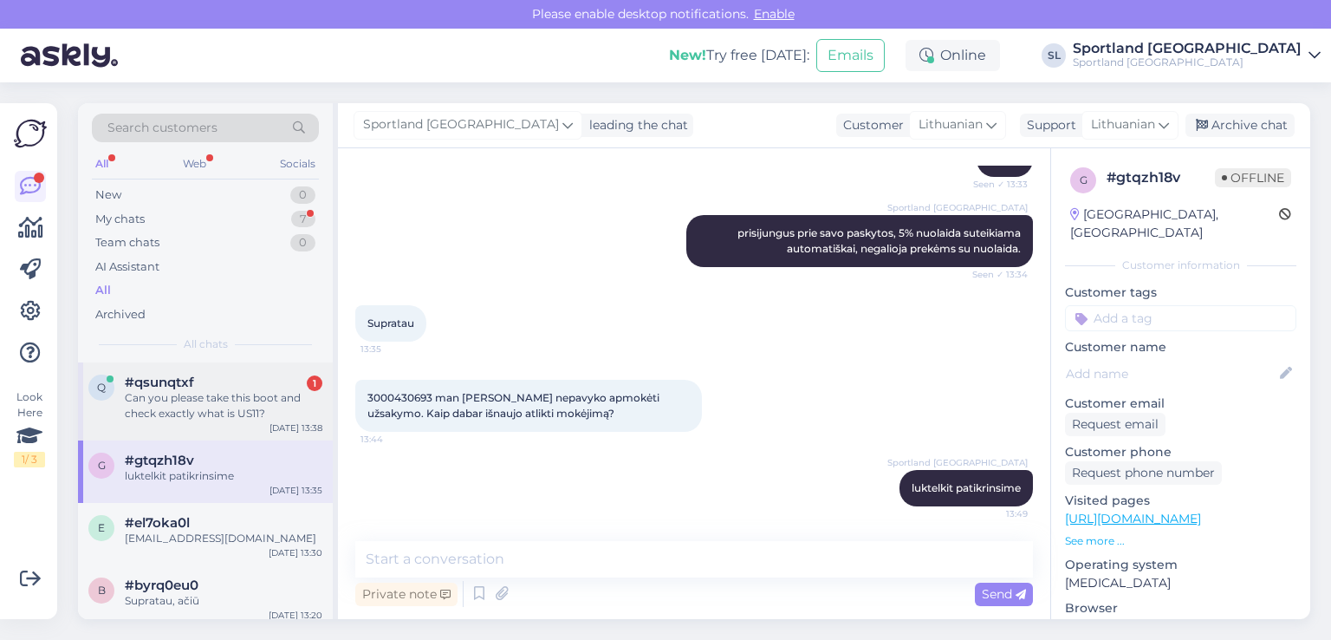
click at [202, 409] on div "Can you please take this boot and check exactly what is US11?" at bounding box center [224, 405] width 198 height 31
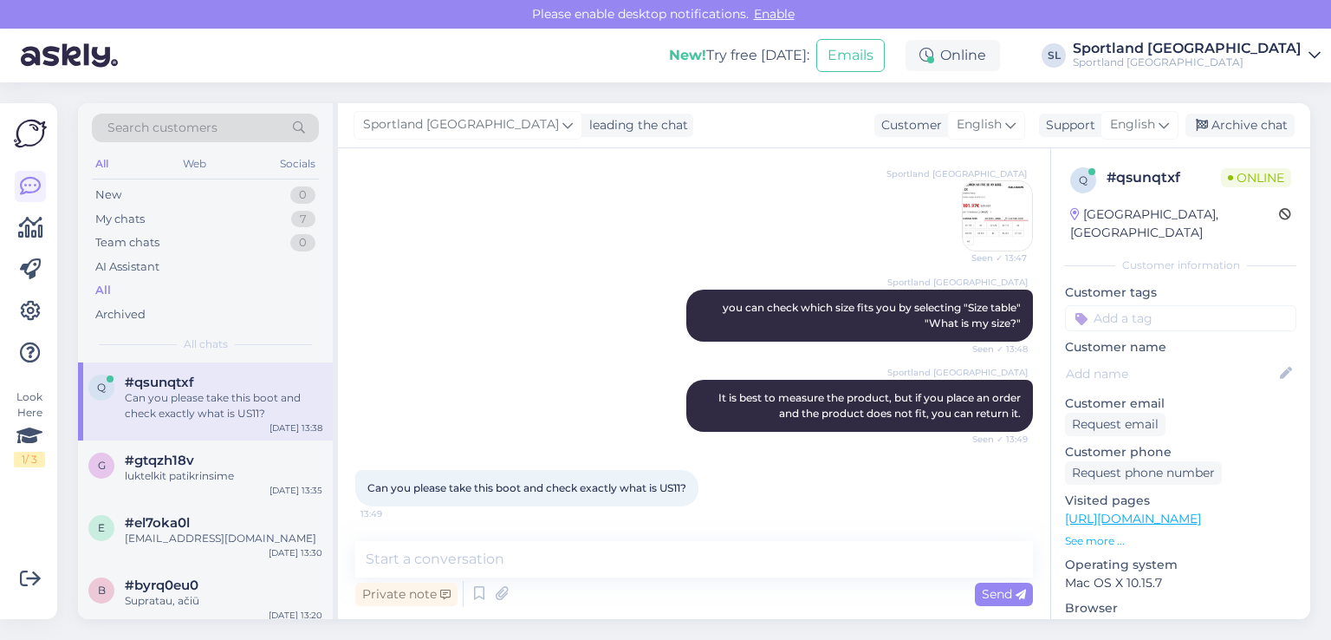
scroll to position [571, 0]
click at [404, 485] on div "Can you please take this boot and check exactly what is US11? 13:49" at bounding box center [526, 488] width 343 height 36
click at [402, 483] on div "Can you please take this boot and check exactly what is US11? 13:49" at bounding box center [526, 488] width 343 height 36
drag, startPoint x: 395, startPoint y: 482, endPoint x: 364, endPoint y: 465, distance: 35.3
click at [364, 470] on div "Can you please take this boot and check exactly what is US11? 13:49" at bounding box center [526, 488] width 343 height 36
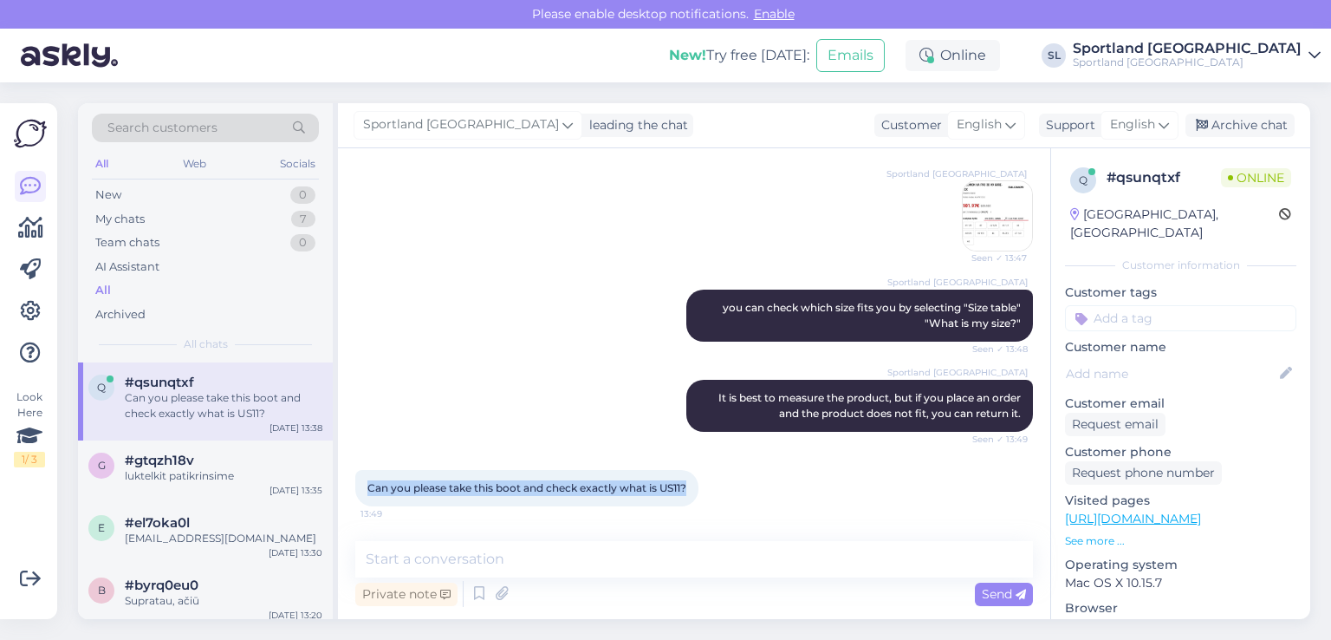
copy span "Can you please take this boot and check exactly what is US11?"
click at [149, 484] on div "g #gtqzh18v luktelkit patikrinsime Aug 11 13:35" at bounding box center [205, 471] width 255 height 62
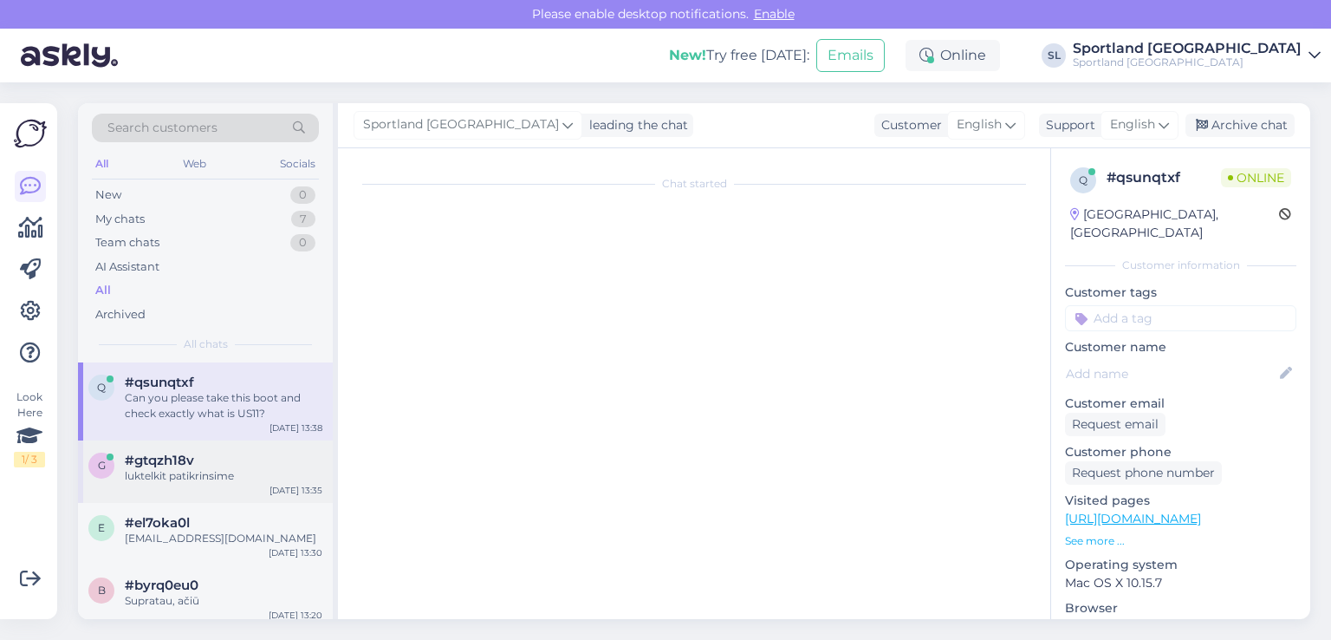
scroll to position [208, 0]
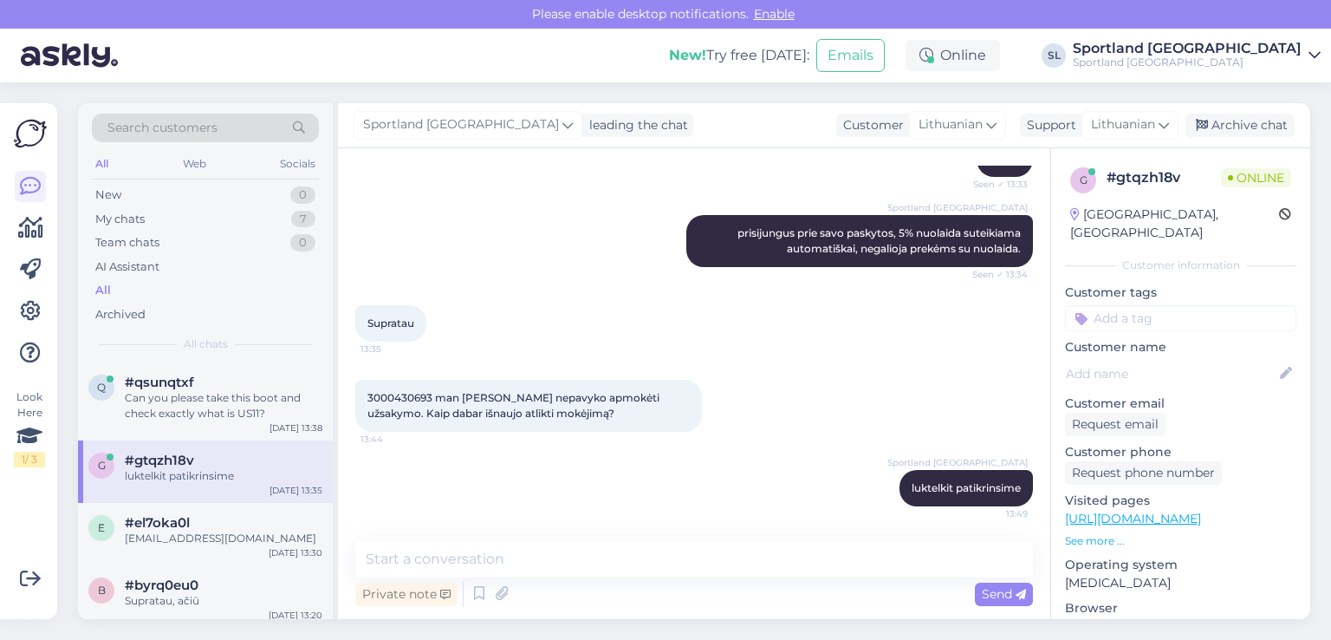
click at [399, 391] on span "3000430693 man atrodo nepavyko apmokėti užsakymo. Kaip dabar išnaujo atlikti mo…" at bounding box center [515, 405] width 295 height 29
copy span "3000430693"
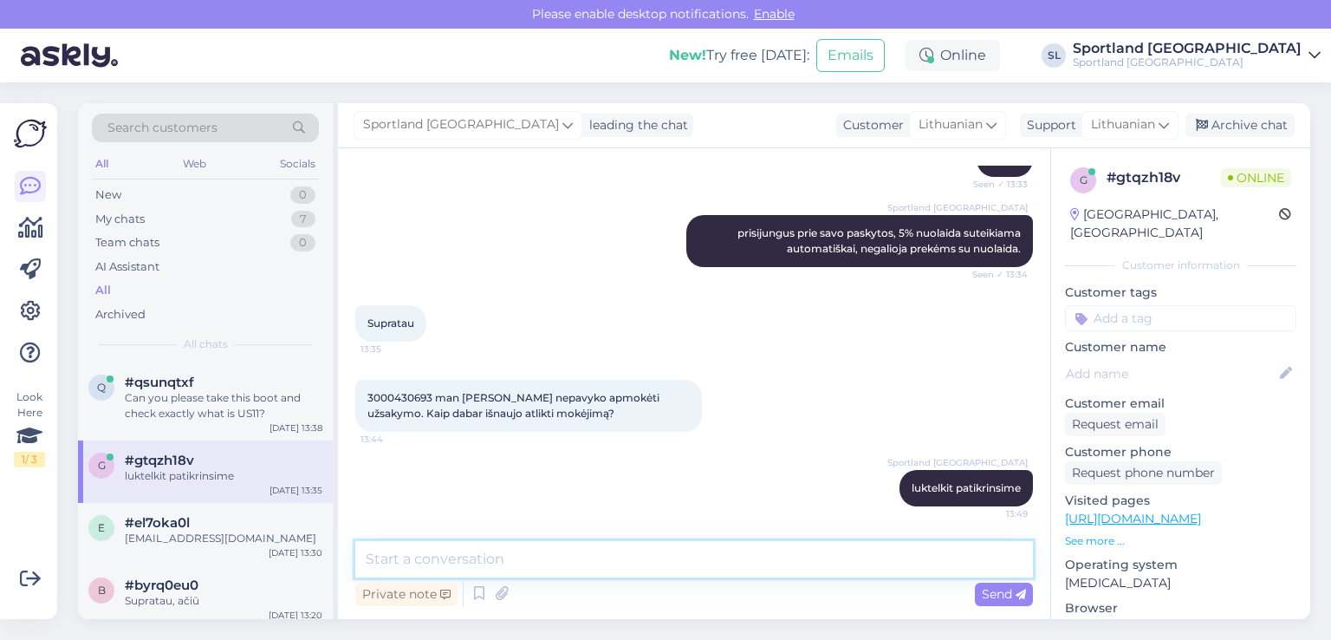
click at [576, 563] on textarea at bounding box center [694, 559] width 678 height 36
type textarea "a"
type textarea "taip, Jūsų užsakymas neapmokėtas"
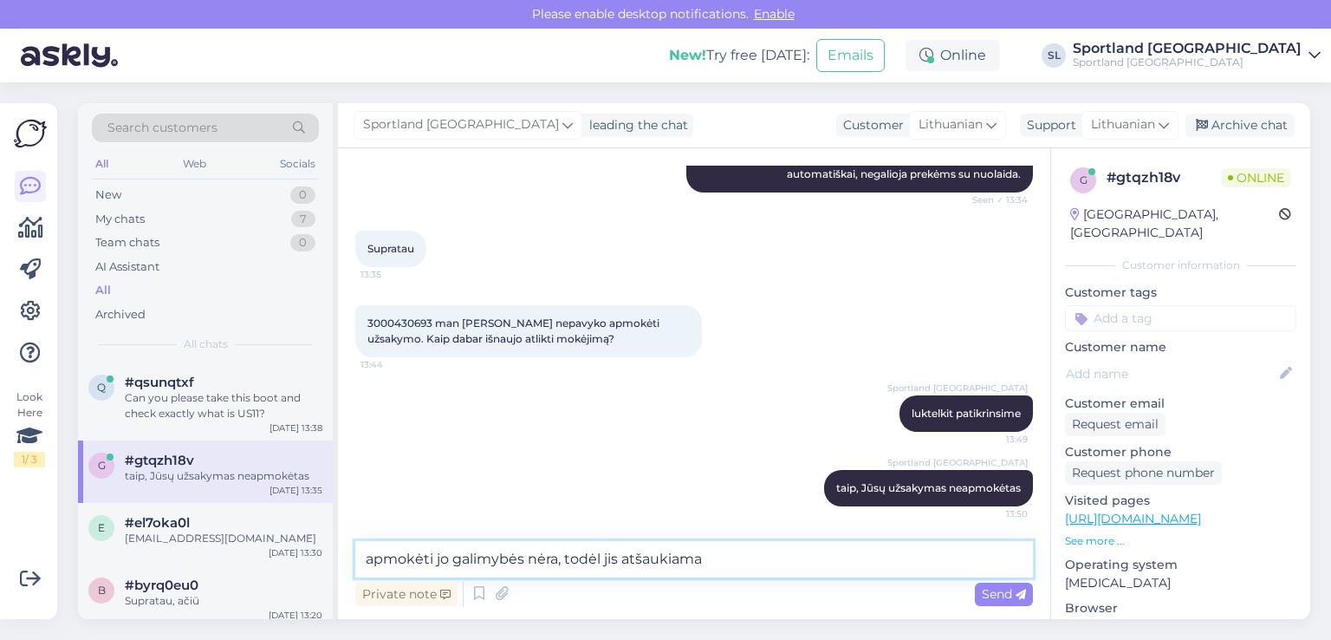
type textarea "apmokėti jo galimybės nėra, todėl jis atšaukiamas"
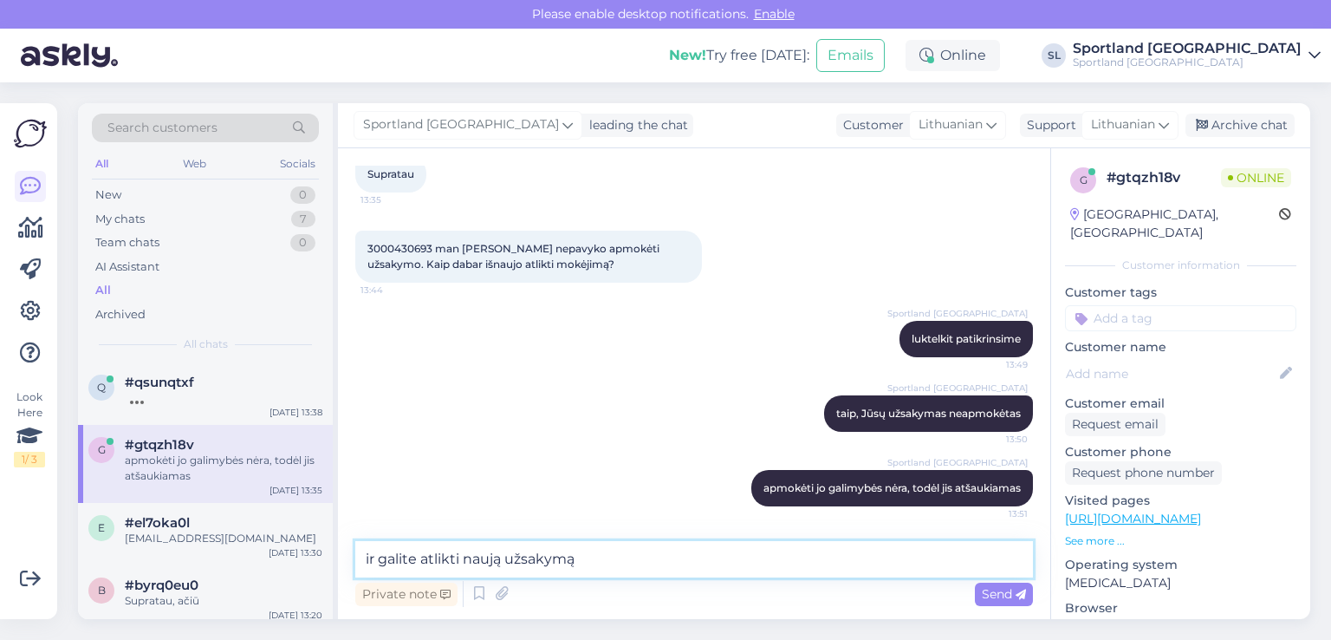
type textarea "ir galite atlikti naują užsakymą"
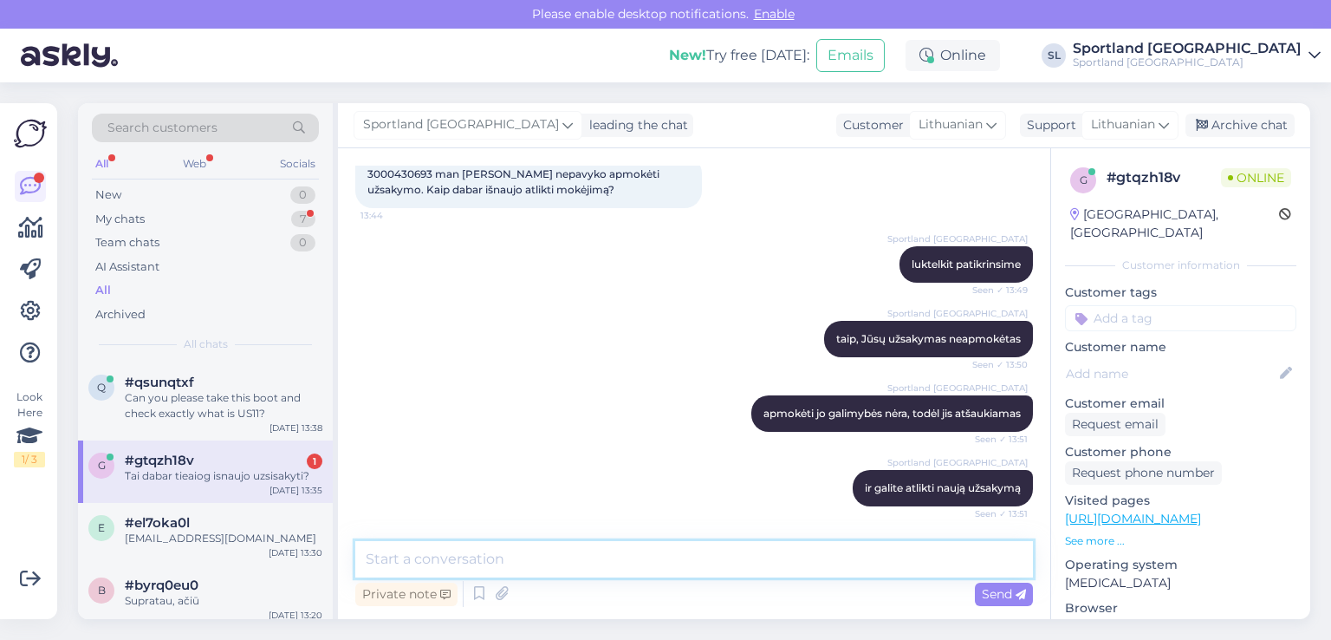
scroll to position [506, 0]
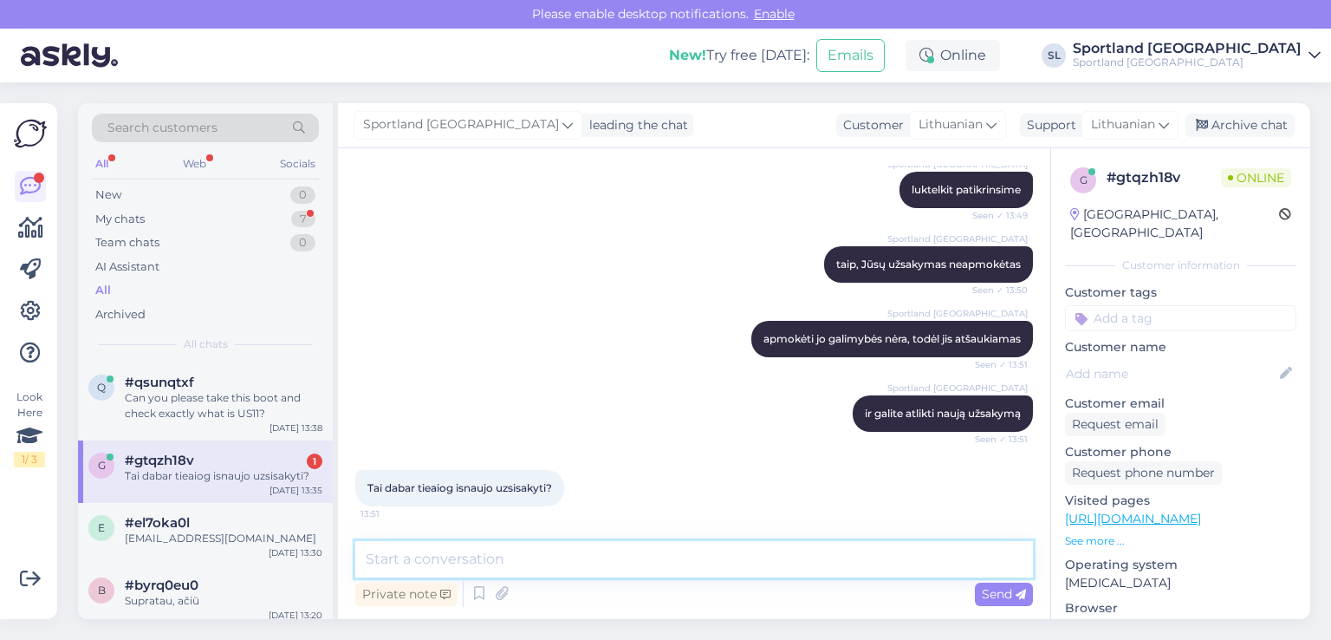
click at [595, 550] on textarea at bounding box center [694, 559] width 678 height 36
type textarea "taip"
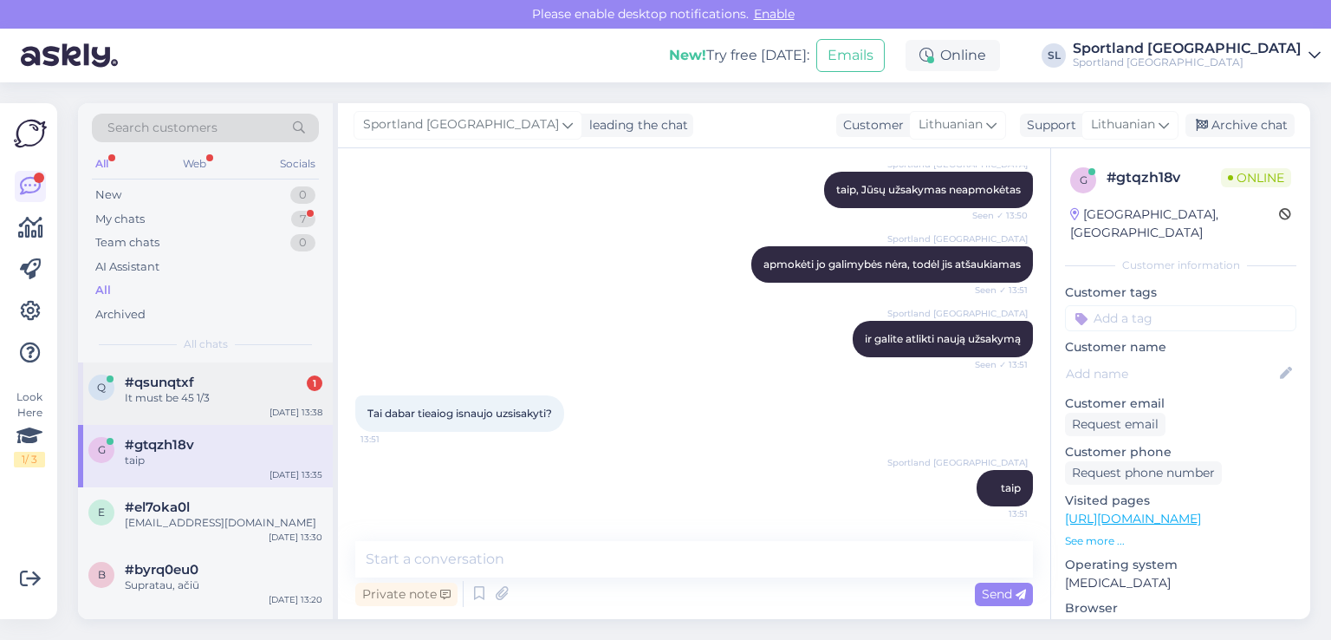
click at [176, 386] on span "#qsunqtxf" at bounding box center [159, 382] width 69 height 16
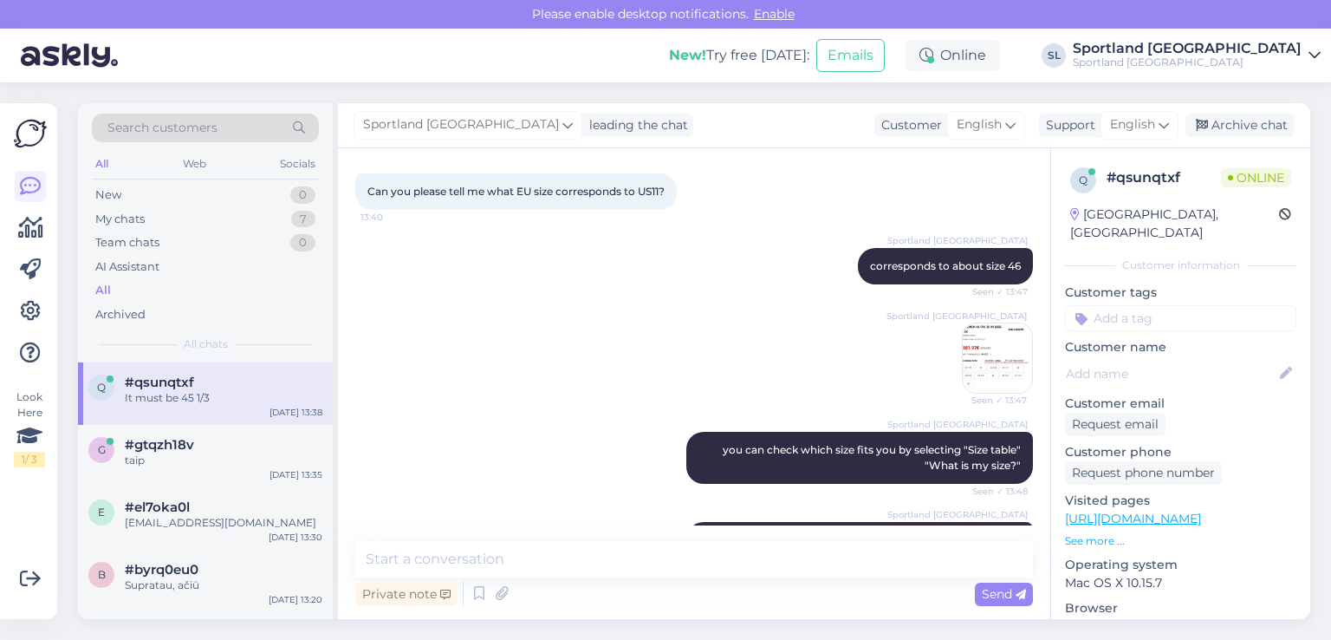
scroll to position [645, 0]
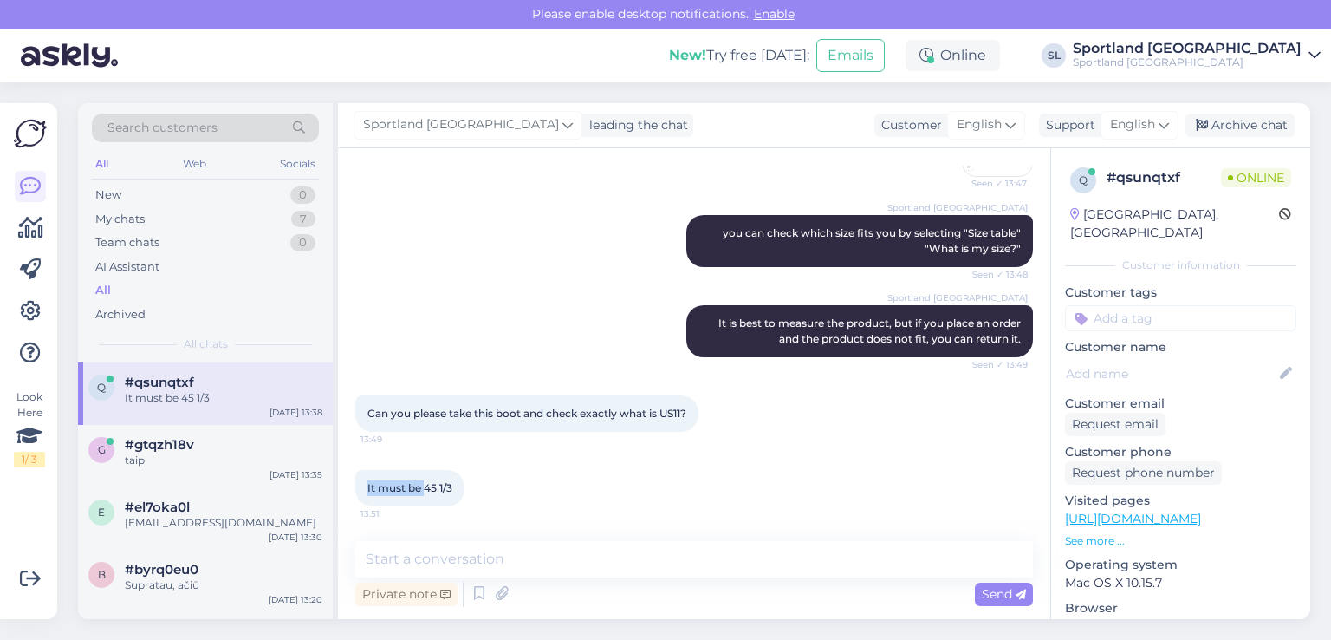
drag, startPoint x: 427, startPoint y: 486, endPoint x: 348, endPoint y: 483, distance: 79.8
click at [348, 483] on div "Chat started Aug 11 2025 Hey 13:38 Sportland Lithuania Hello Seen ✓ 13:38 I hav…" at bounding box center [694, 383] width 713 height 471
copy span "It must be"
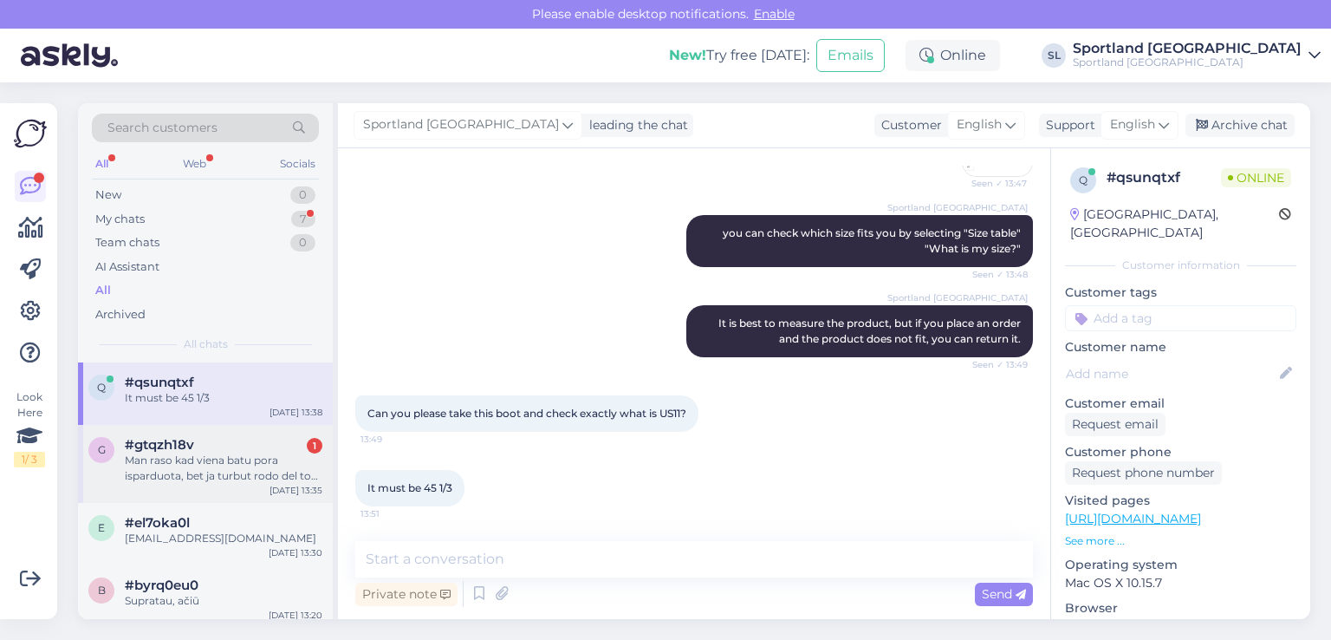
click at [149, 452] on div "Man raso kad viena batu pora isparduota, bet ja turbut rodo del to kad buvau ne…" at bounding box center [224, 467] width 198 height 31
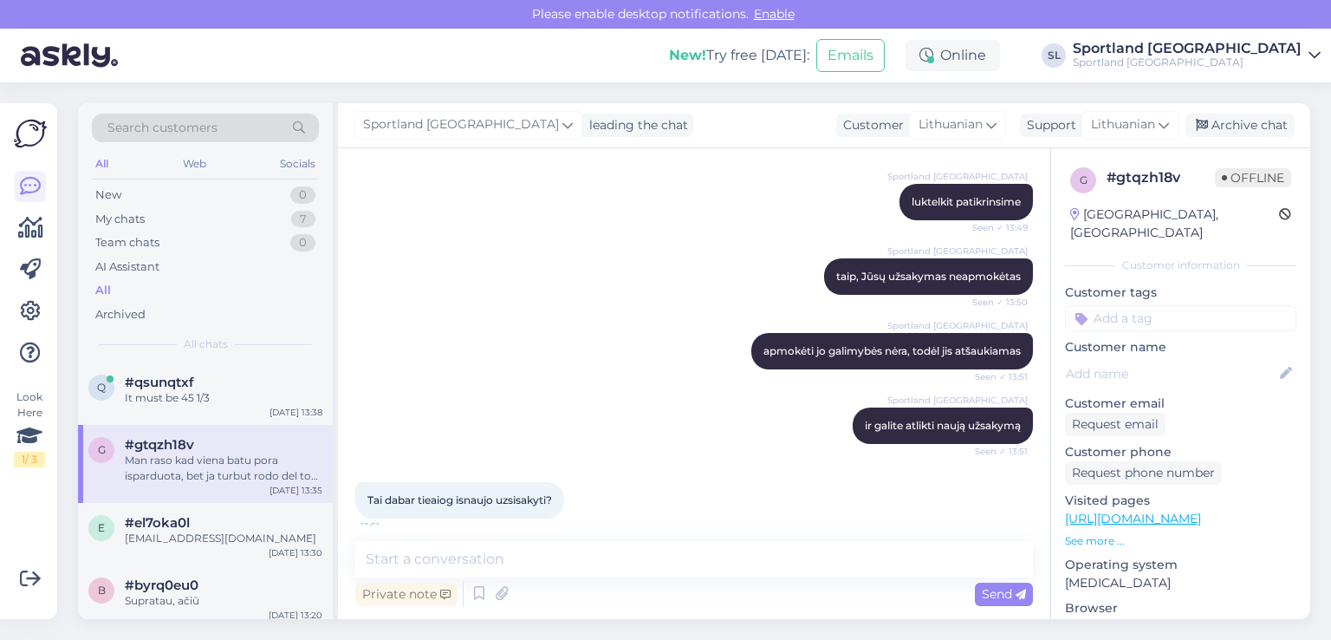
scroll to position [686, 0]
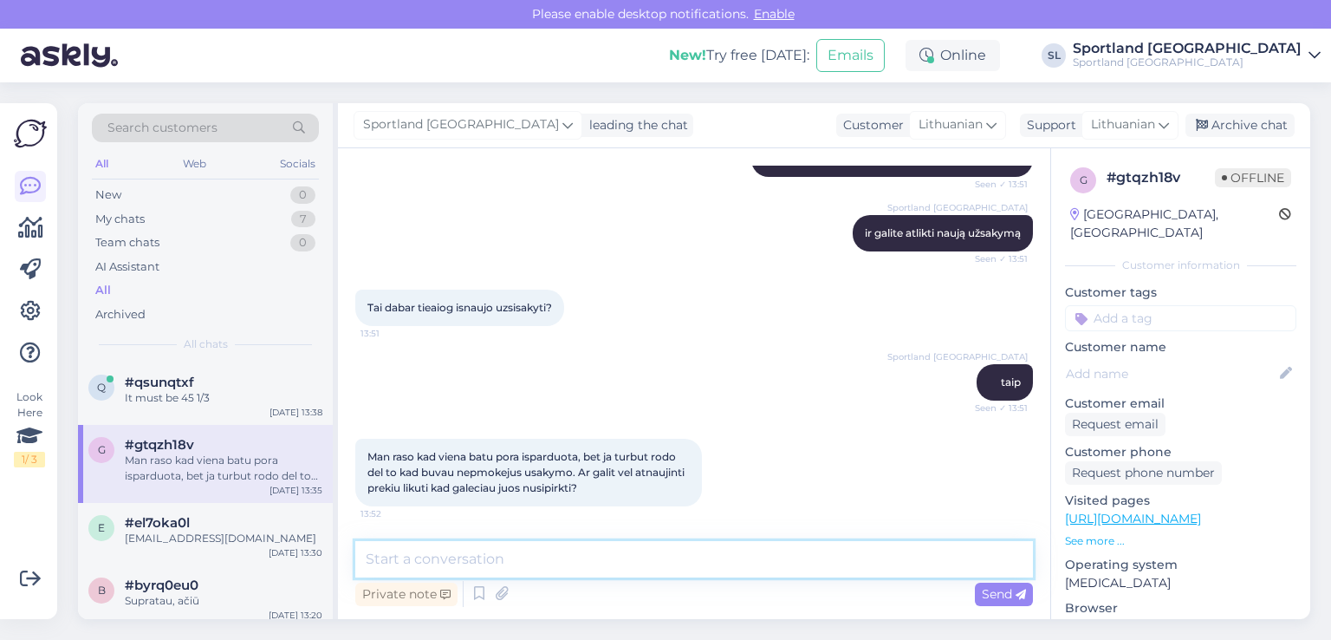
click at [697, 570] on textarea at bounding box center [694, 559] width 678 height 36
type textarea "užsakymas atšauktas, prekių likučiai turi atsinaujinti"
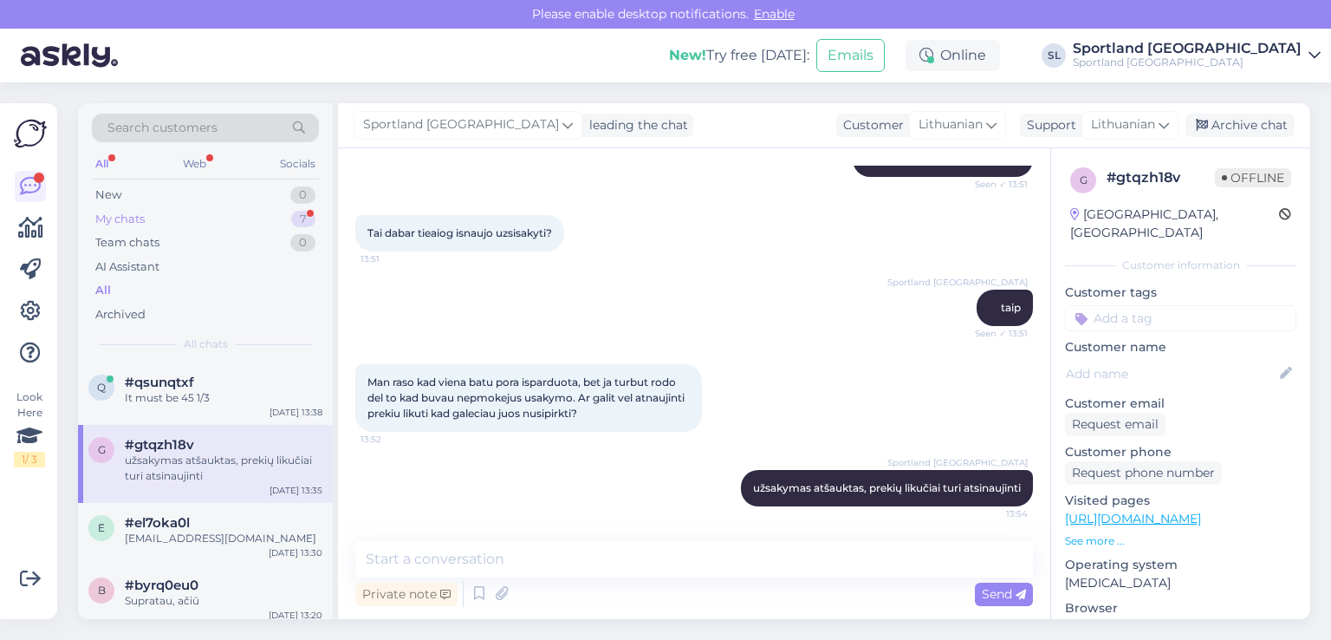
click at [191, 212] on div "My chats 7" at bounding box center [205, 219] width 227 height 24
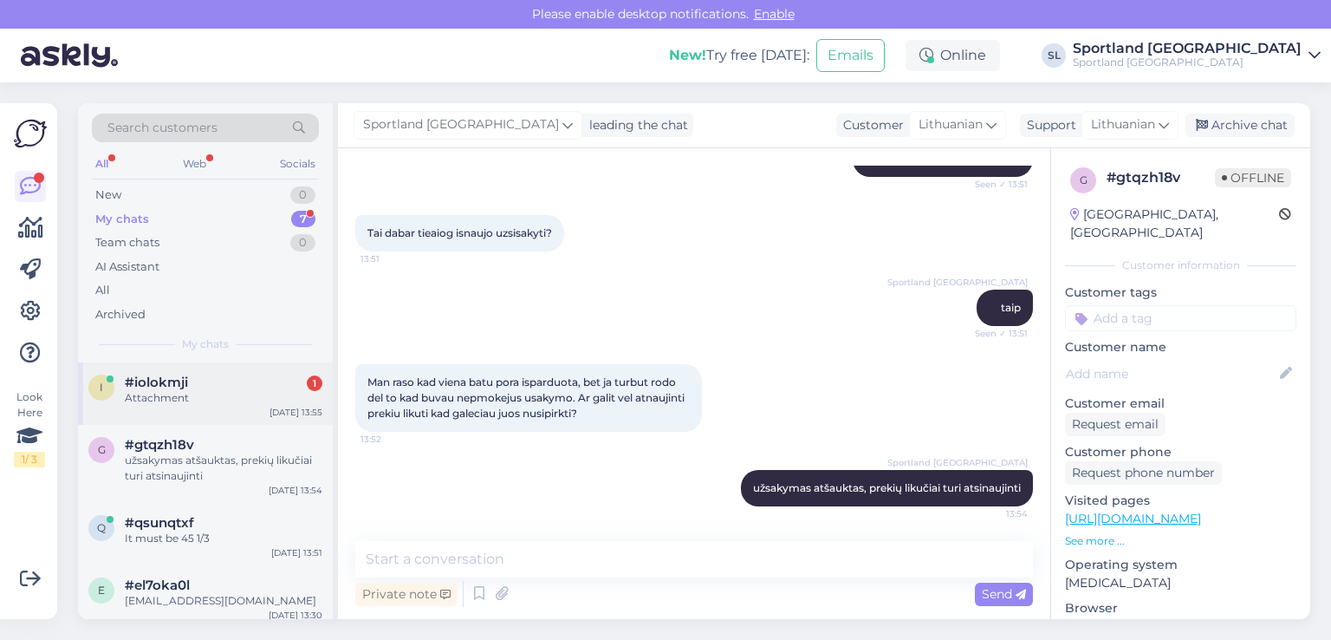
click at [177, 368] on div "i #iolokmji 1 Attachment Aug 11 13:55" at bounding box center [205, 393] width 255 height 62
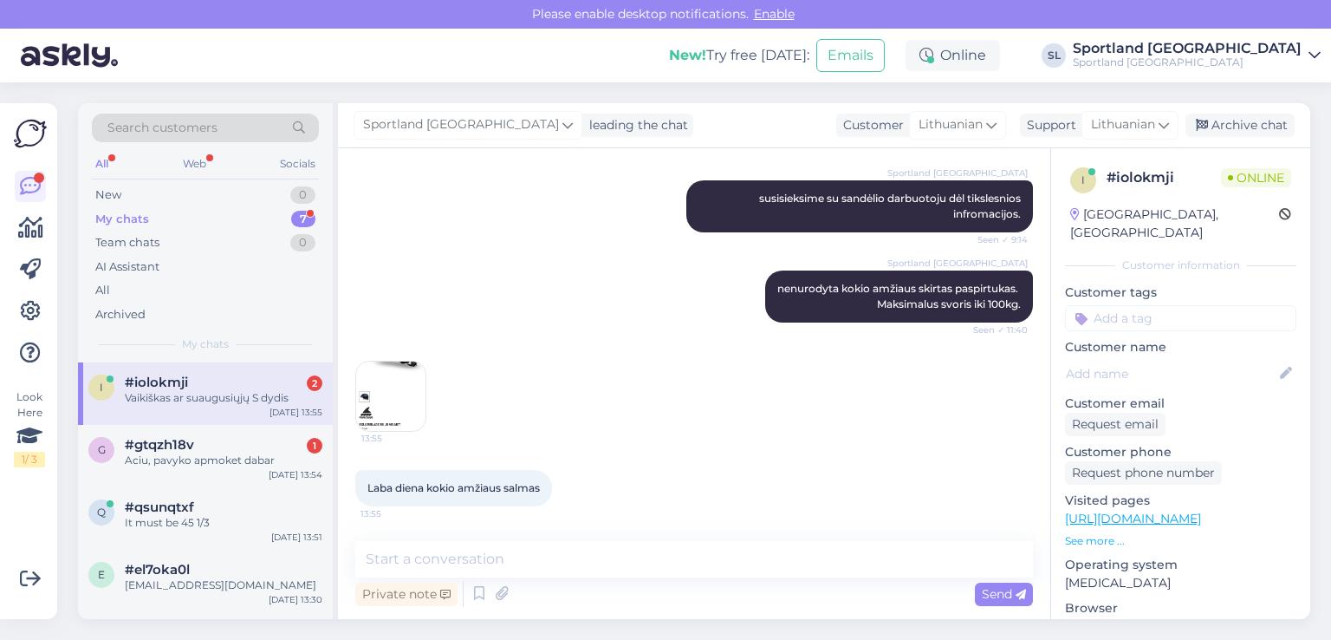
scroll to position [1231, 0]
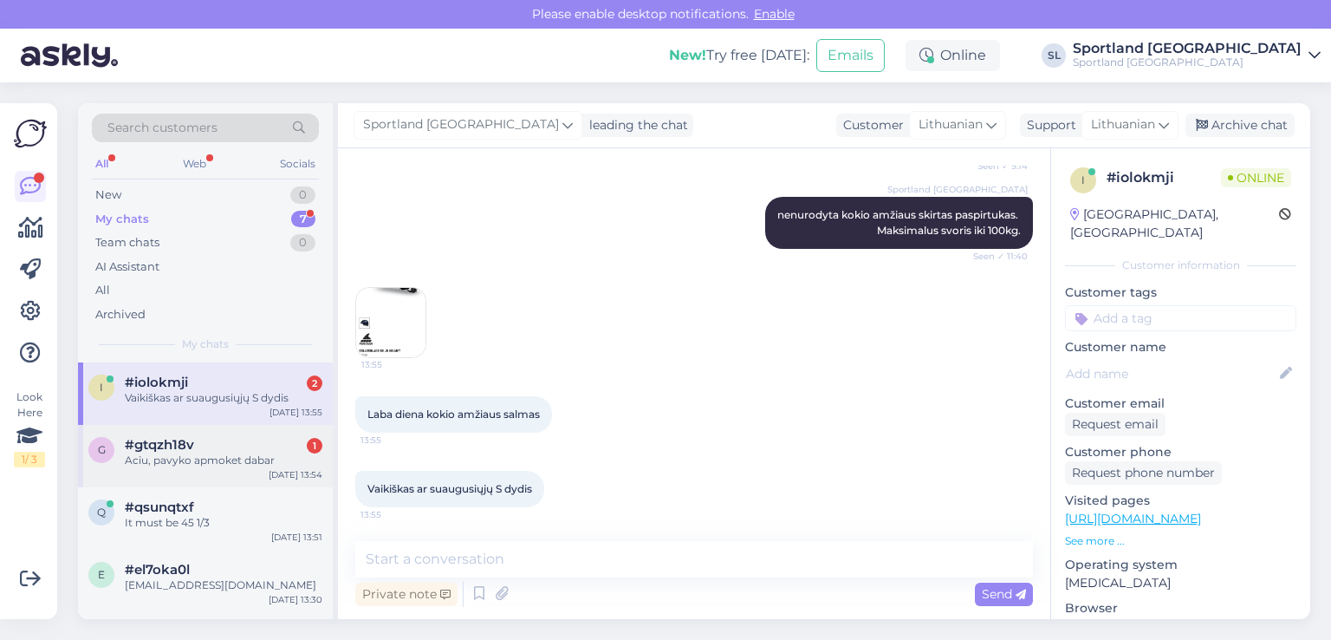
click at [191, 448] on span "#gtqzh18v" at bounding box center [159, 445] width 69 height 16
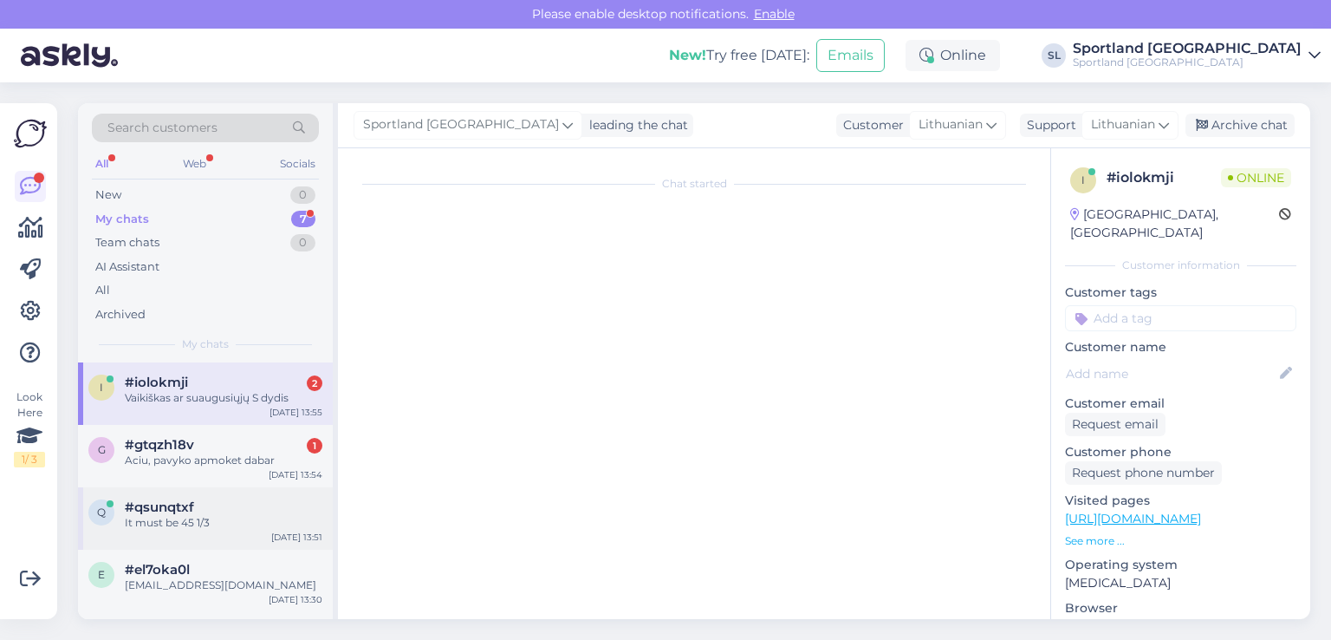
scroll to position [836, 0]
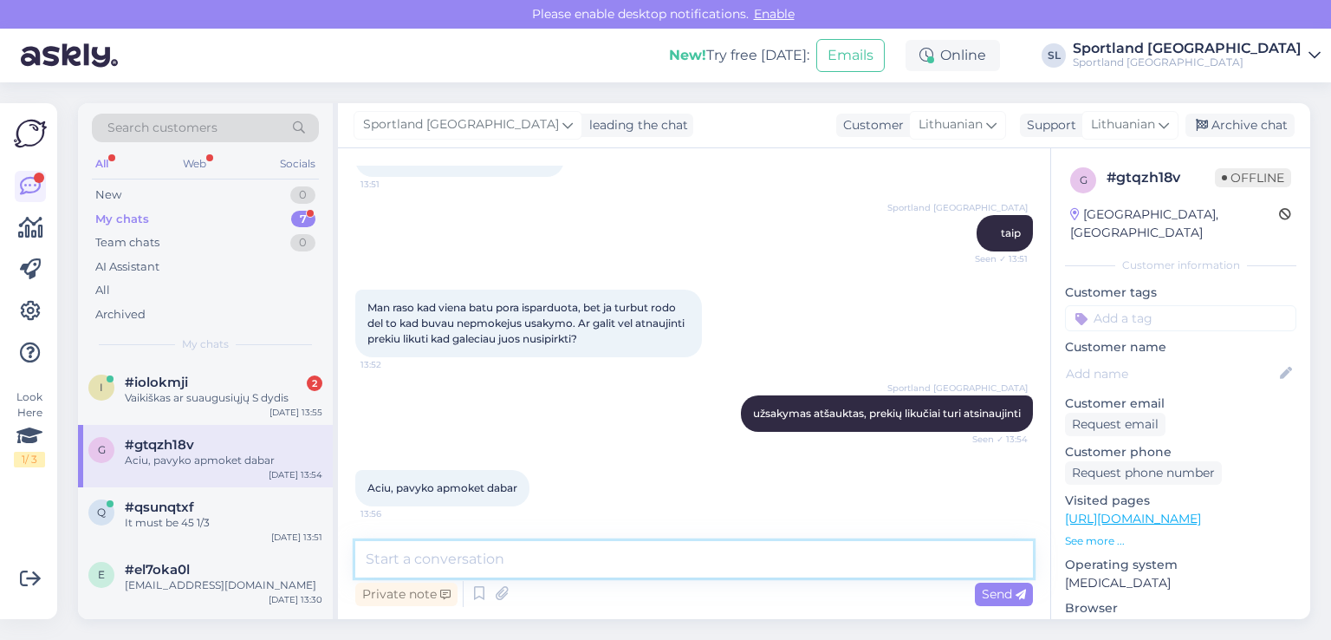
drag, startPoint x: 461, startPoint y: 572, endPoint x: 463, endPoint y: 558, distance: 14.0
click at [461, 572] on textarea at bounding box center [694, 559] width 678 height 36
type textarea "Puiku :)"
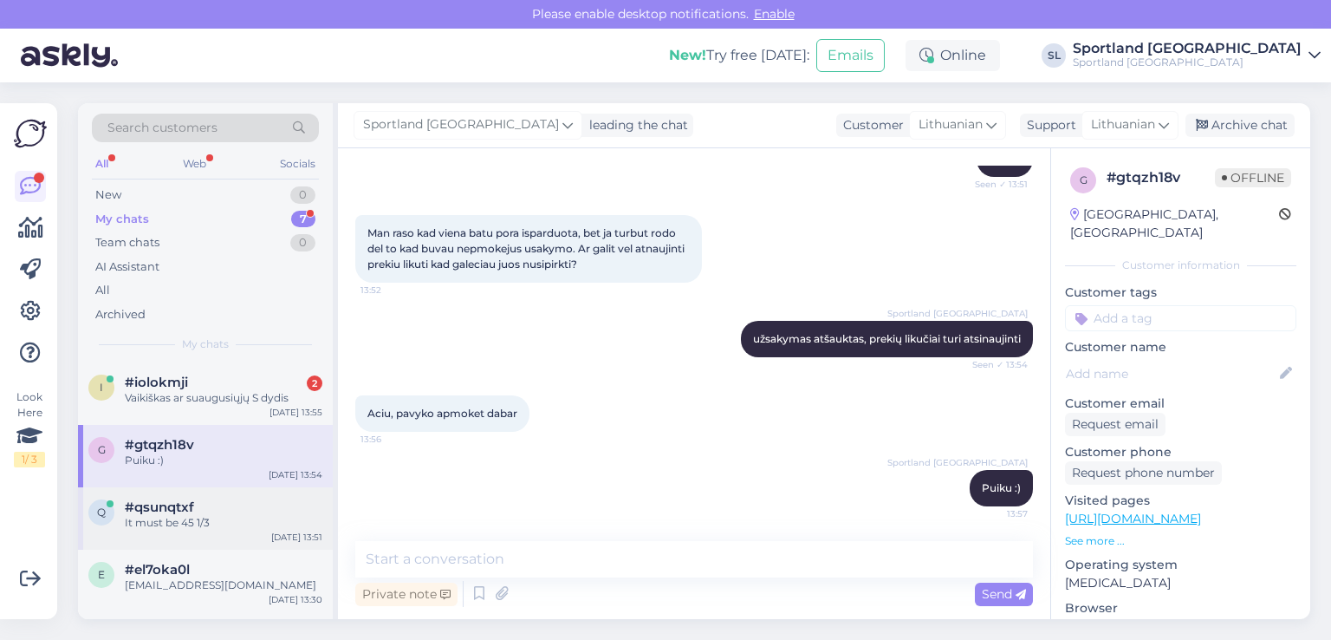
click at [201, 502] on div "#qsunqtxf" at bounding box center [224, 507] width 198 height 16
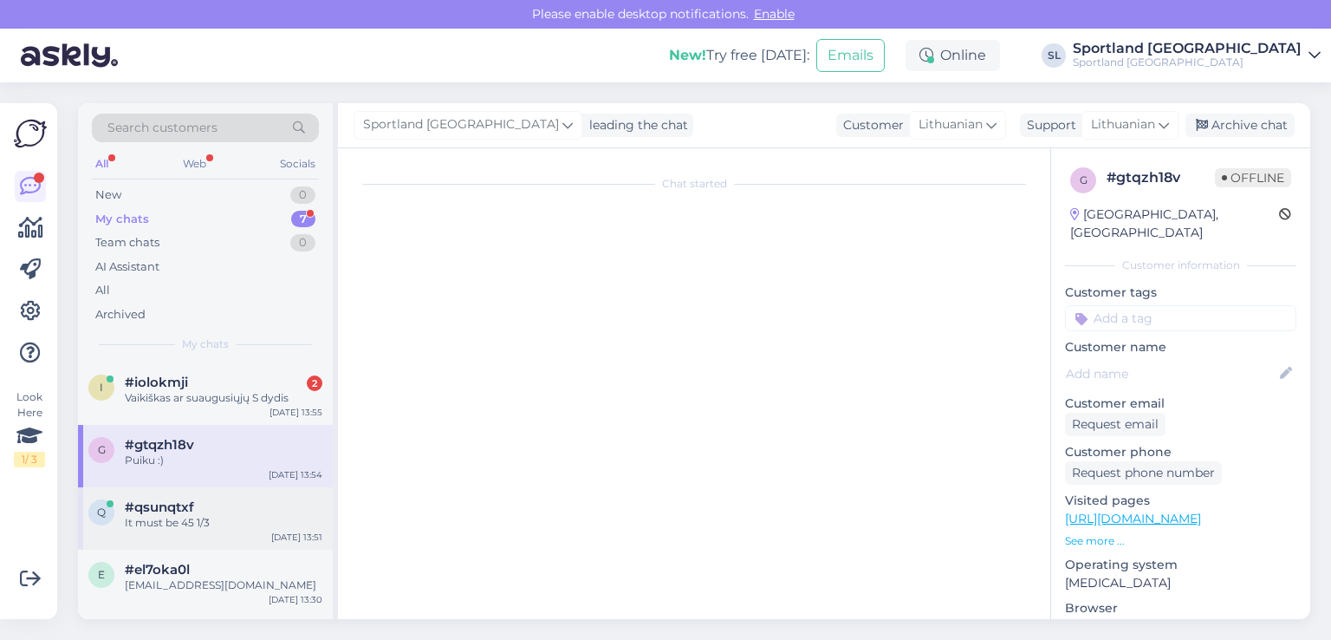
scroll to position [646, 0]
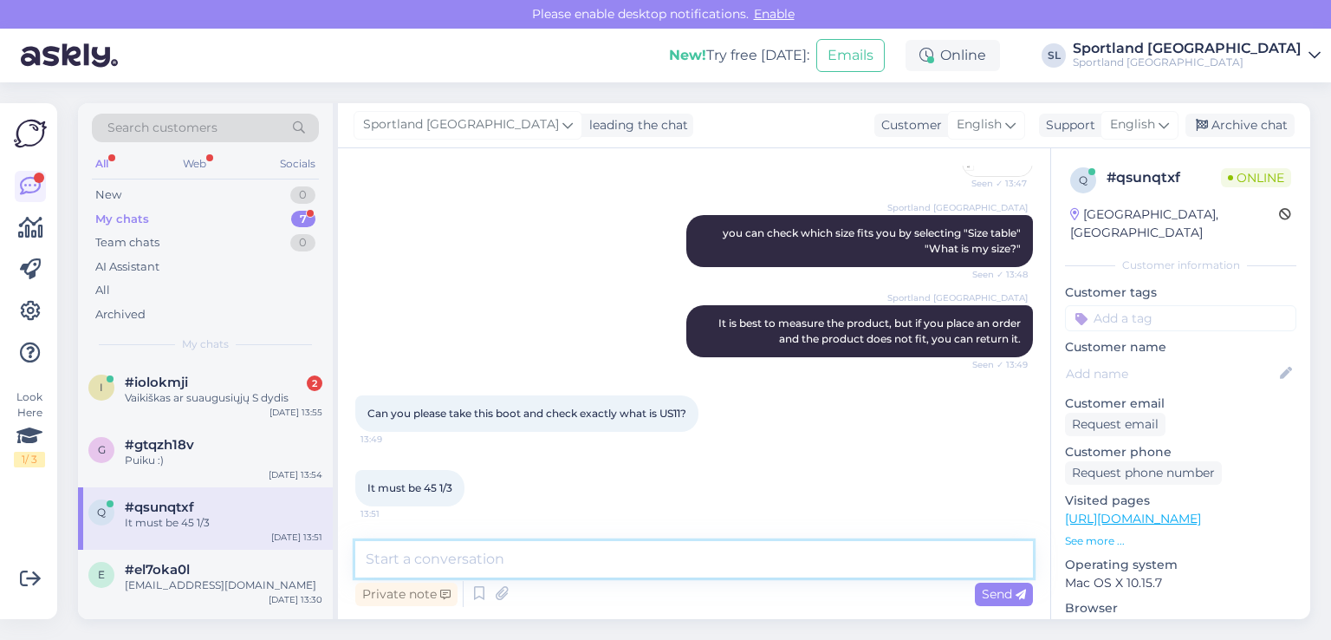
click at [596, 555] on textarea at bounding box center [694, 559] width 678 height 36
paste textarea "45⅓"
type textarea "yes, 45⅓ size :)"
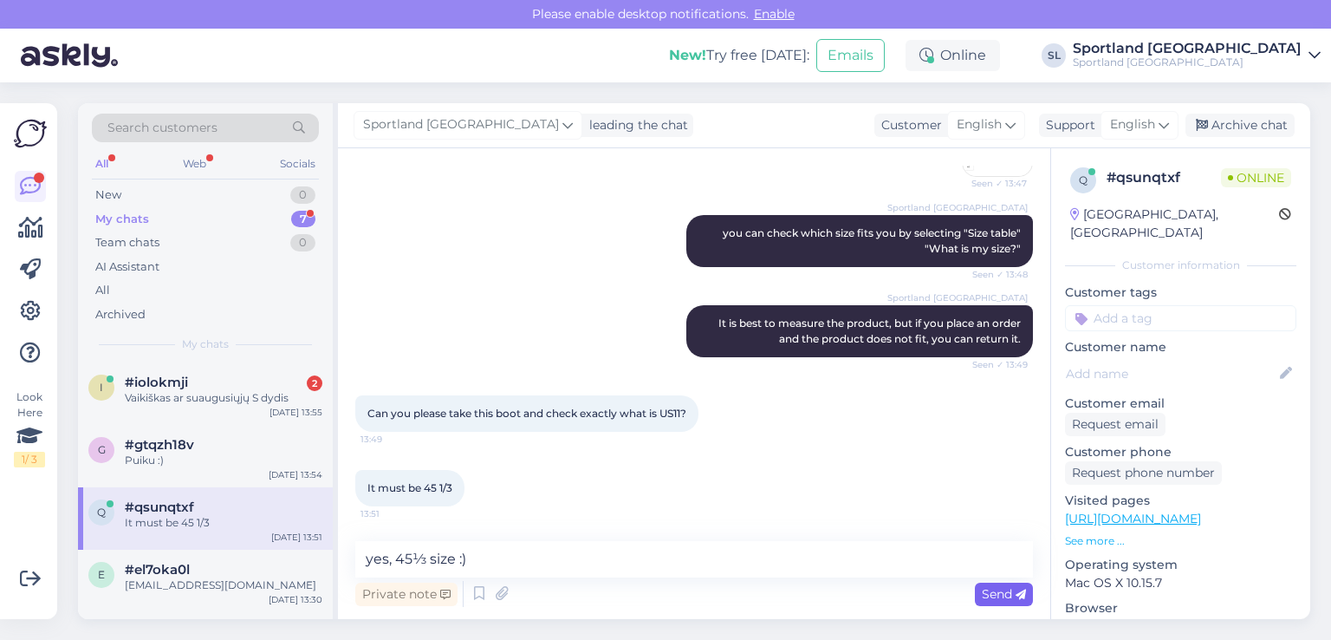
click at [1017, 584] on div "Send" at bounding box center [1004, 594] width 58 height 23
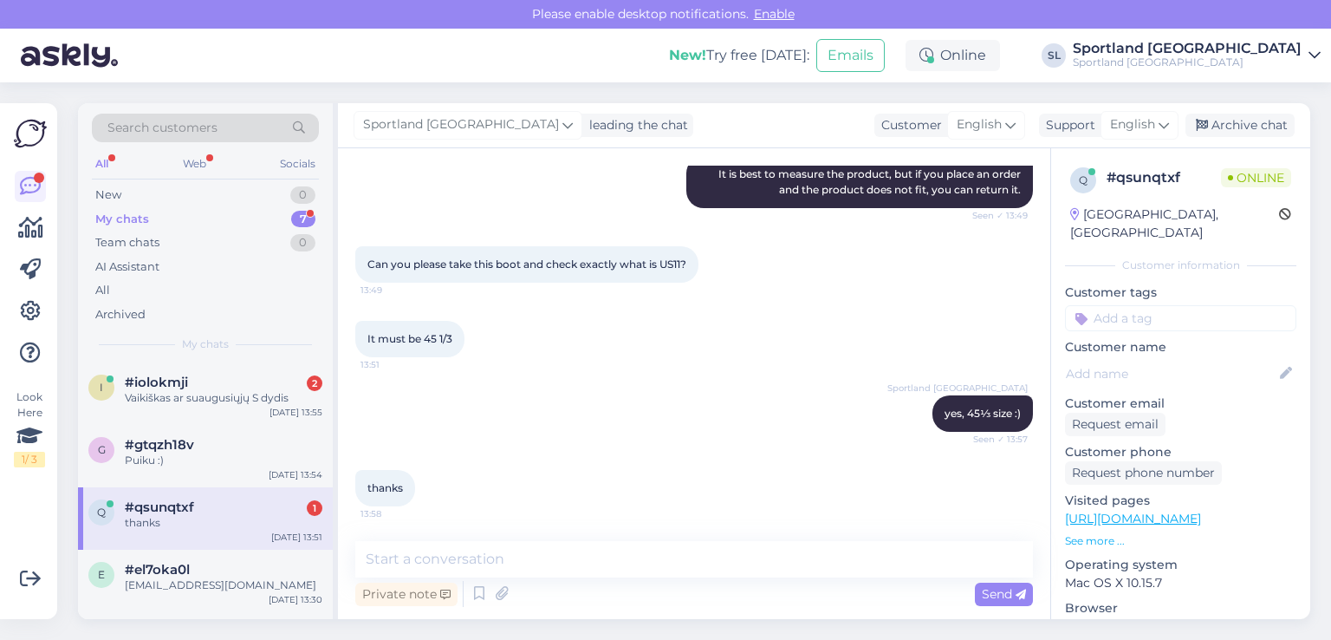
scroll to position [794, 0]
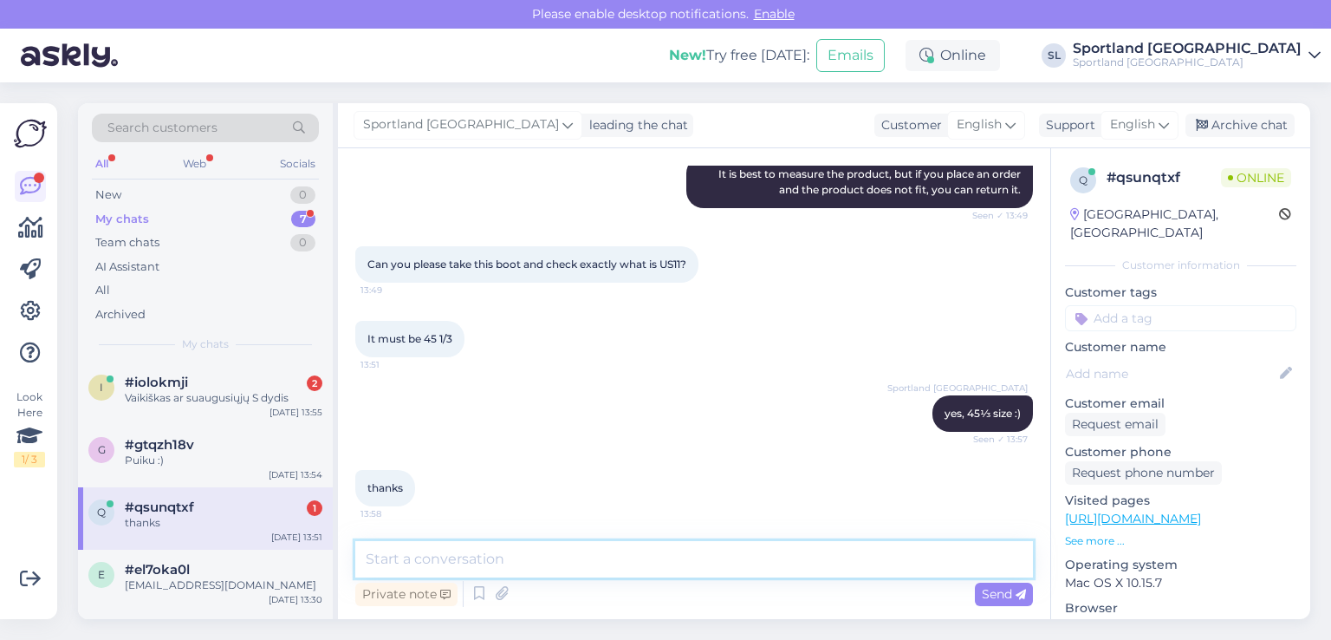
click at [558, 570] on textarea at bounding box center [694, 559] width 678 height 36
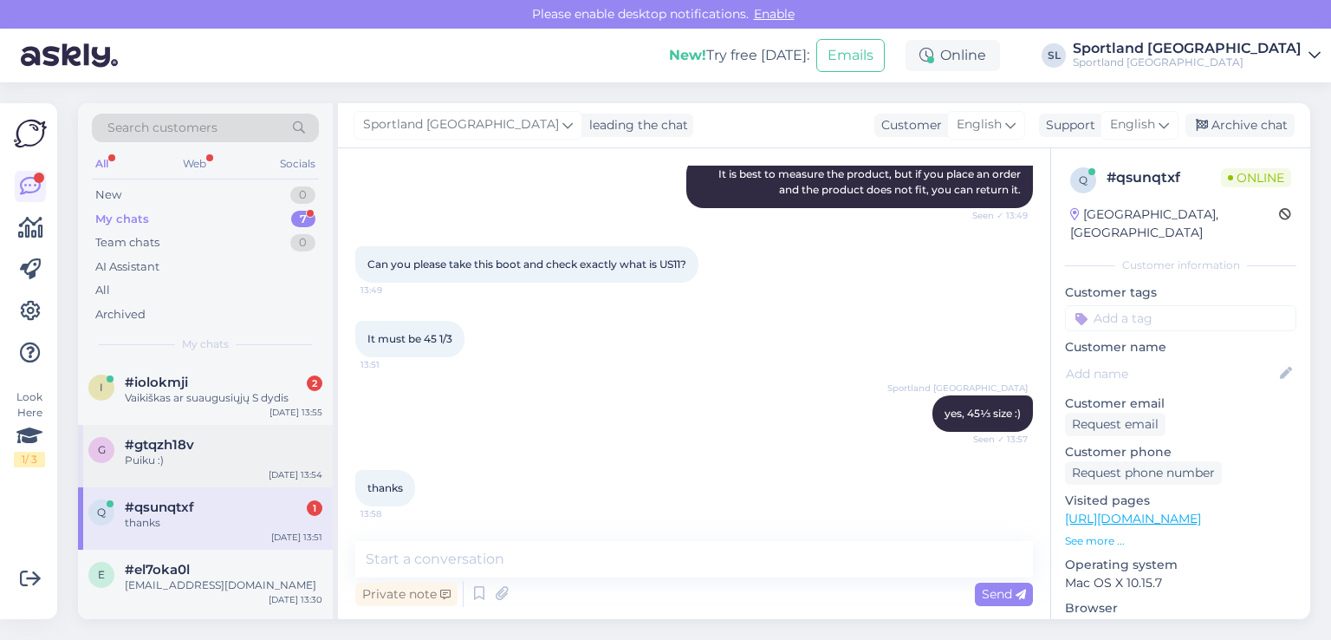
click at [241, 458] on div "Puiku :)" at bounding box center [224, 460] width 198 height 16
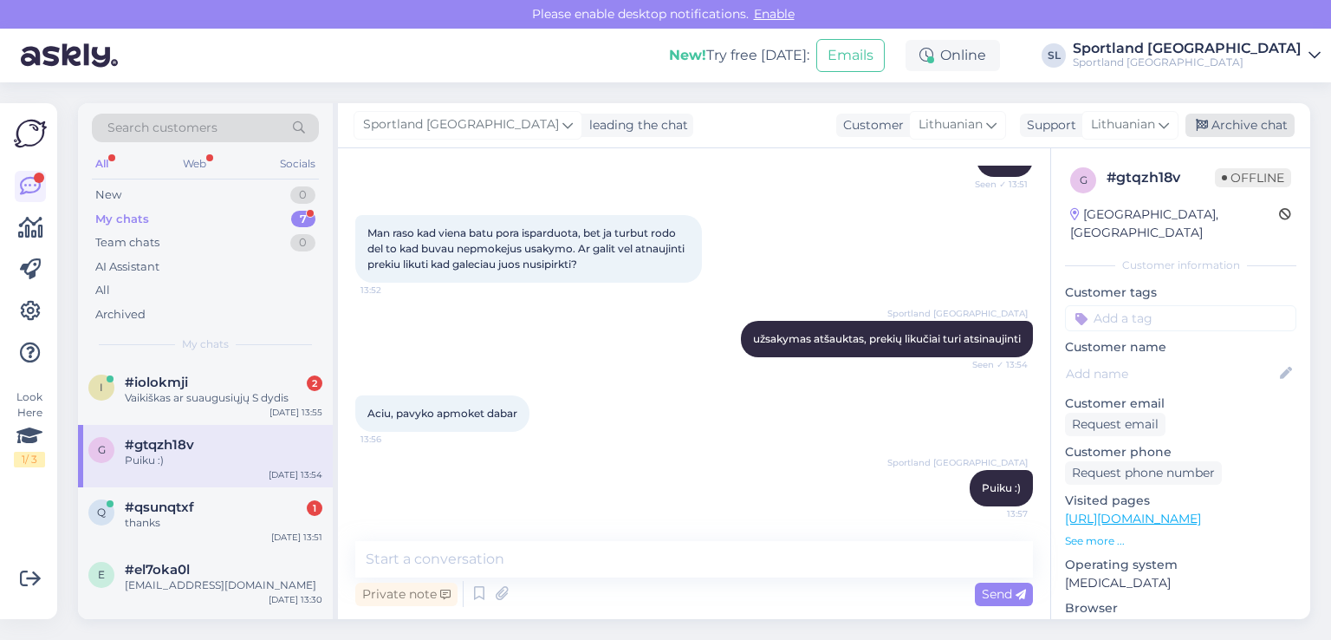
click at [1261, 119] on div "Archive chat" at bounding box center [1240, 125] width 109 height 23
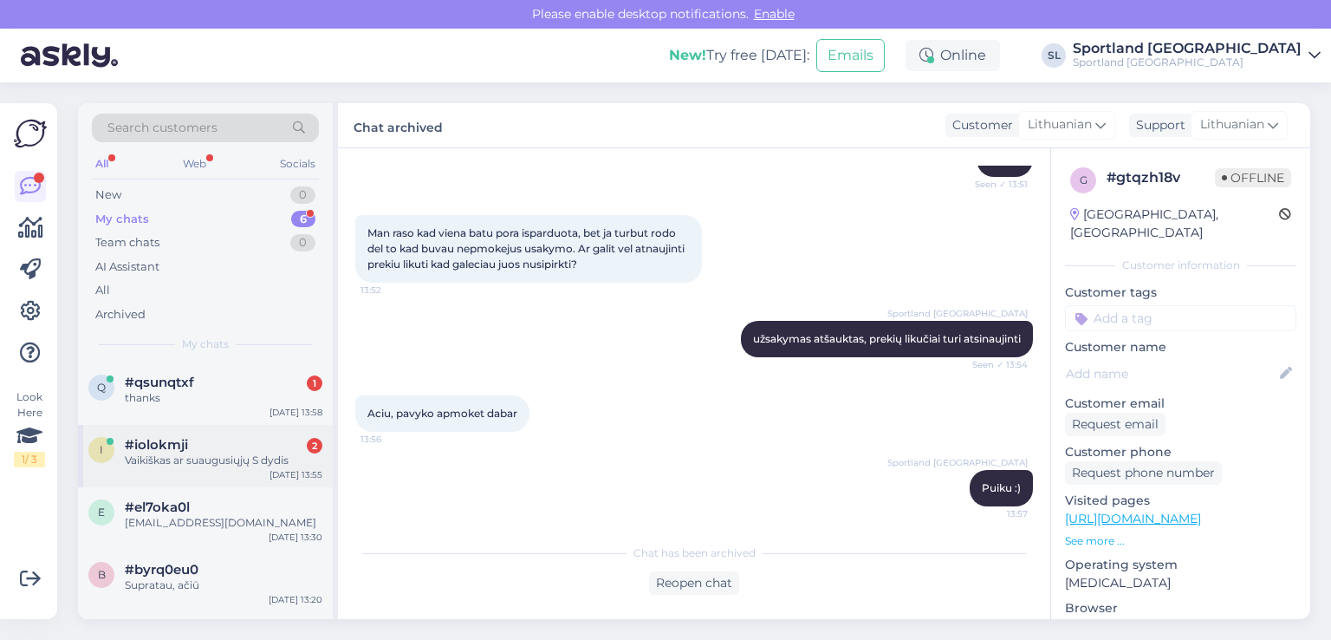
click at [199, 464] on div "Vaikiškas ar suaugusiųjų S dydis" at bounding box center [224, 460] width 198 height 16
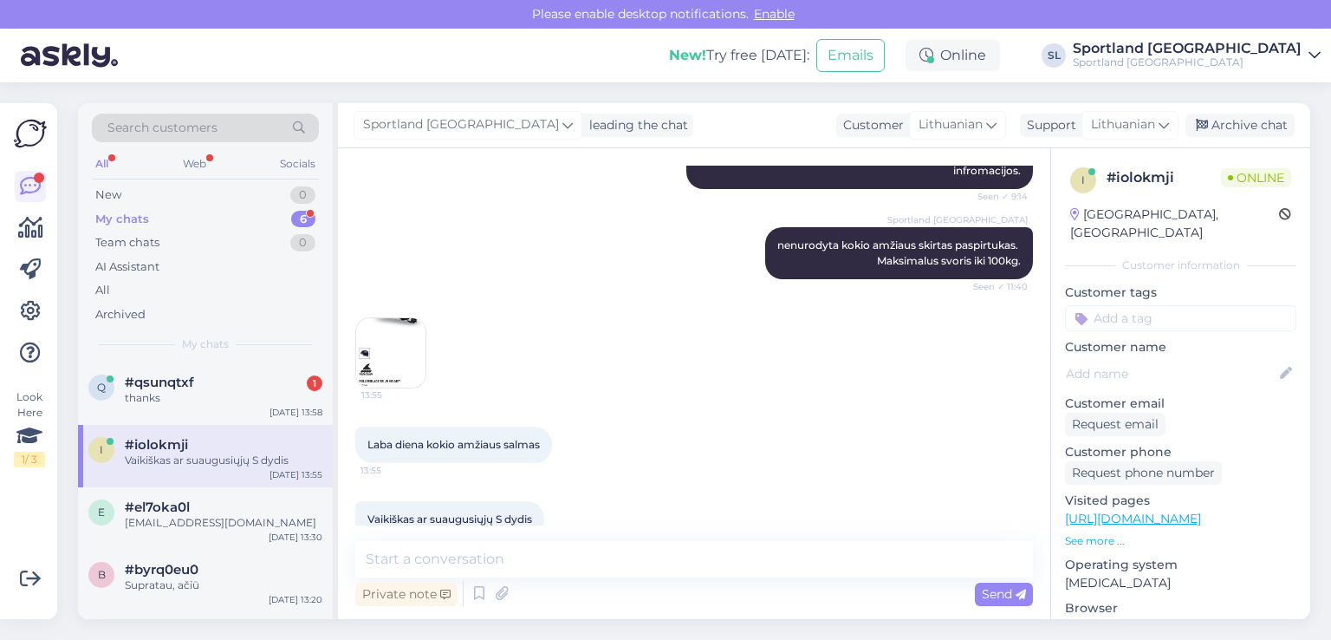
scroll to position [1231, 0]
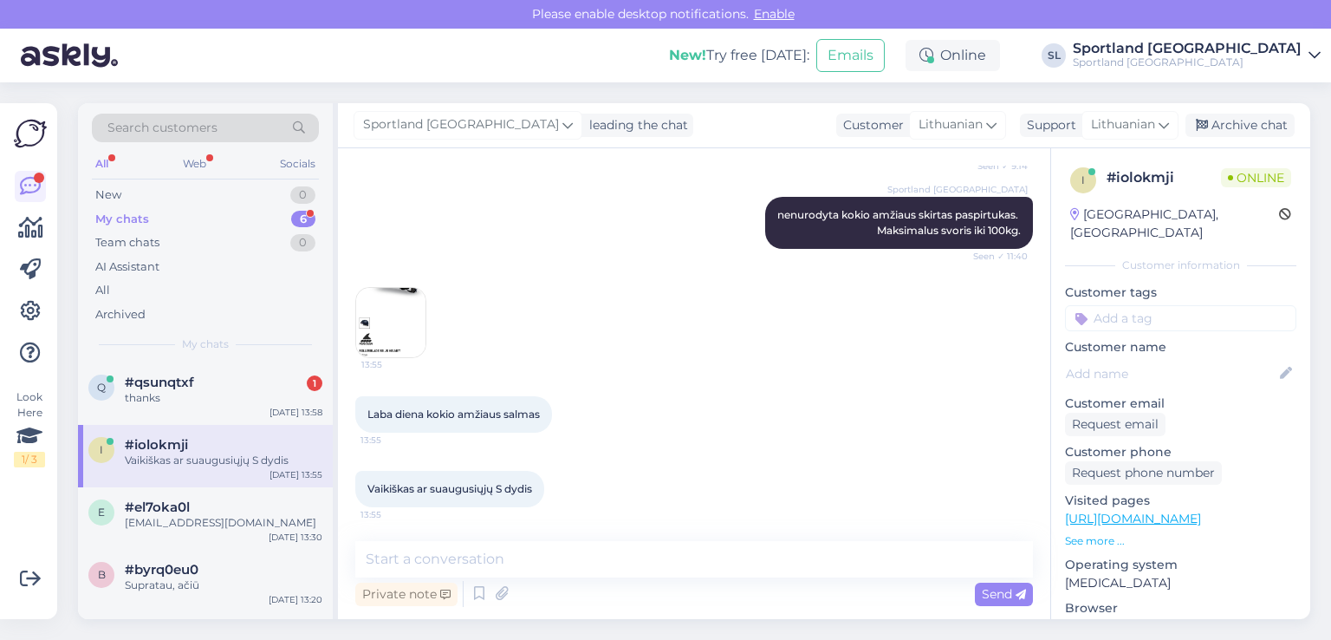
click at [391, 335] on img at bounding box center [390, 322] width 69 height 69
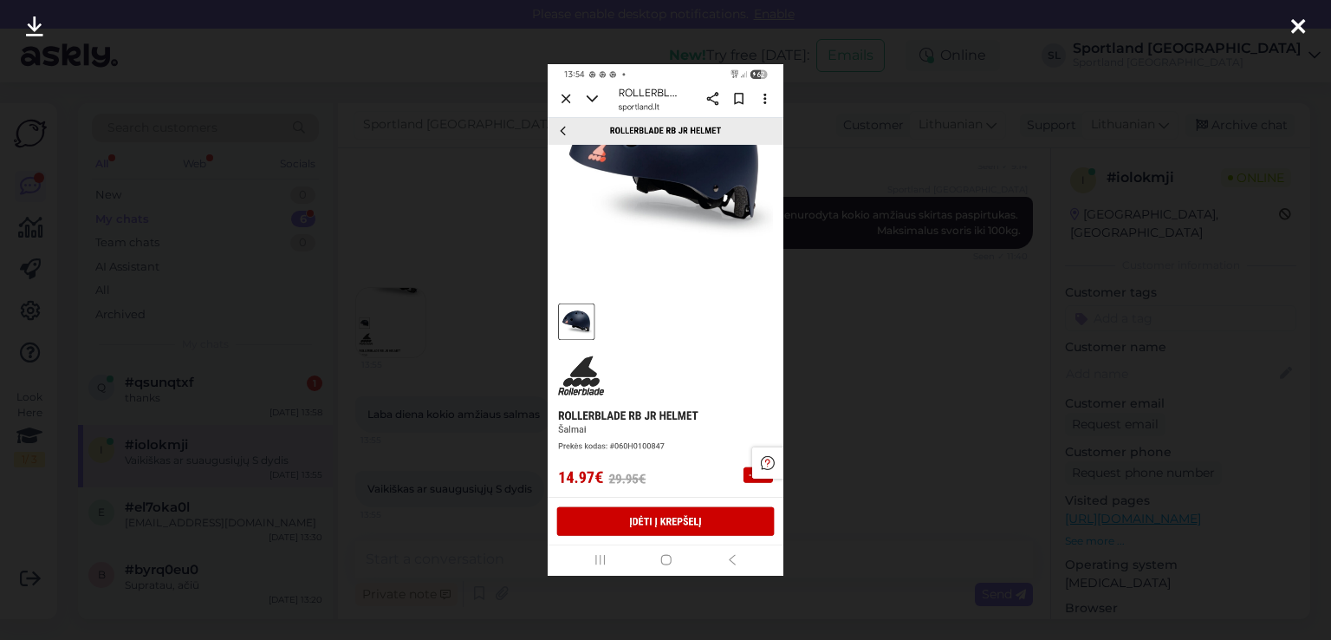
click at [1296, 36] on icon at bounding box center [1299, 27] width 14 height 23
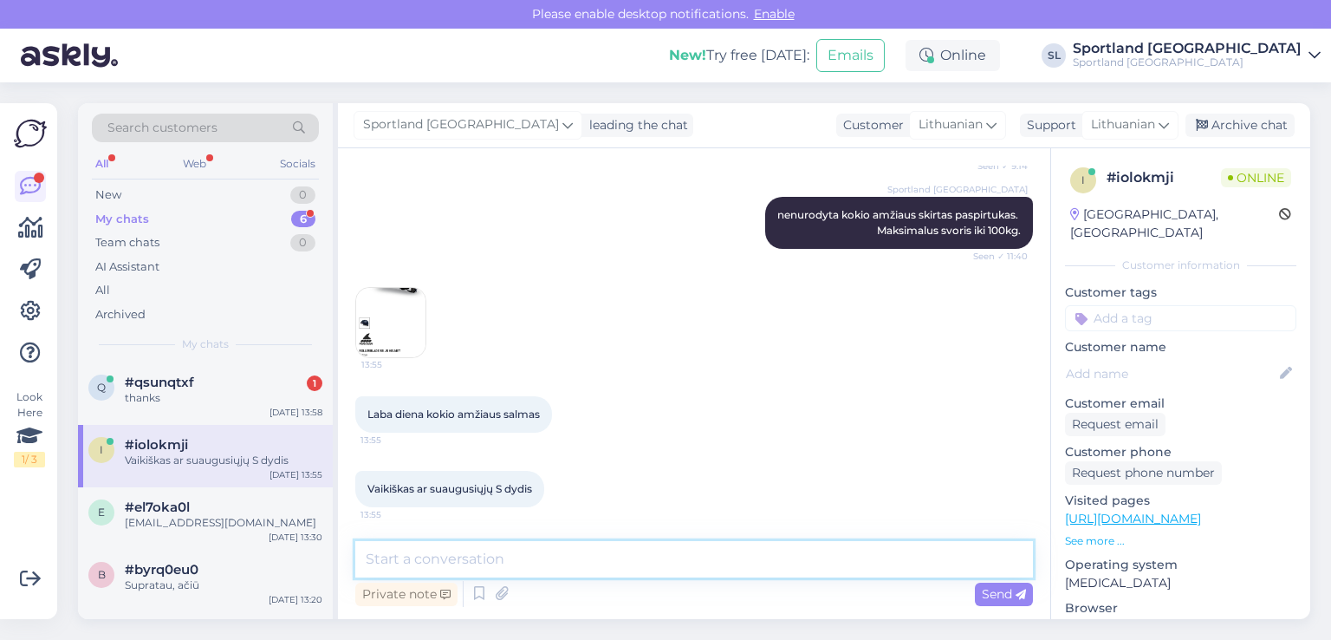
click at [584, 570] on textarea at bounding box center [694, 559] width 678 height 36
type textarea "šis šalmas yra vaikiškas"
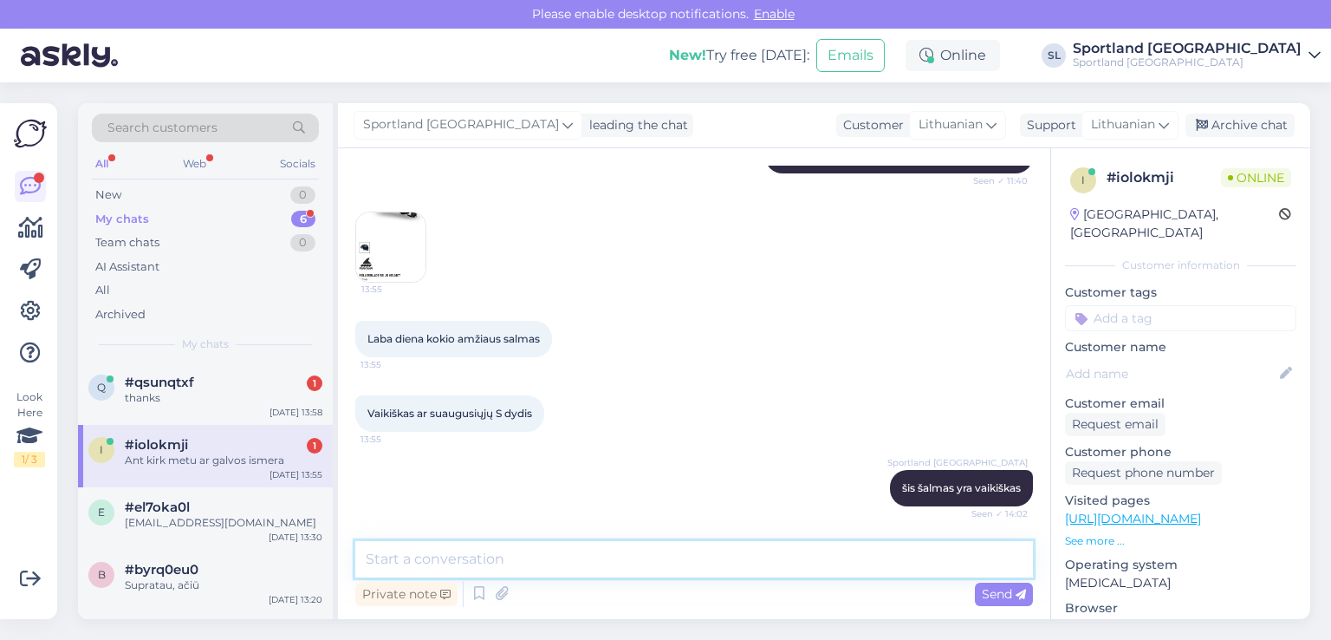
scroll to position [1380, 0]
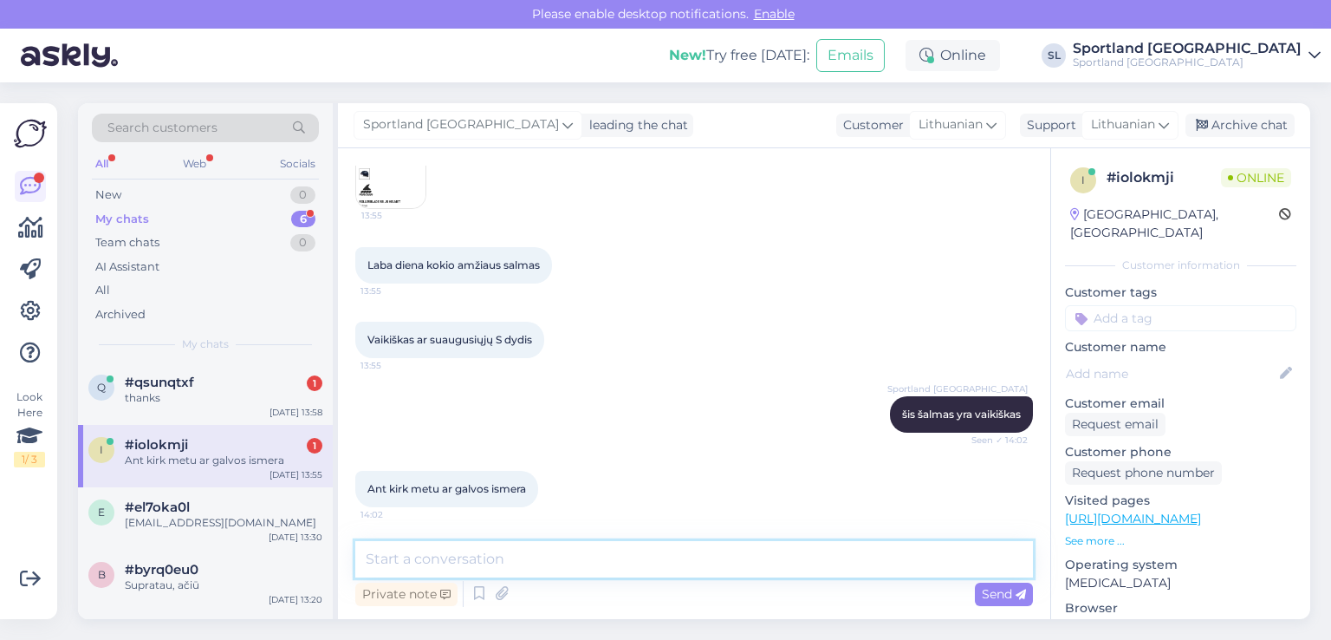
click at [593, 550] on textarea at bounding box center [694, 559] width 678 height 36
paste textarea "REGULIUOJAMAS ŽIEDAS DYDŽIO SISTEMA"
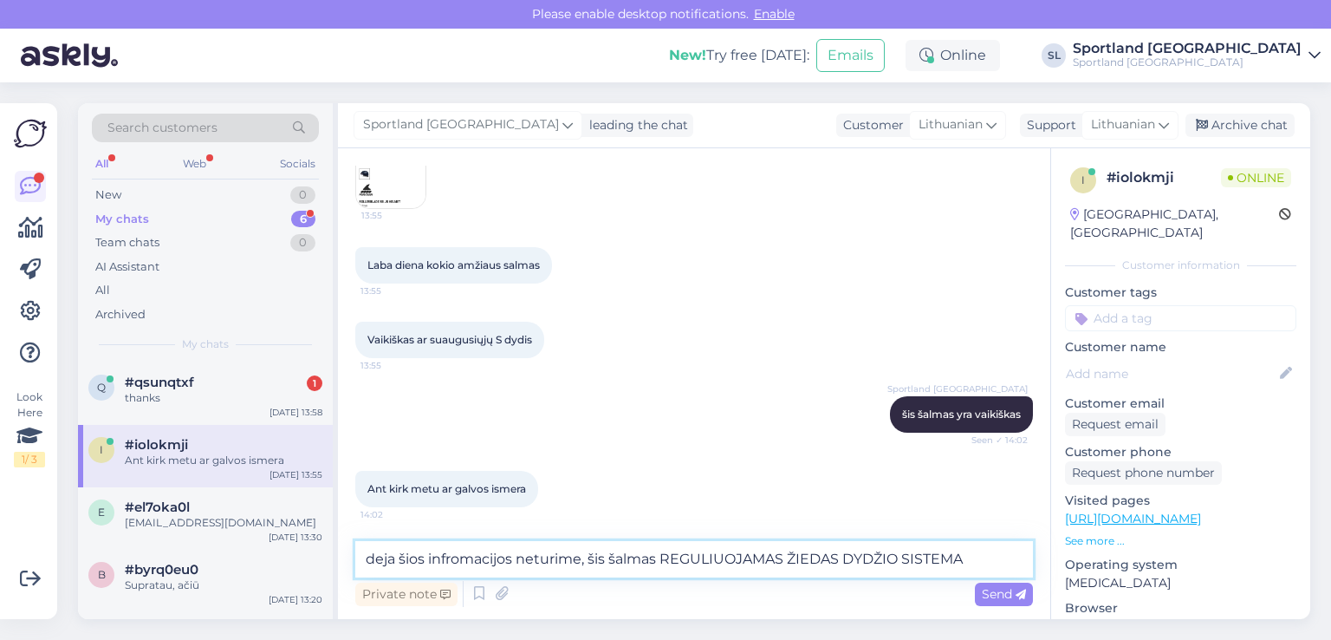
click at [842, 559] on textarea "deja šios infromacijos neturime, šis šalmas REGULIUOJAMAS ŽIEDAS DYDŽIO SISTEMA" at bounding box center [694, 559] width 678 height 36
drag, startPoint x: 992, startPoint y: 550, endPoint x: 667, endPoint y: 553, distance: 324.2
click at [667, 553] on textarea "deja šios infromacijos neturime, šis šalmas REGULIUOJAMAS ŽIEDAS DYDŽIO SISTEMA" at bounding box center [694, 559] width 678 height 36
drag, startPoint x: 579, startPoint y: 555, endPoint x: 314, endPoint y: 594, distance: 268.1
click at [314, 594] on div "Search customers All Web Socials New 0 My chats 6 Team chats 0 AI Assistant All…" at bounding box center [694, 361] width 1233 height 516
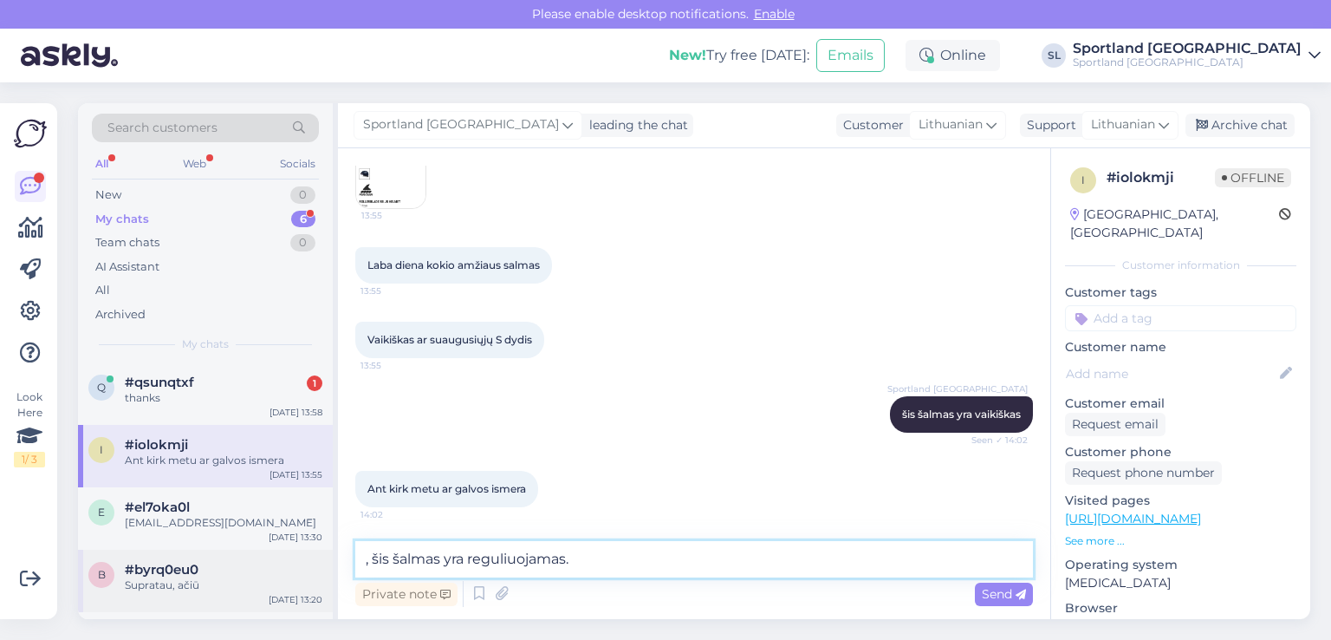
paste textarea "Amžiaus diapazonas (aprašas) Paaugliai"
click at [568, 558] on textarea "Amžiaus diapazonas (aprašas) Paaugliai, šis šalmas yra reguliuojamas." at bounding box center [694, 559] width 678 height 36
click at [498, 557] on textarea "Amžius - paaugliai, šis šalmas yra reguliuojamas." at bounding box center [694, 559] width 678 height 36
type textarea "Amžius - paaugliai. Šis šalmas yra reguliuojamas."
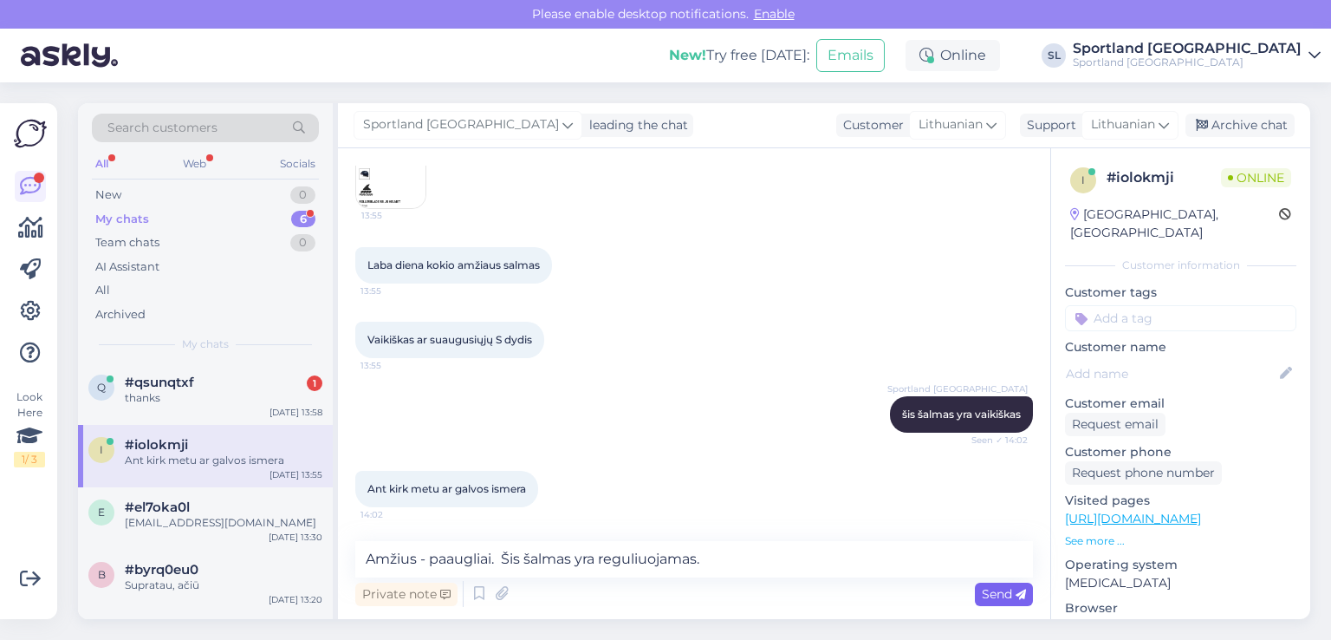
click at [1019, 587] on span "Send" at bounding box center [1004, 594] width 44 height 16
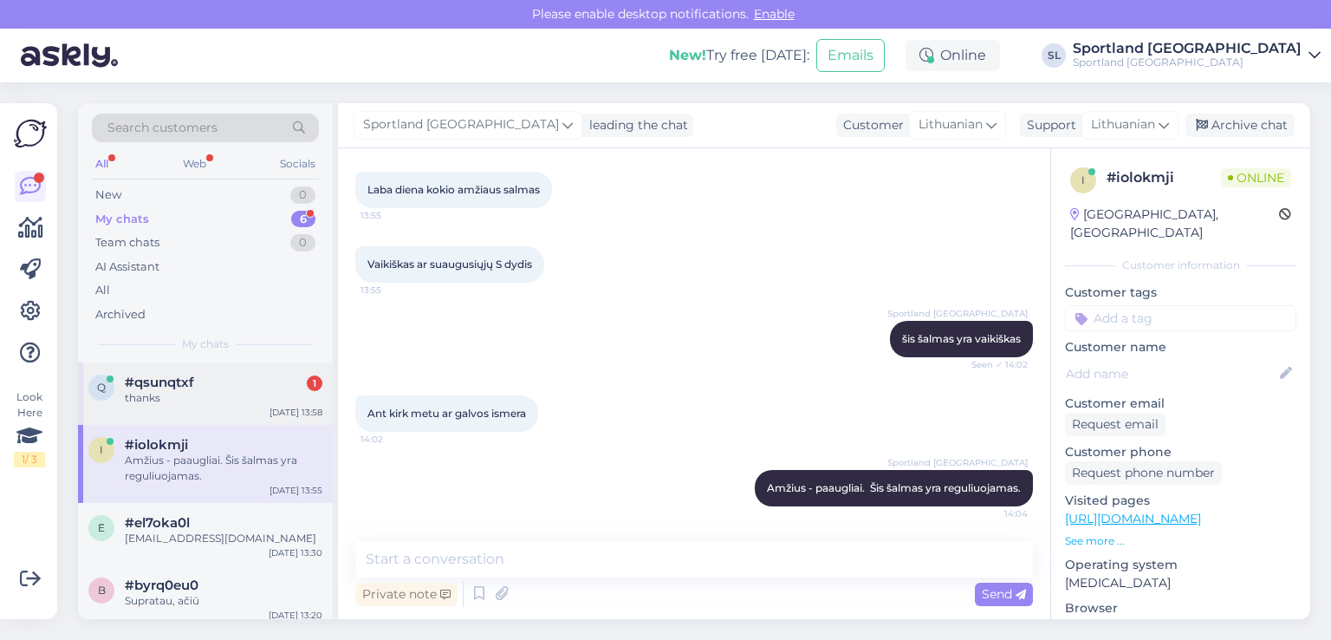
click at [169, 390] on div "thanks" at bounding box center [224, 398] width 198 height 16
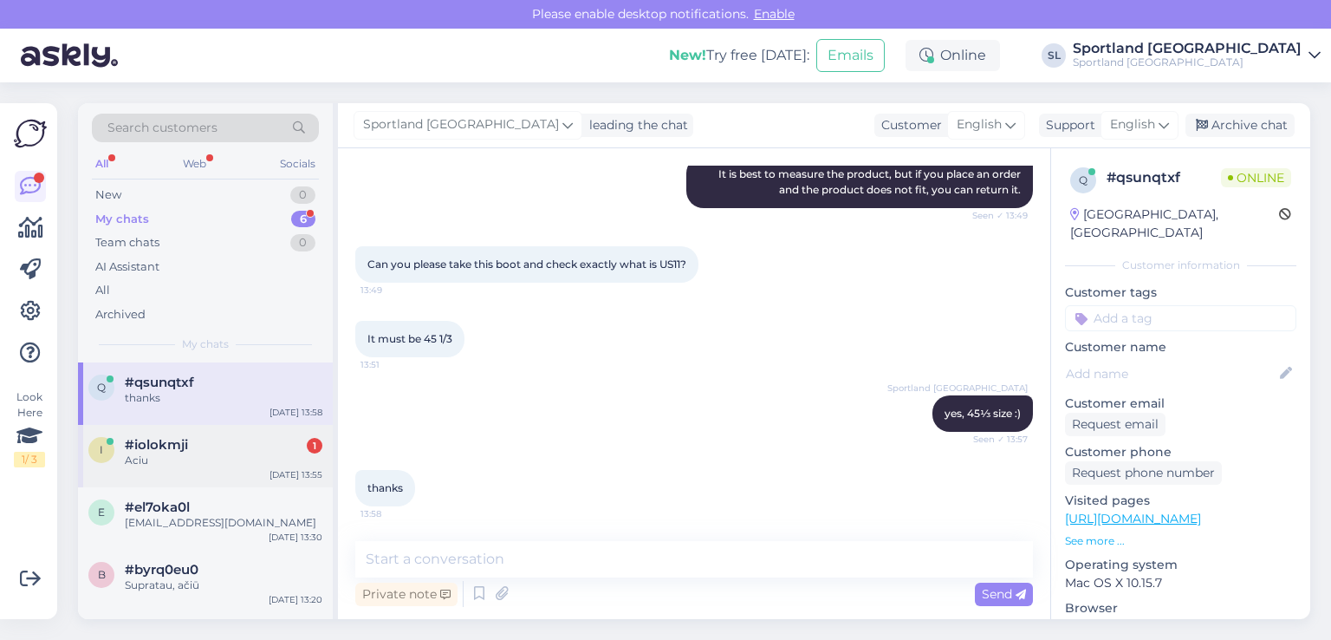
click at [197, 451] on div "#iolokmji 1" at bounding box center [224, 445] width 198 height 16
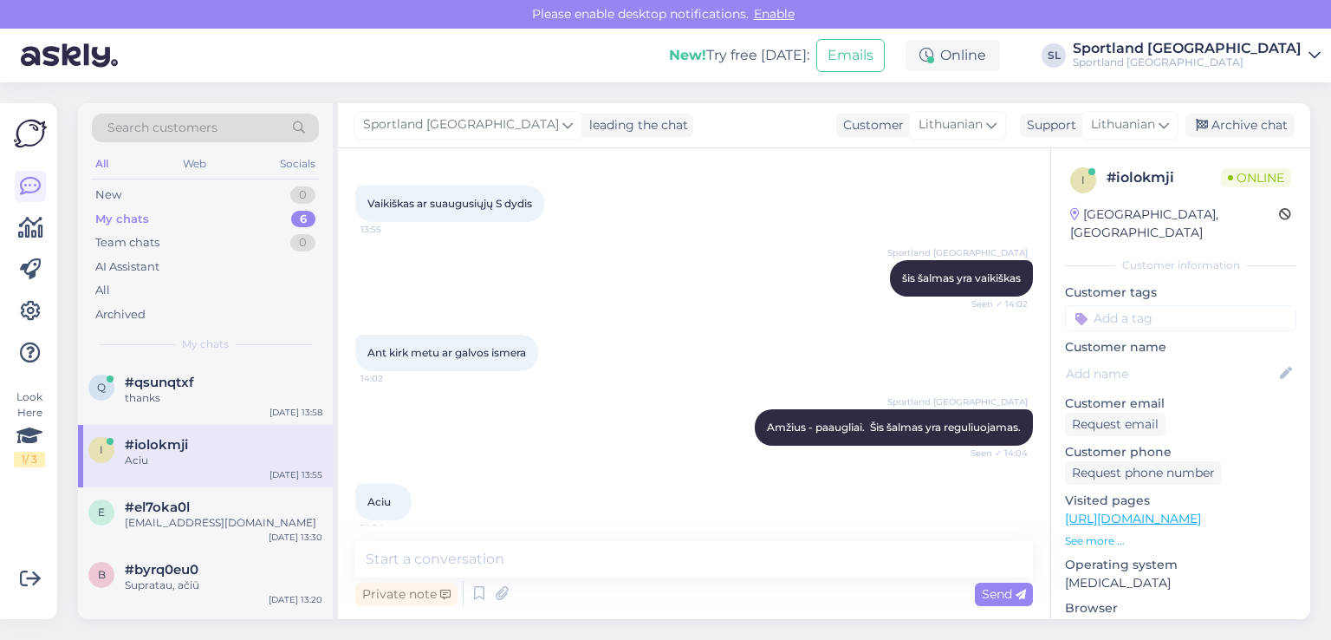
scroll to position [1529, 0]
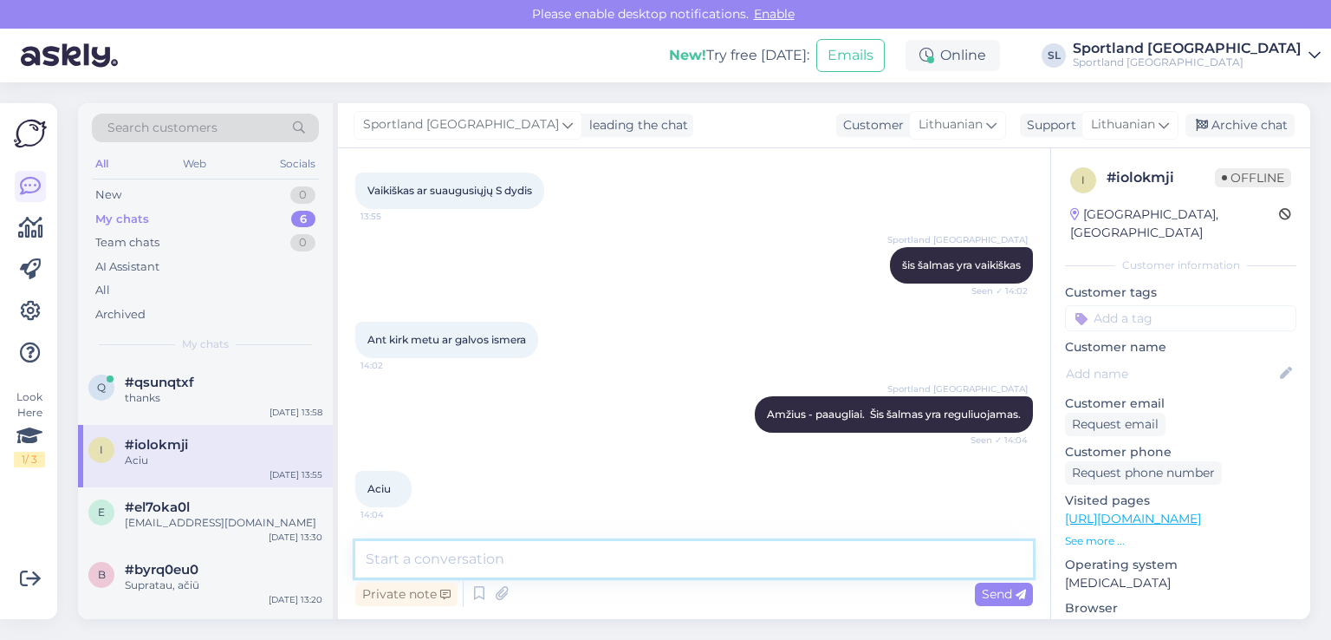
click at [616, 558] on textarea at bounding box center [694, 559] width 678 height 36
type textarea "Jei dar turėsite klausimų maloniai į juos atsakysime, geros dienos :)"
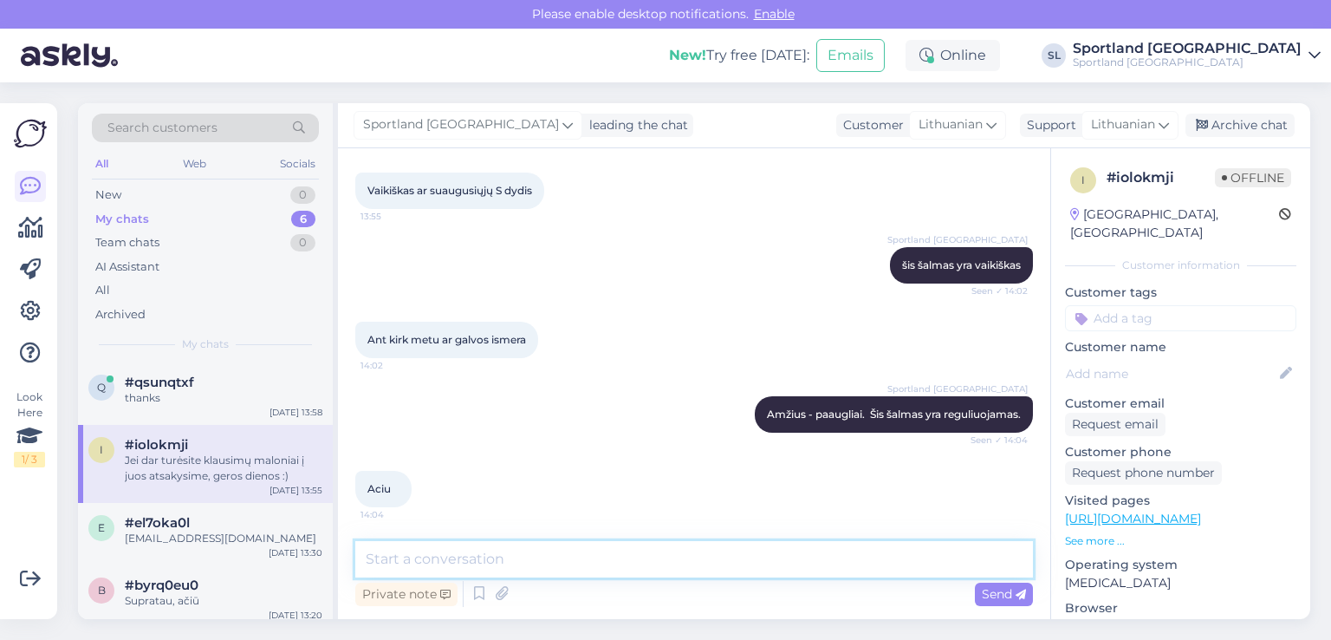
scroll to position [1619, 0]
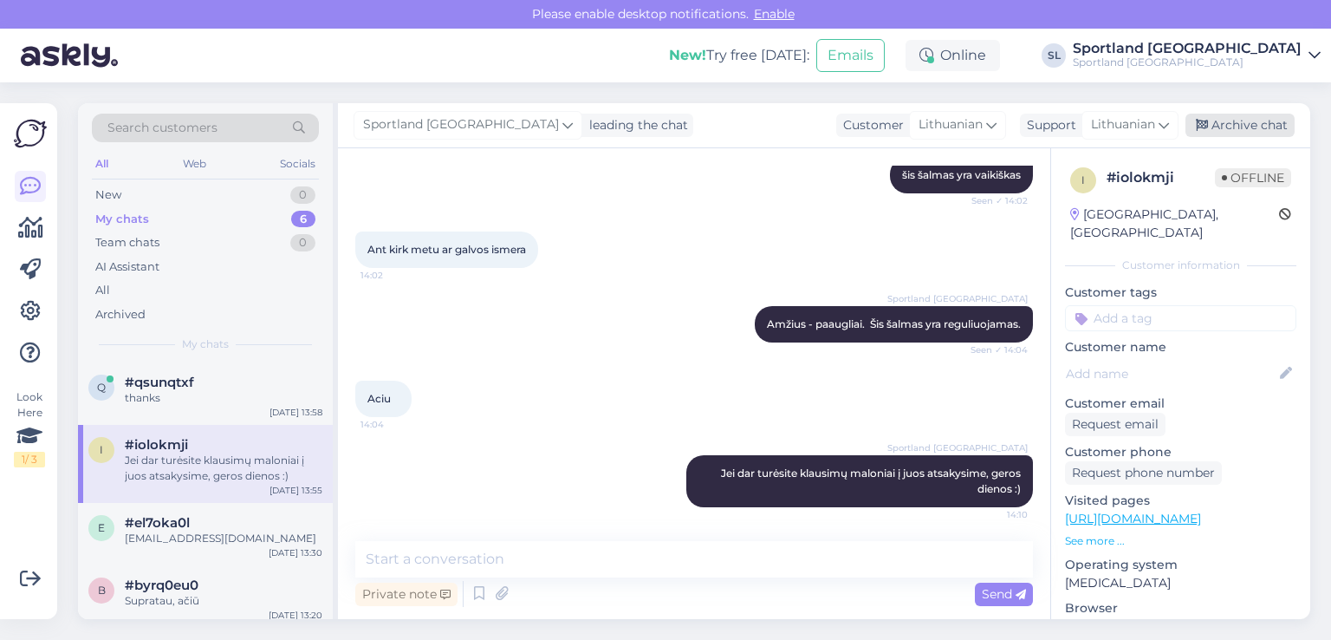
click at [1260, 120] on div "Archive chat" at bounding box center [1240, 125] width 109 height 23
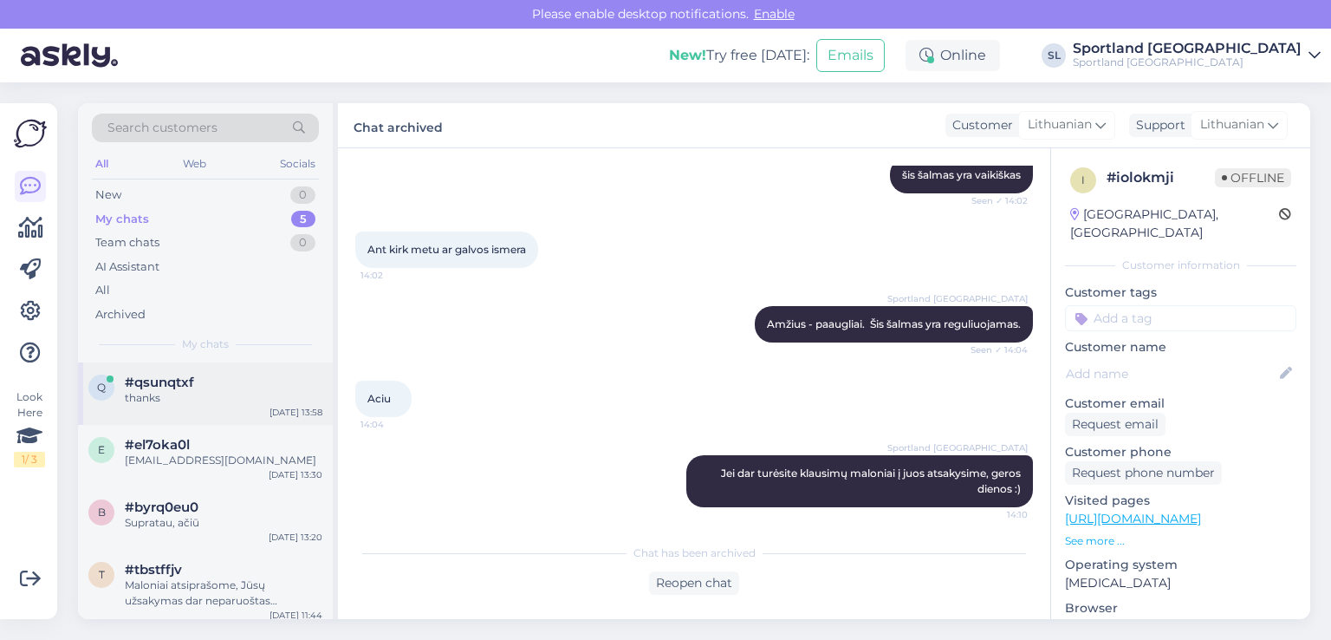
click at [208, 393] on div "thanks" at bounding box center [224, 398] width 198 height 16
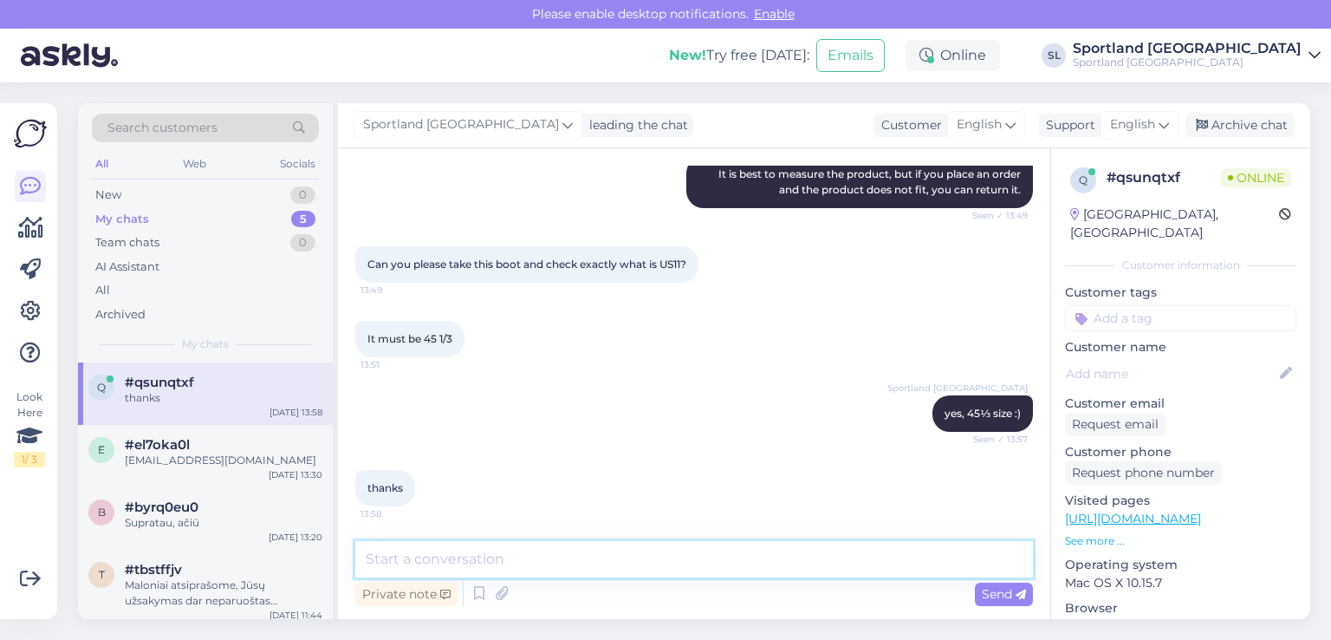
click at [496, 559] on textarea at bounding box center [694, 559] width 678 height 36
paste textarea "Have a nice day"
type textarea "Have a nice day :)"
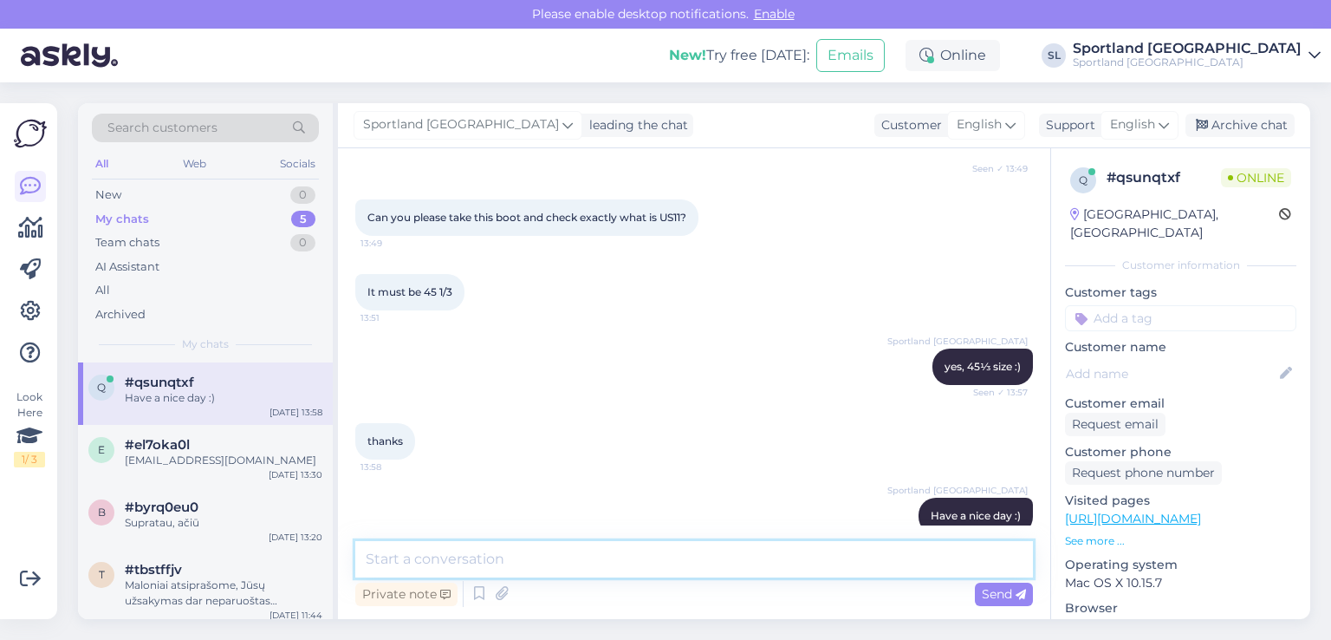
scroll to position [869, 0]
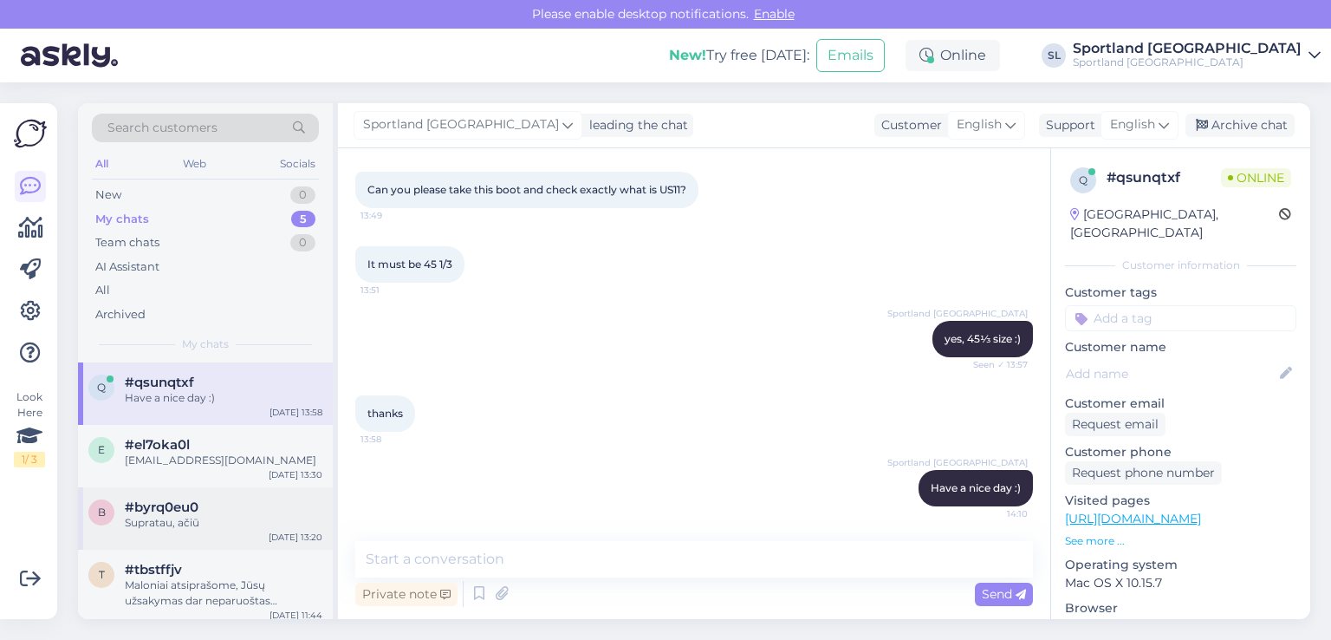
click at [175, 499] on span "#byrq0eu0" at bounding box center [162, 507] width 74 height 16
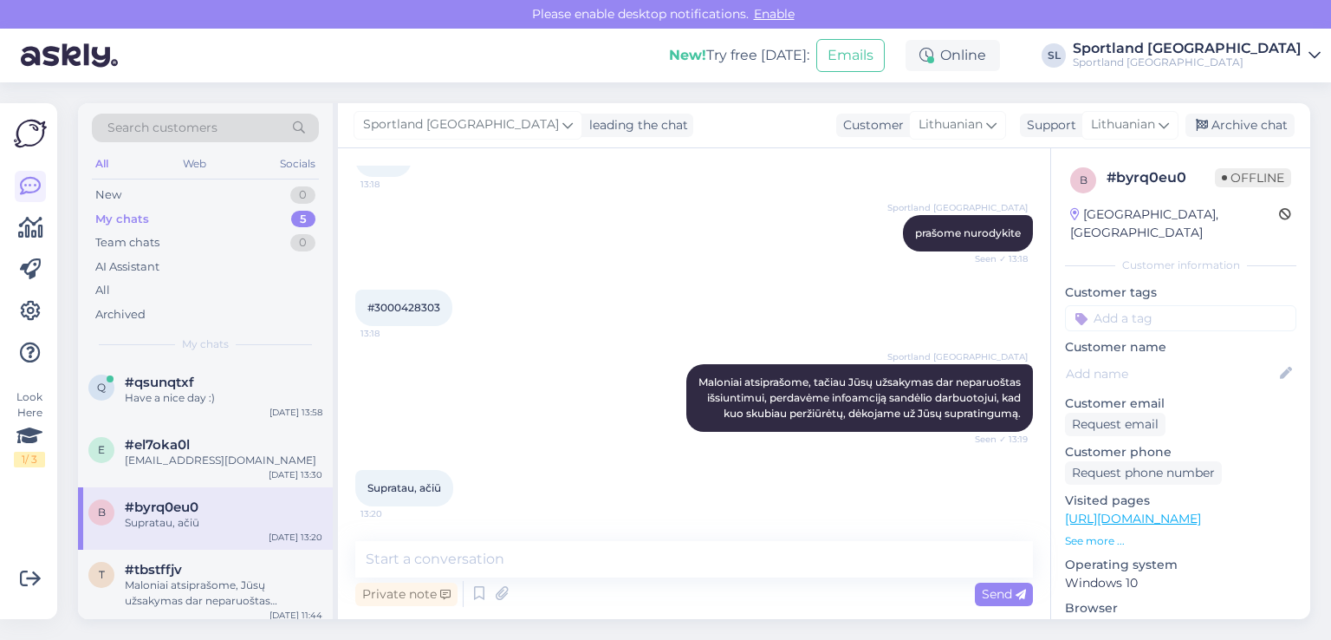
scroll to position [387, 0]
click at [54, 225] on div "Look Here 1 / 3 Get more Your checklist to get more value from Askly. Close Con…" at bounding box center [28, 361] width 57 height 516
click at [38, 230] on icon at bounding box center [30, 228] width 25 height 21
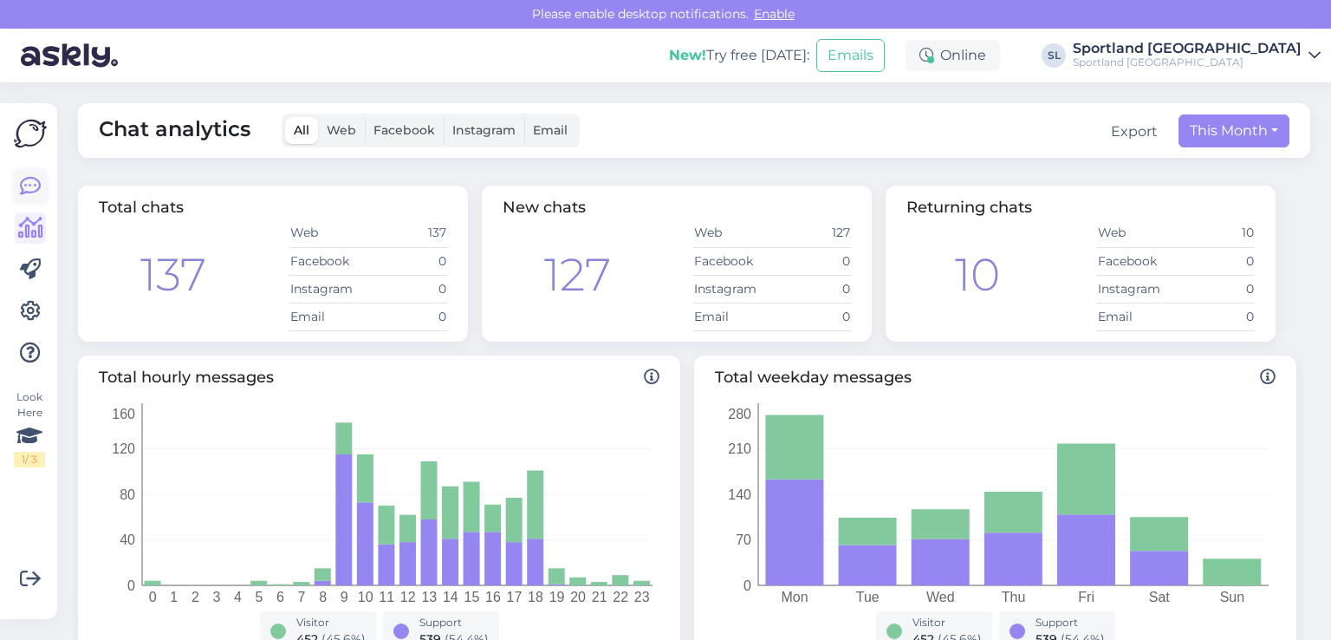
click at [40, 188] on link at bounding box center [30, 186] width 31 height 31
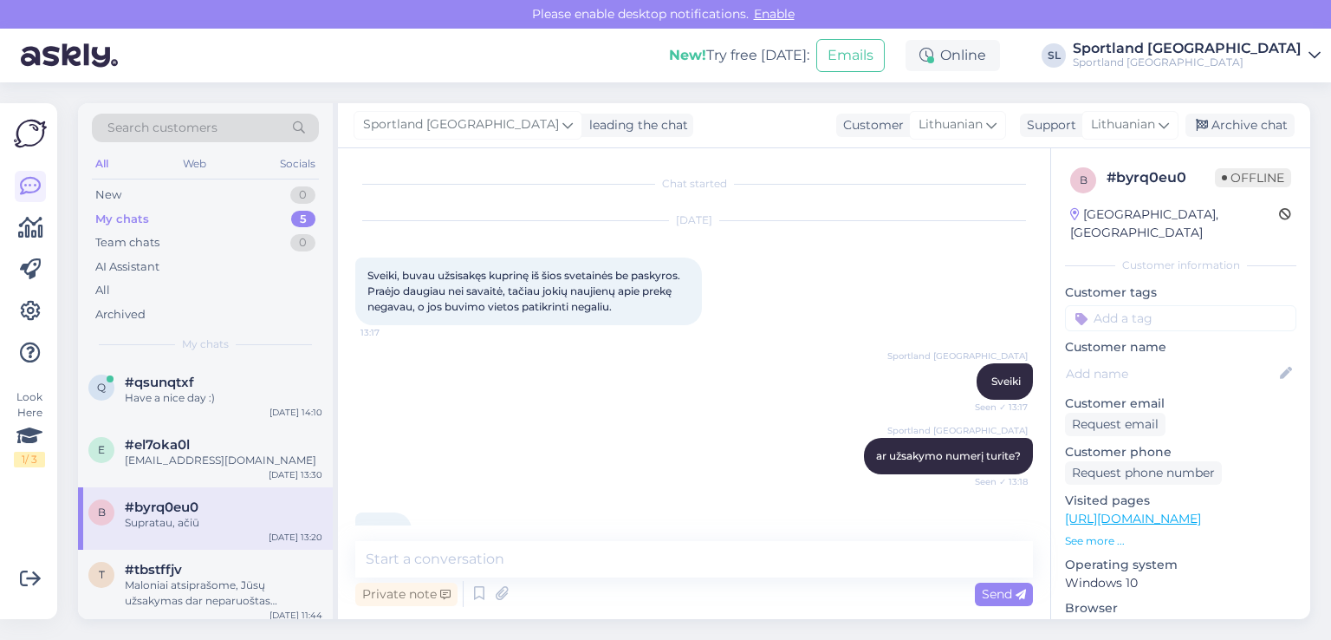
scroll to position [388, 0]
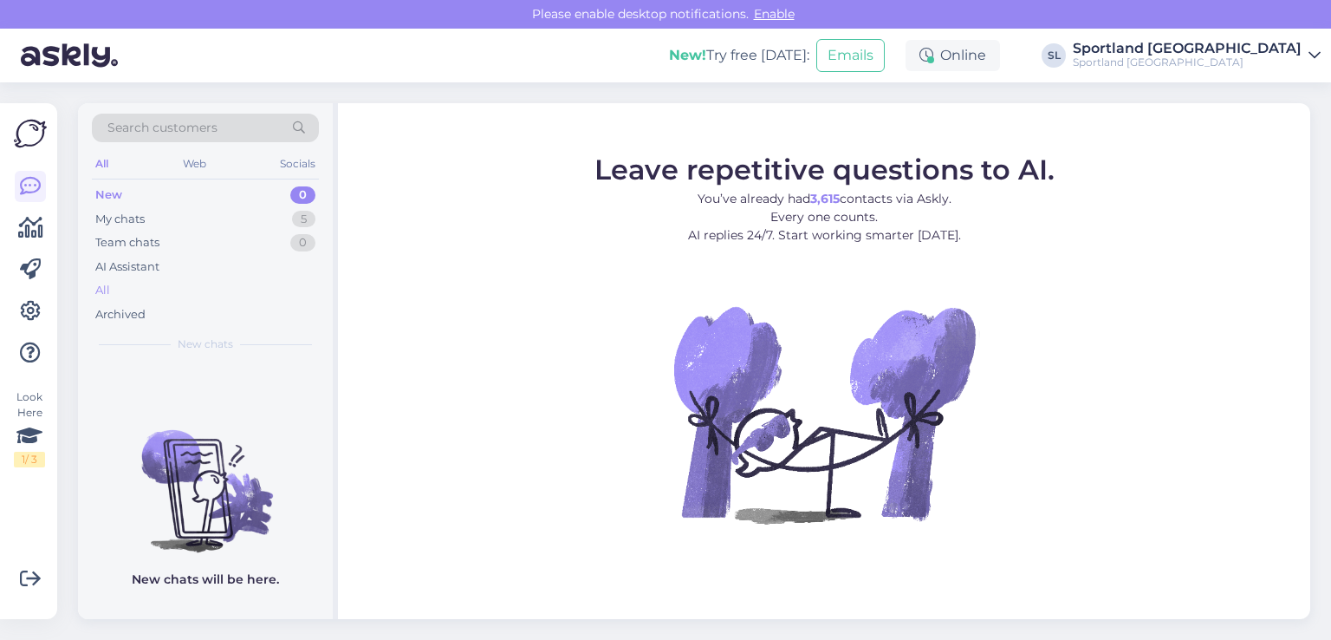
click at [119, 278] on div "All" at bounding box center [205, 290] width 227 height 24
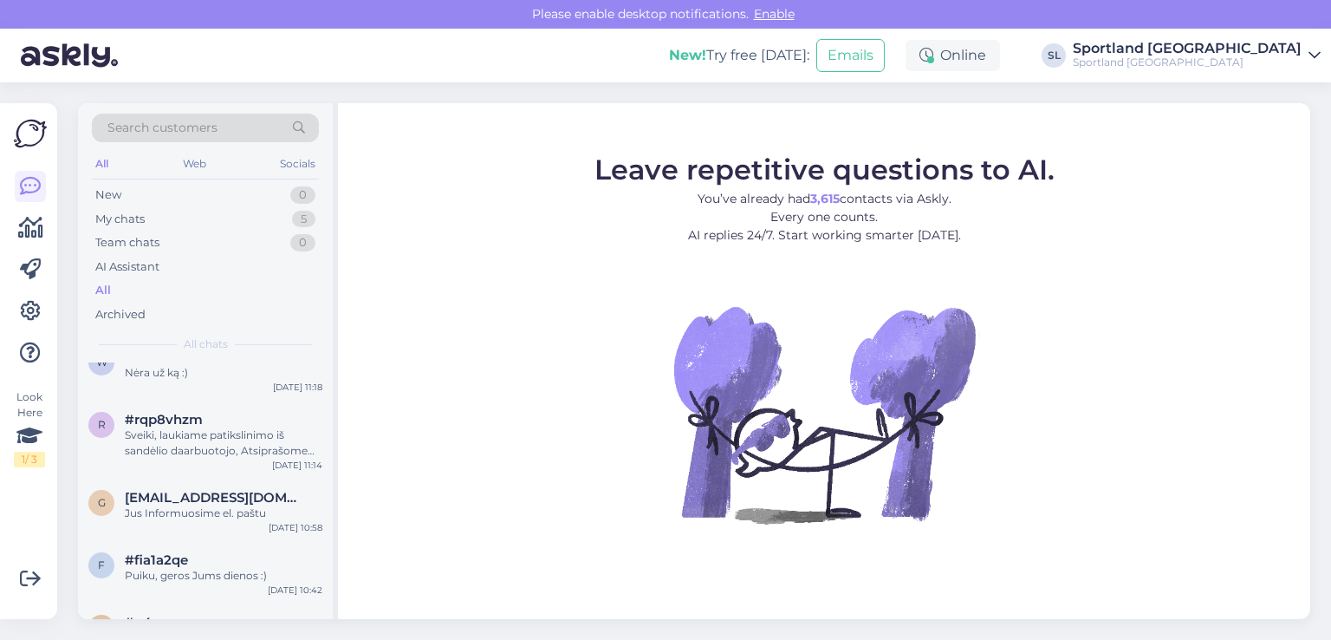
scroll to position [433, 0]
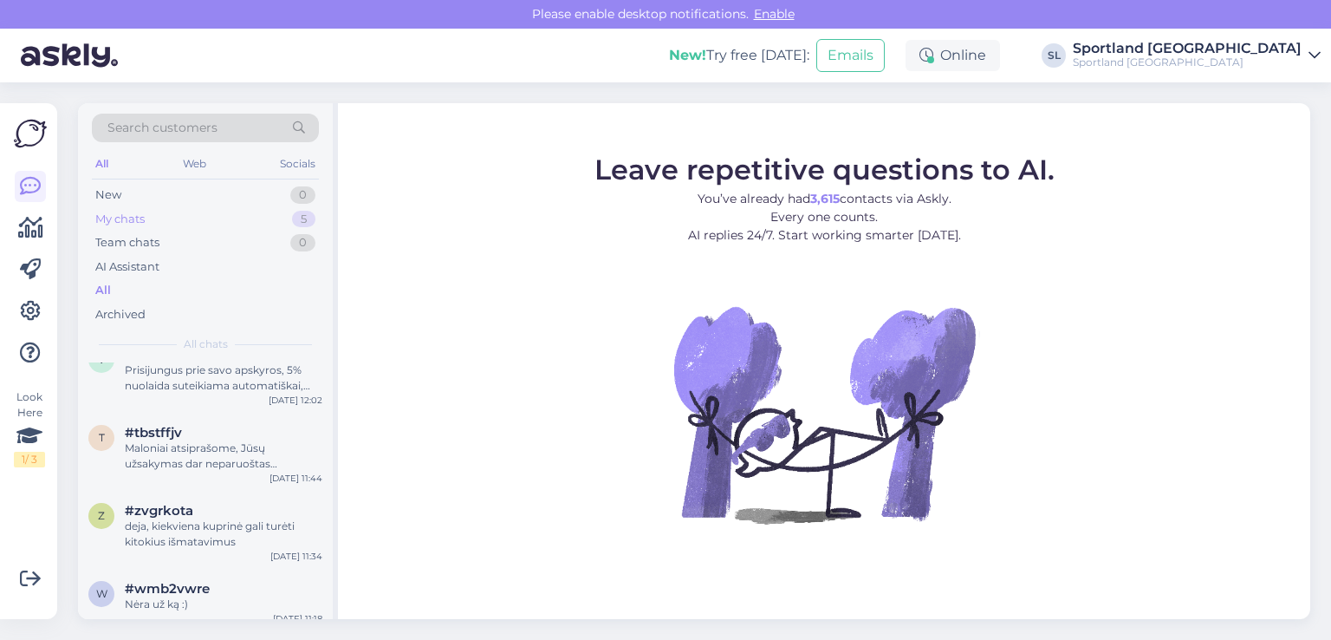
click at [159, 222] on div "My chats 5" at bounding box center [205, 219] width 227 height 24
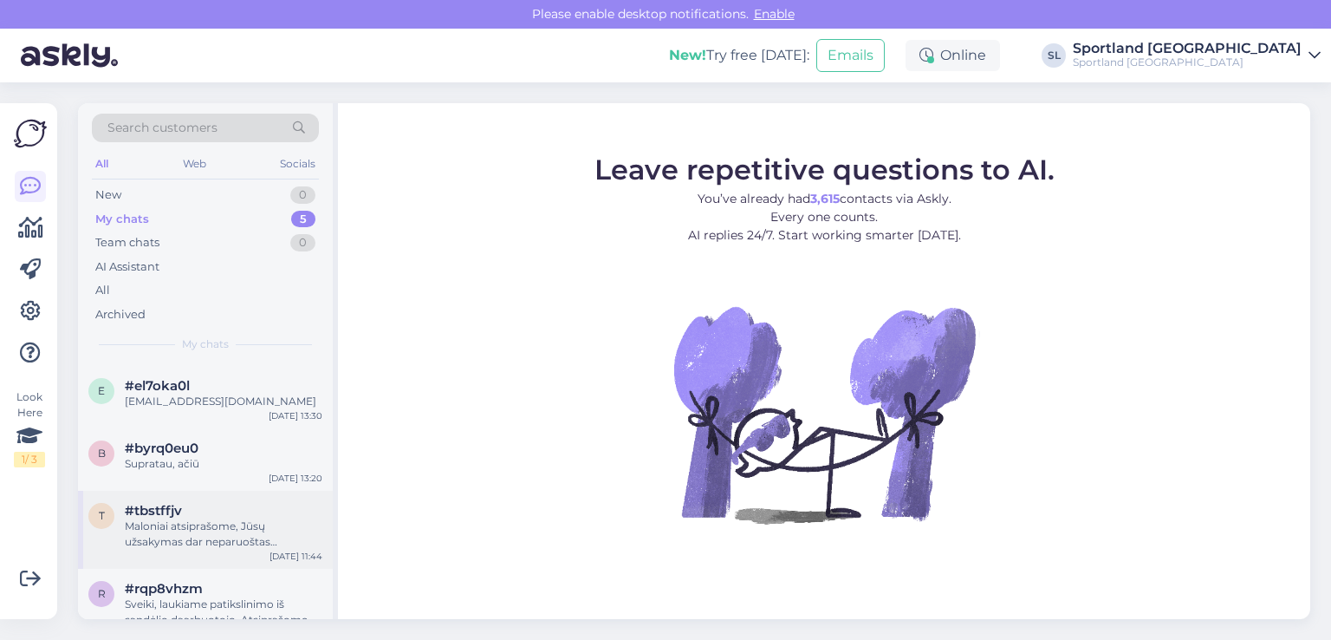
scroll to position [87, 0]
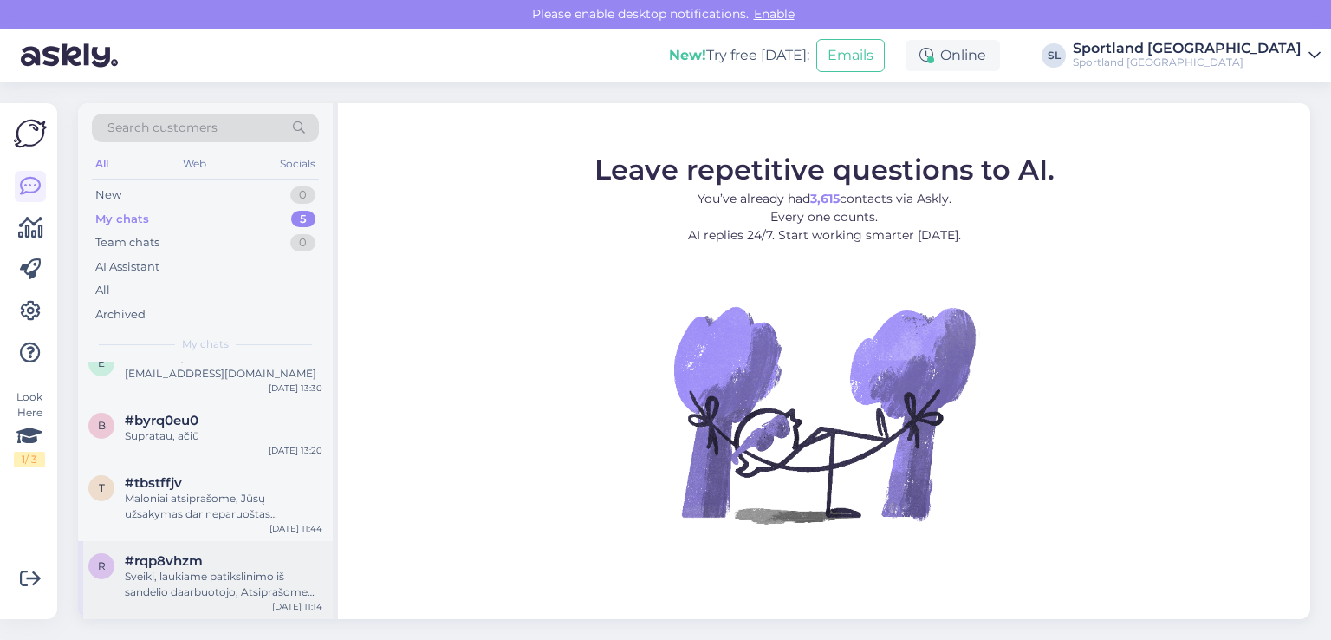
click at [191, 594] on div "Sveiki, laukiame patikslinimo iš sandėlio daarbuotojo, Atsiprašome dėl nepatogu…" at bounding box center [224, 584] width 198 height 31
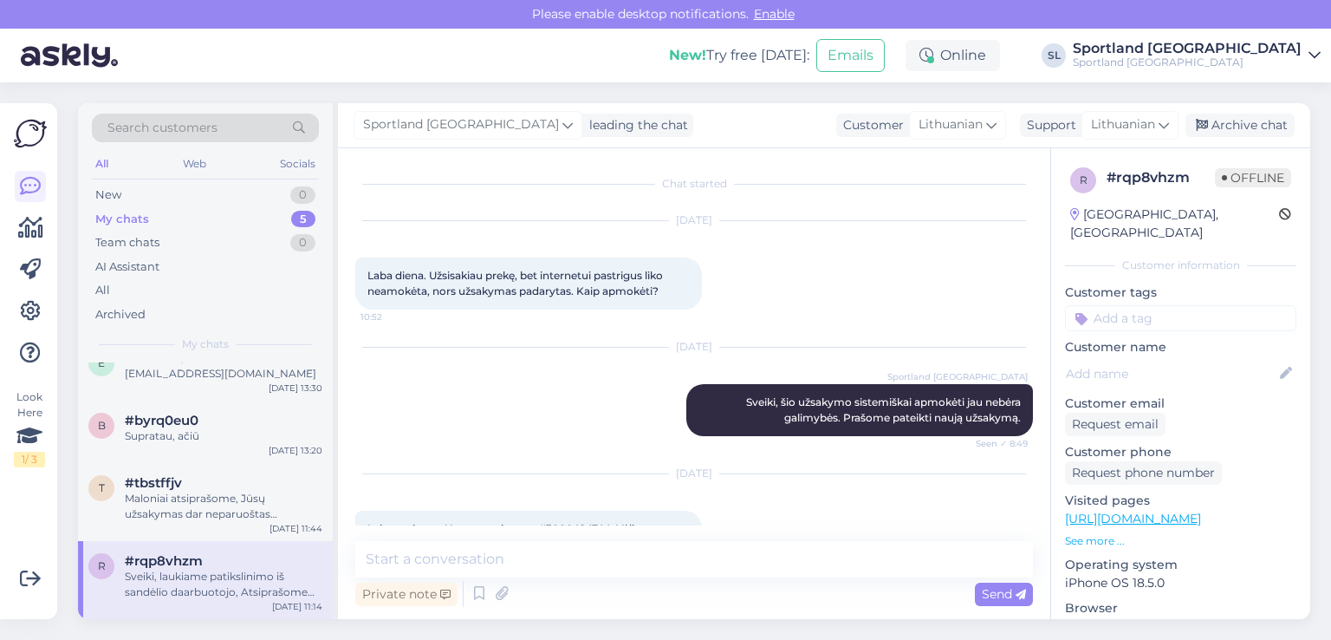
scroll to position [819, 0]
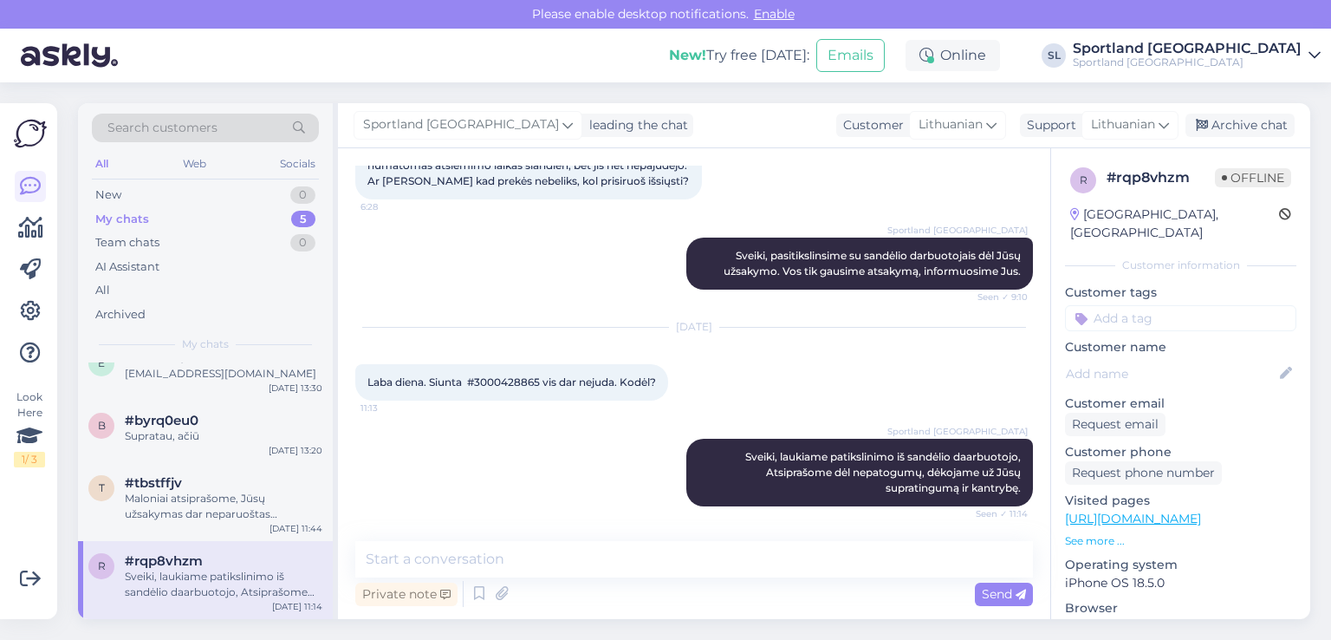
click at [490, 378] on span "Laba diena. Siunta #3000428865 vis dar nejuda. Kodėl?" at bounding box center [512, 381] width 289 height 13
copy span "3000428865"
click at [195, 501] on div "Maloniai atsiprašome, Jūsų užsakymas dar neparuoštas išsiuntimui, greitu metu k…" at bounding box center [224, 506] width 198 height 31
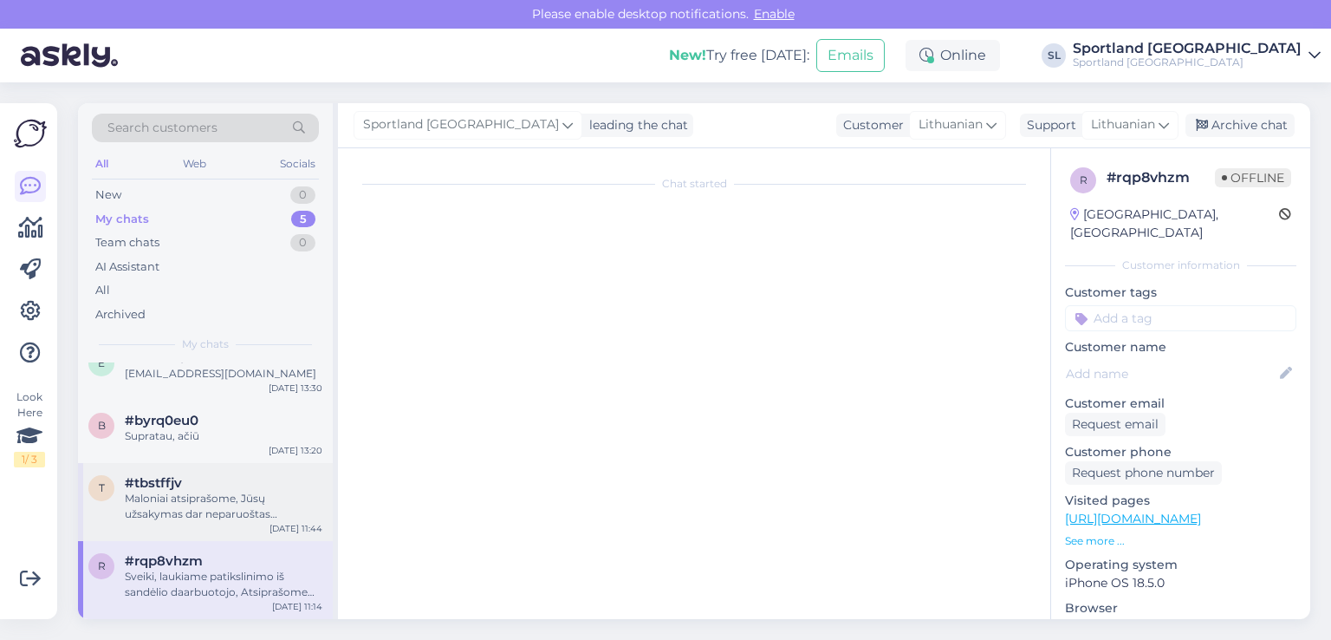
scroll to position [59, 0]
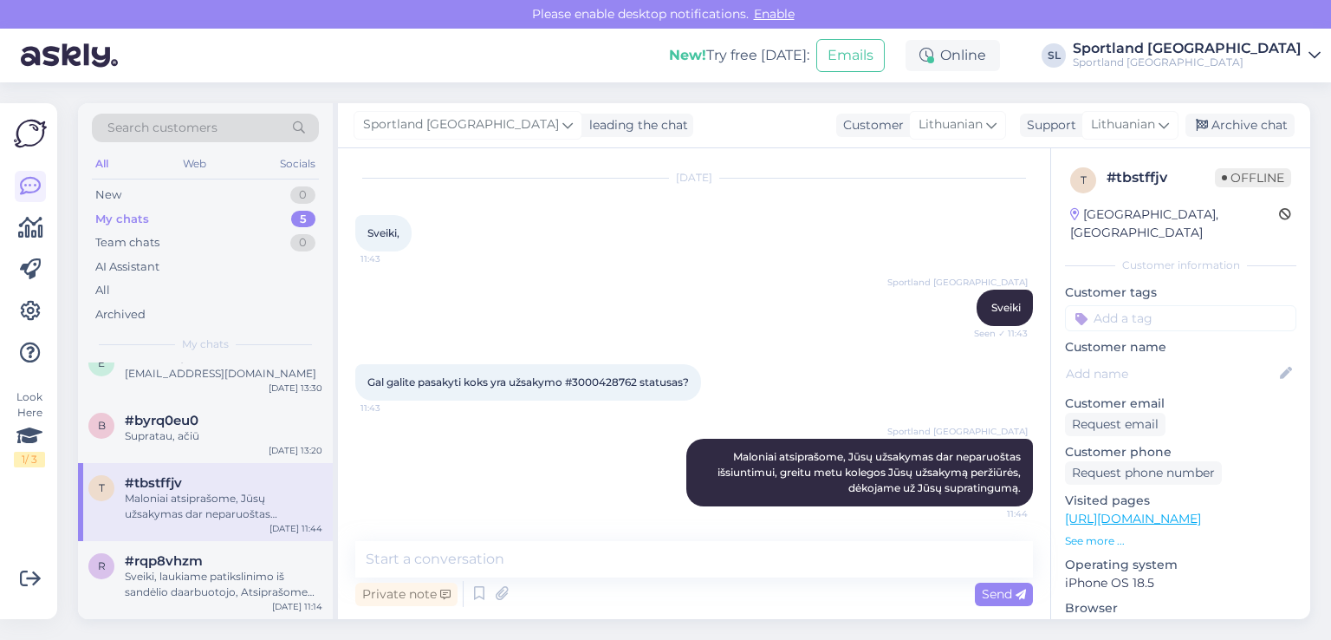
click at [587, 375] on span "Gal galite pasakyti koks yra užsakymo #3000428762 statusas?" at bounding box center [529, 381] width 322 height 13
copy span "3000428762"
click at [218, 428] on div "Supratau, ačiū" at bounding box center [224, 436] width 198 height 16
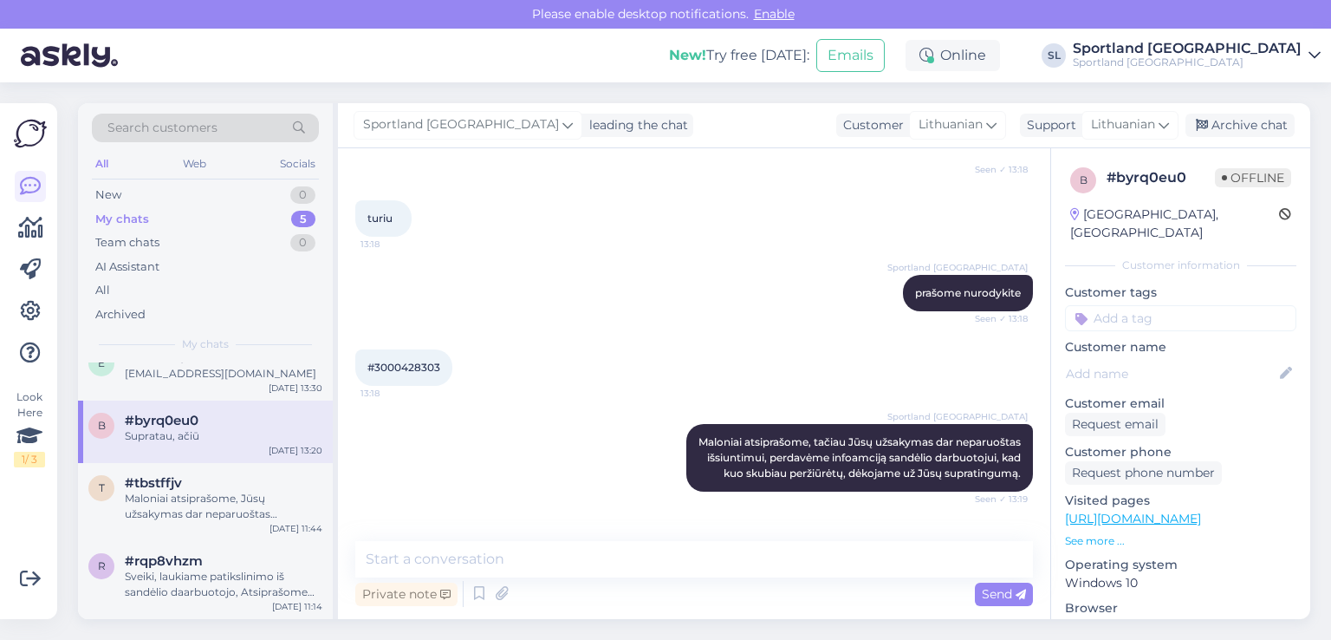
scroll to position [387, 0]
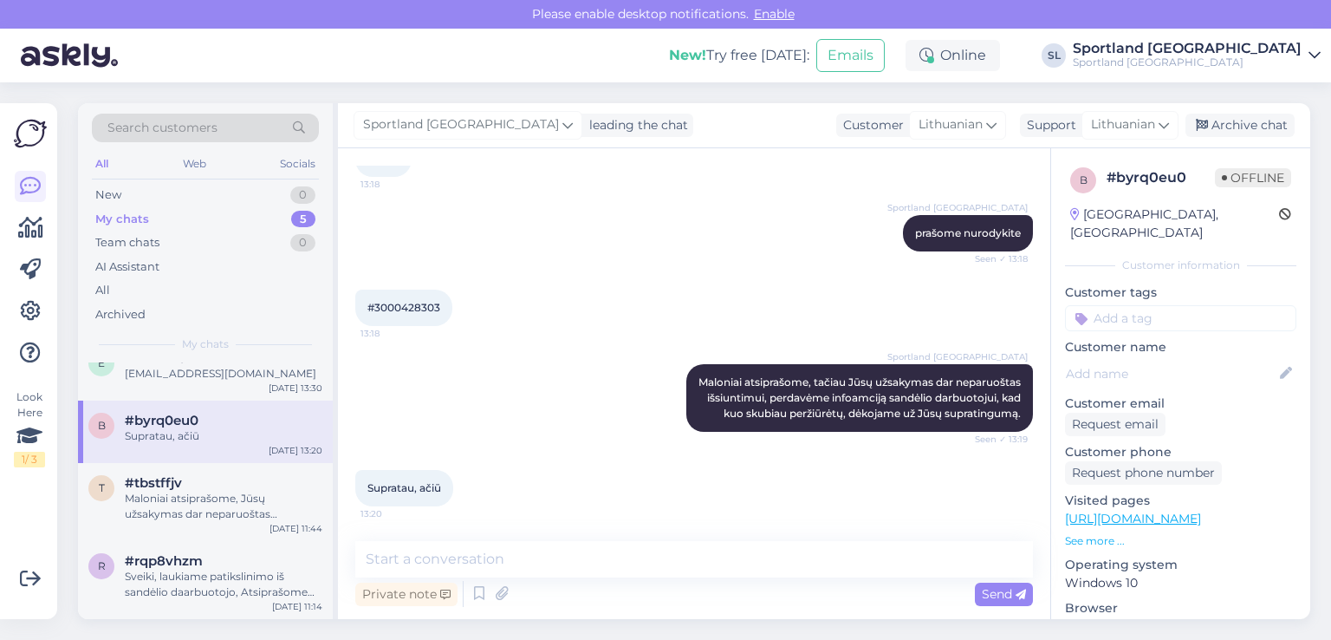
click at [412, 290] on div "#3000428303 13:18" at bounding box center [403, 308] width 97 height 36
copy div "3000428303 13:18"
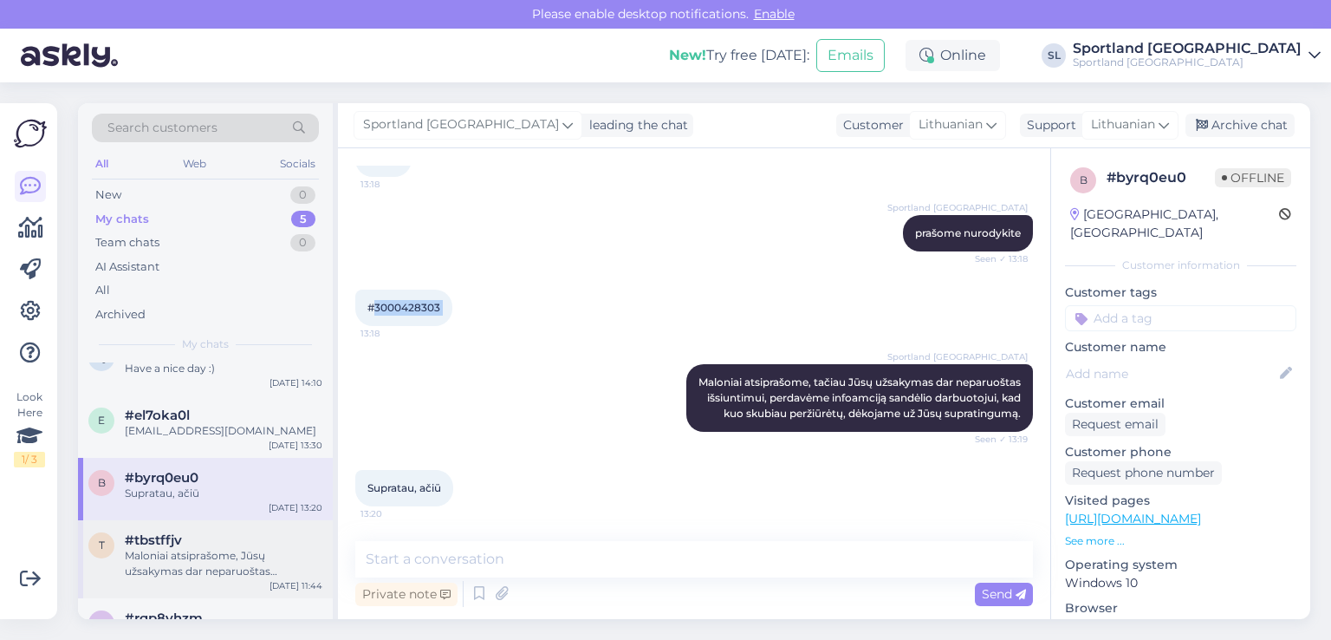
scroll to position [0, 0]
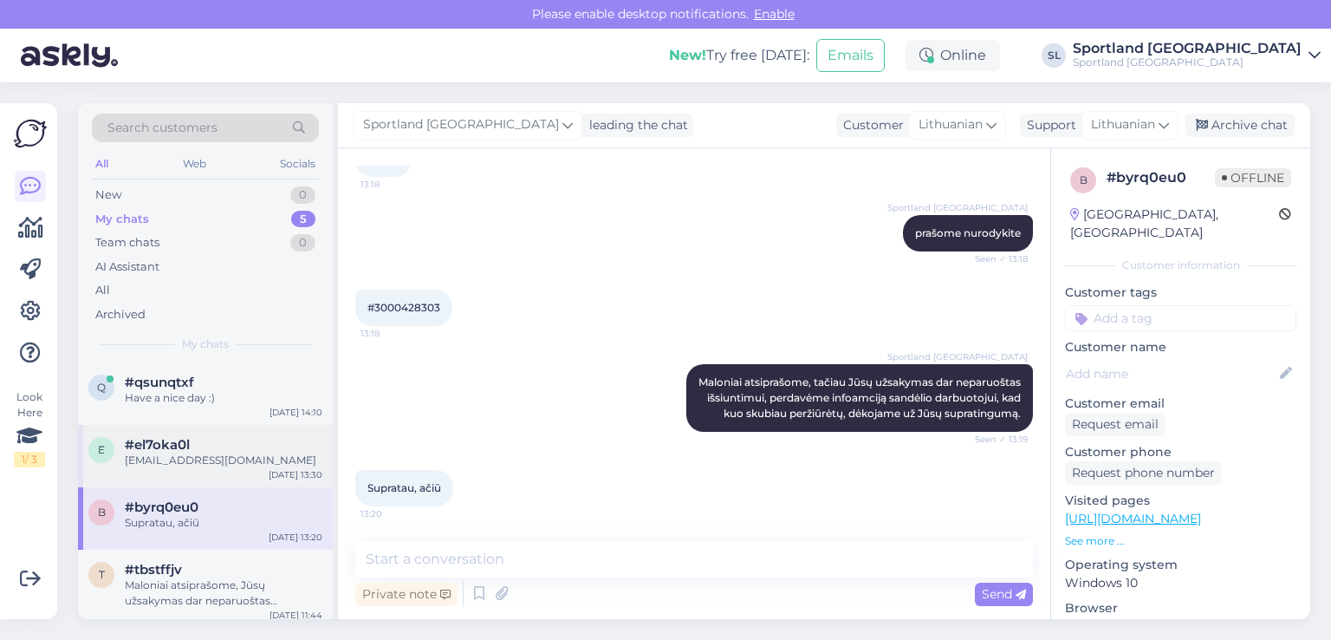
click at [197, 437] on div "#el7oka0l" at bounding box center [224, 445] width 198 height 16
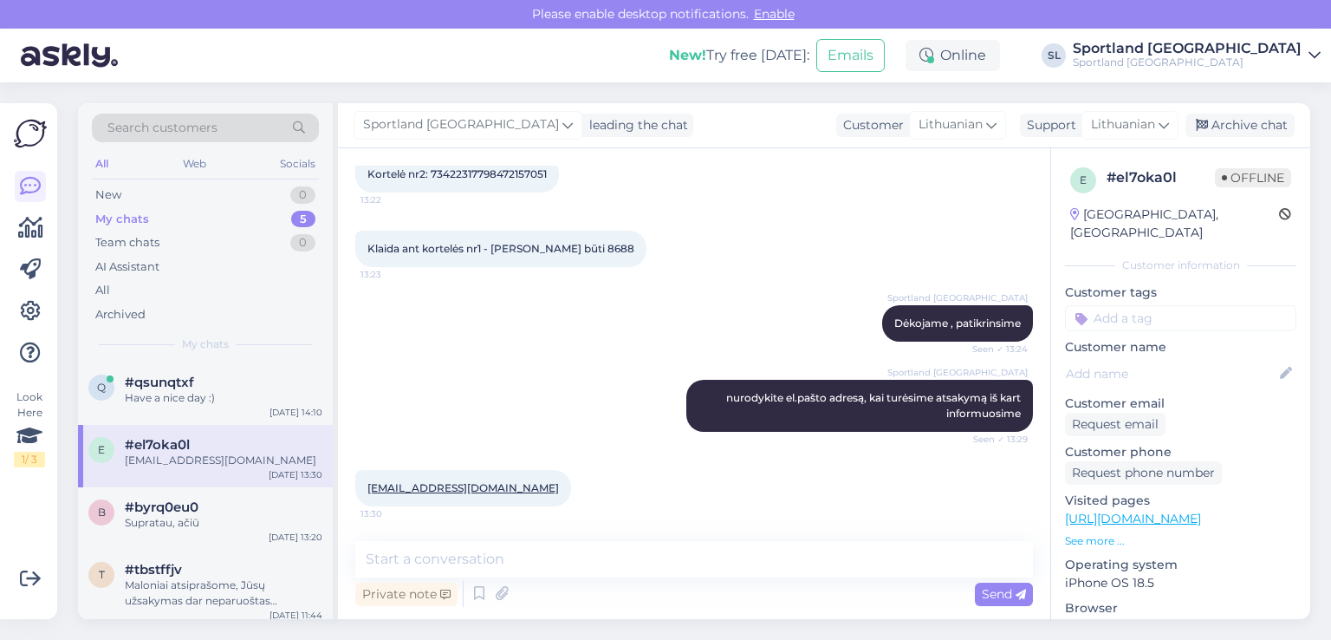
scroll to position [478, 0]
click at [237, 383] on div "#qsunqtxf" at bounding box center [224, 382] width 198 height 16
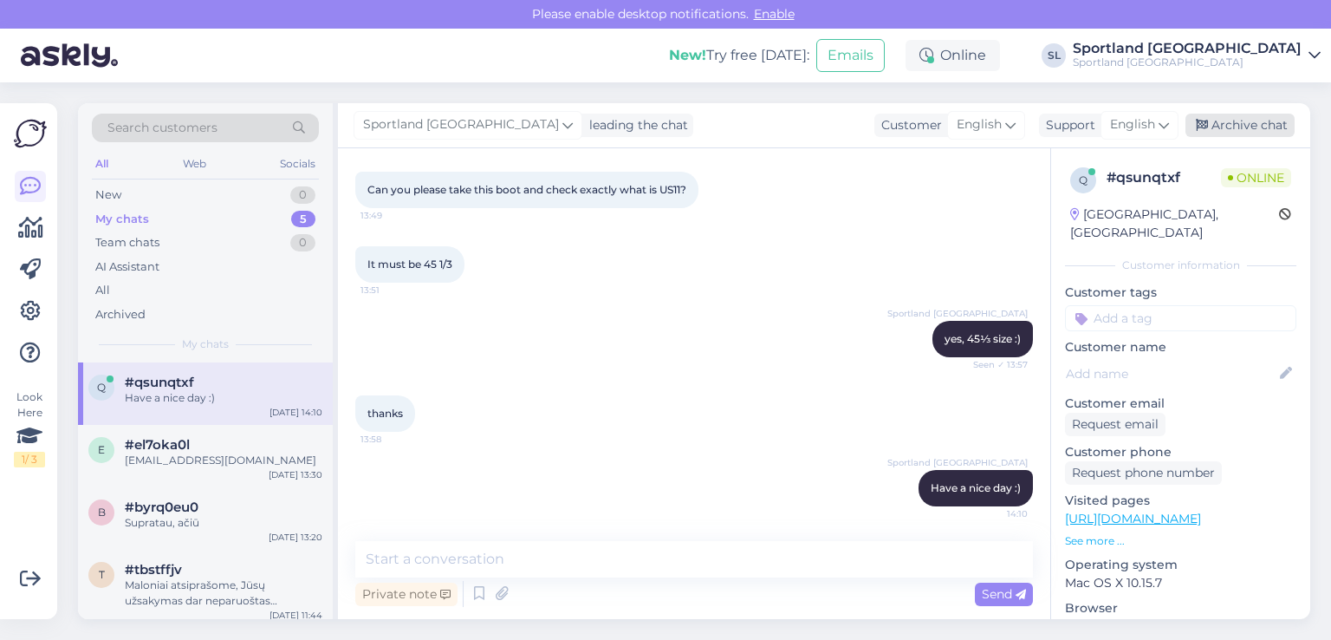
click at [1240, 124] on div "Archive chat" at bounding box center [1240, 125] width 109 height 23
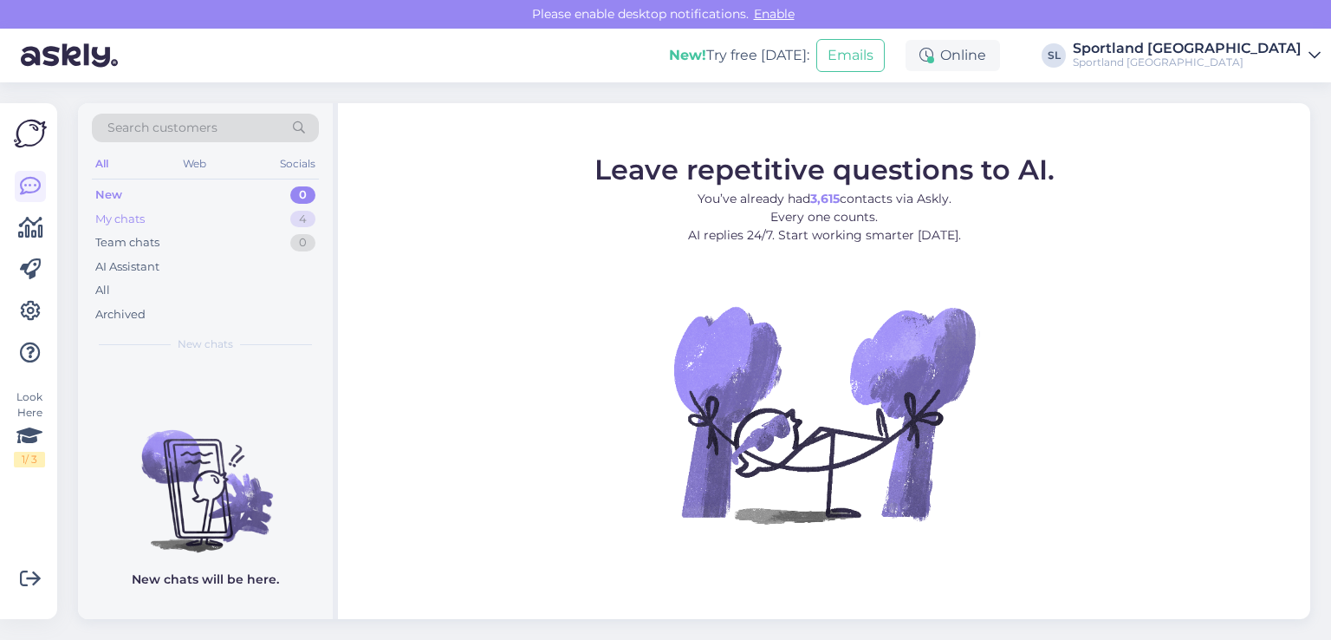
click at [169, 218] on div "My chats 4" at bounding box center [205, 219] width 227 height 24
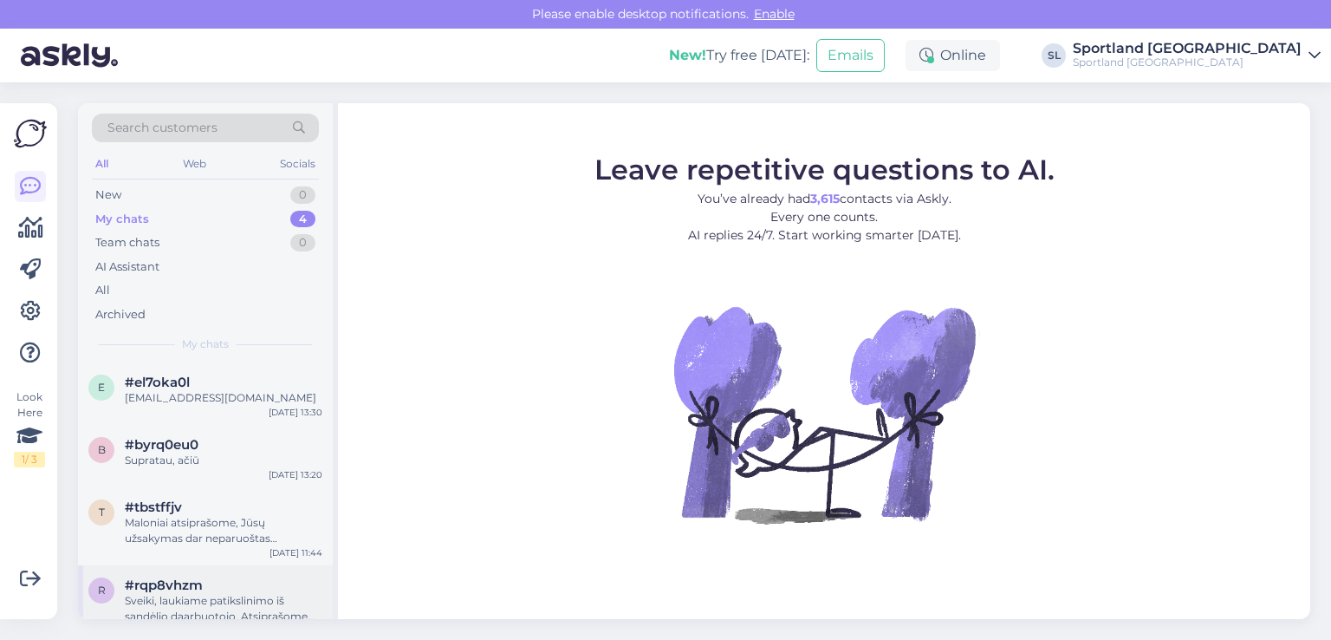
scroll to position [24, 0]
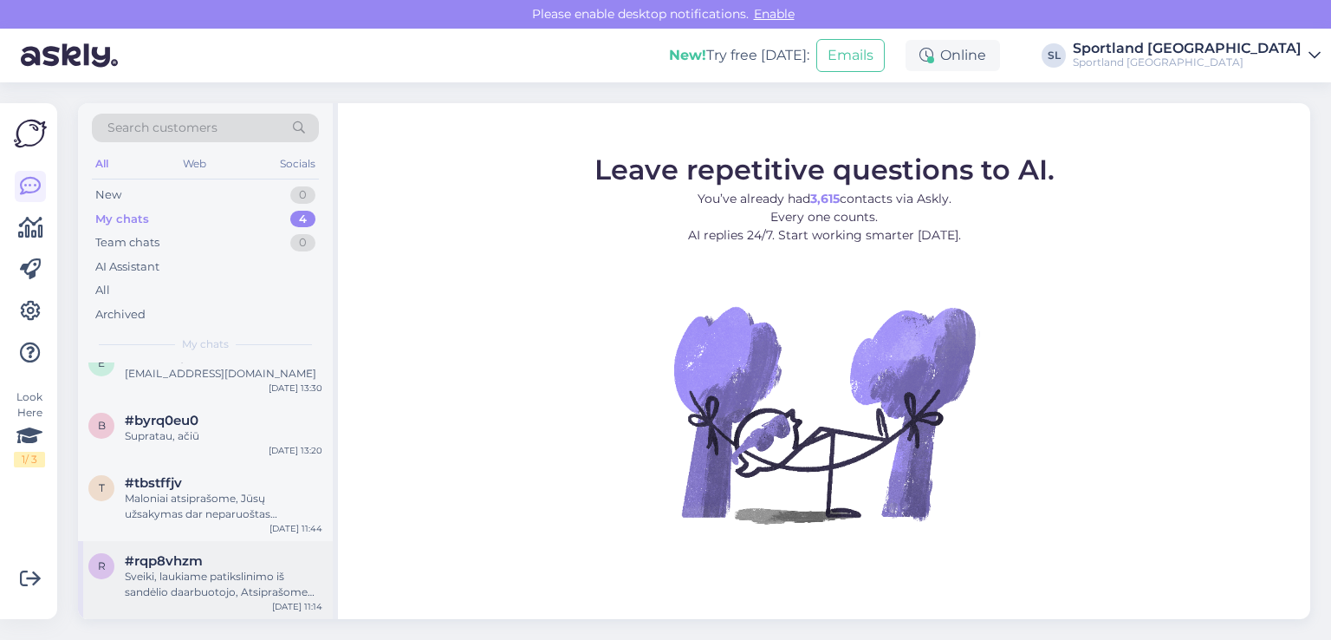
click at [170, 581] on div "Sveiki, laukiame patikslinimo iš sandėlio daarbuotojo, Atsiprašome dėl nepatogu…" at bounding box center [224, 584] width 198 height 31
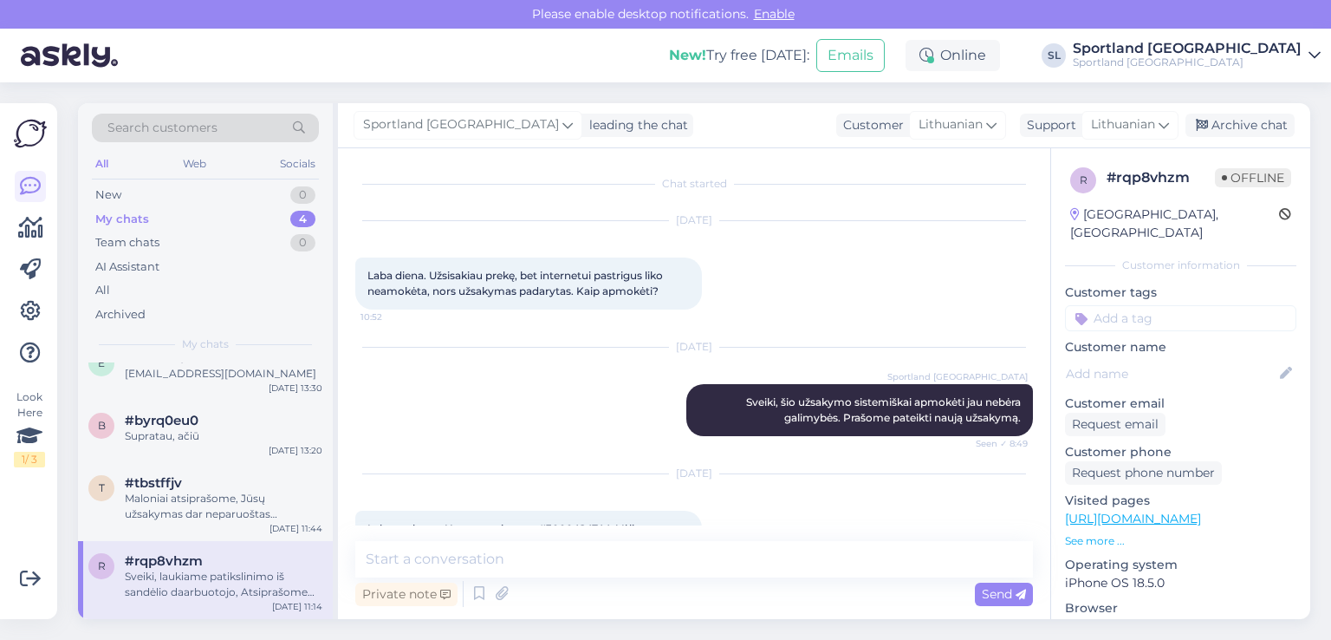
scroll to position [819, 0]
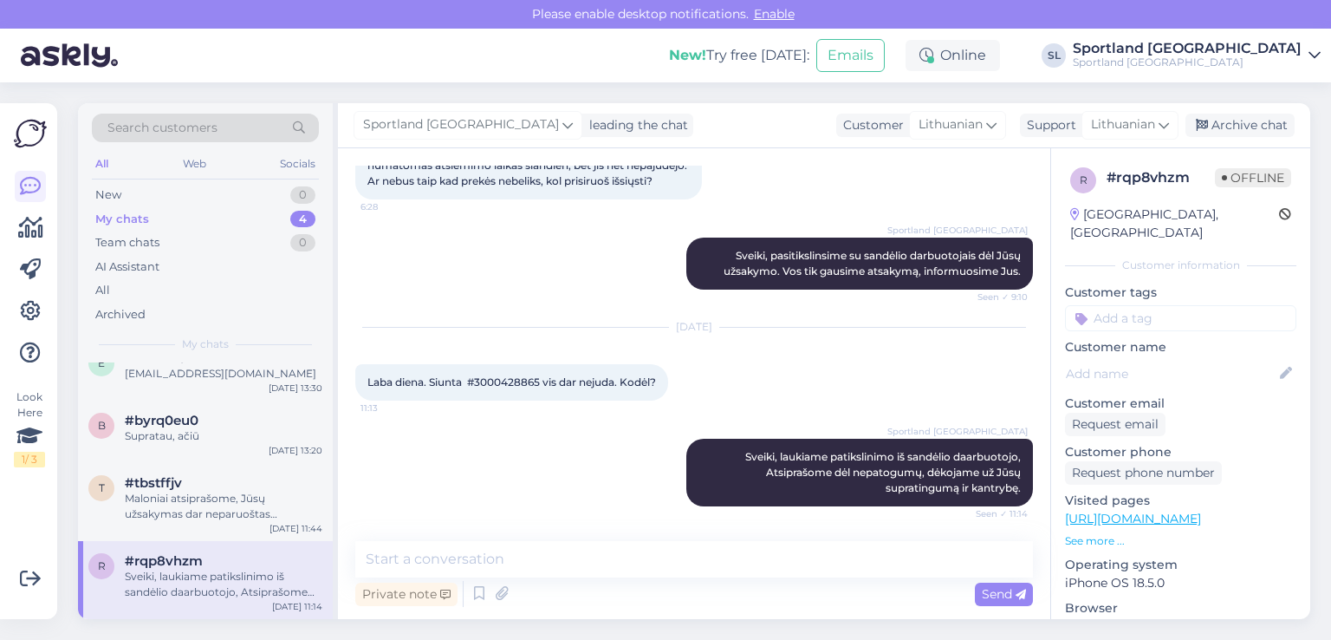
click at [496, 380] on span "Laba diena. Siunta #3000428865 vis dar nejuda. Kodėl?" at bounding box center [512, 381] width 289 height 13
copy span "3000428865"
click at [228, 472] on div "t #tbstffjv Maloniai atsiprašome, Jūsų užsakymas dar neparuoštas išsiuntimui, g…" at bounding box center [205, 502] width 255 height 78
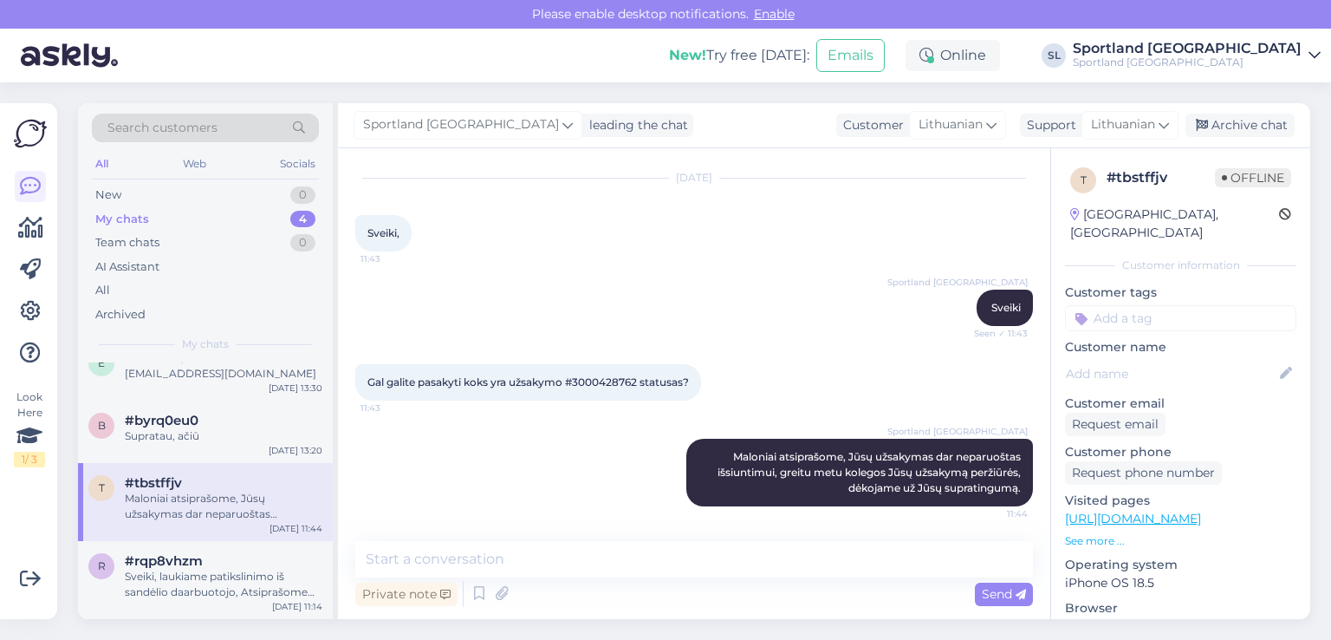
click at [606, 375] on span "Gal galite pasakyti koks yra užsakymo #3000428762 statusas?" at bounding box center [529, 381] width 322 height 13
copy span "3000428762"
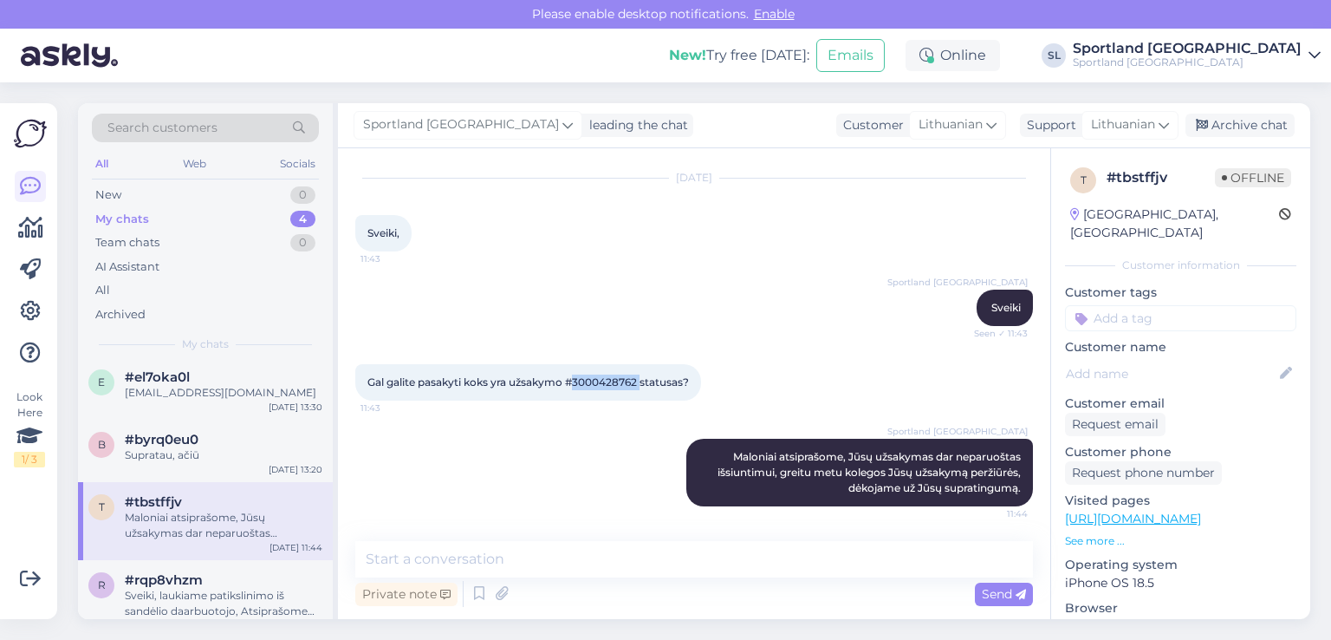
scroll to position [0, 0]
click at [184, 461] on div "Supratau, ačiū" at bounding box center [224, 460] width 198 height 16
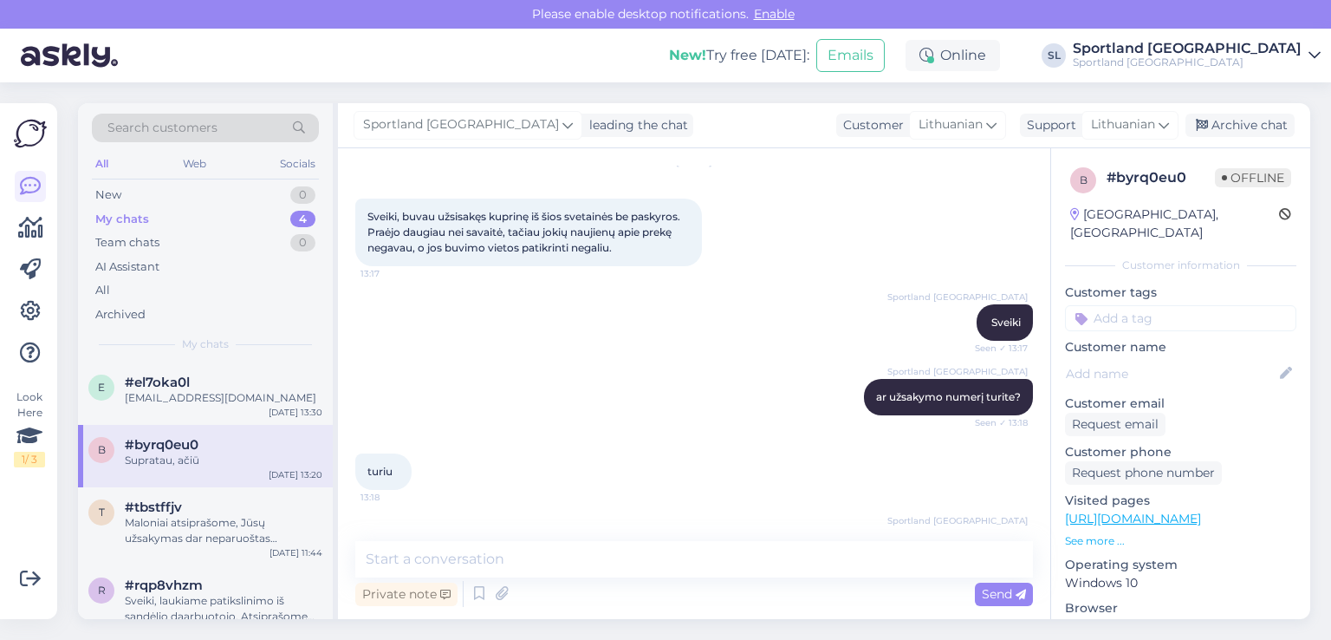
scroll to position [388, 0]
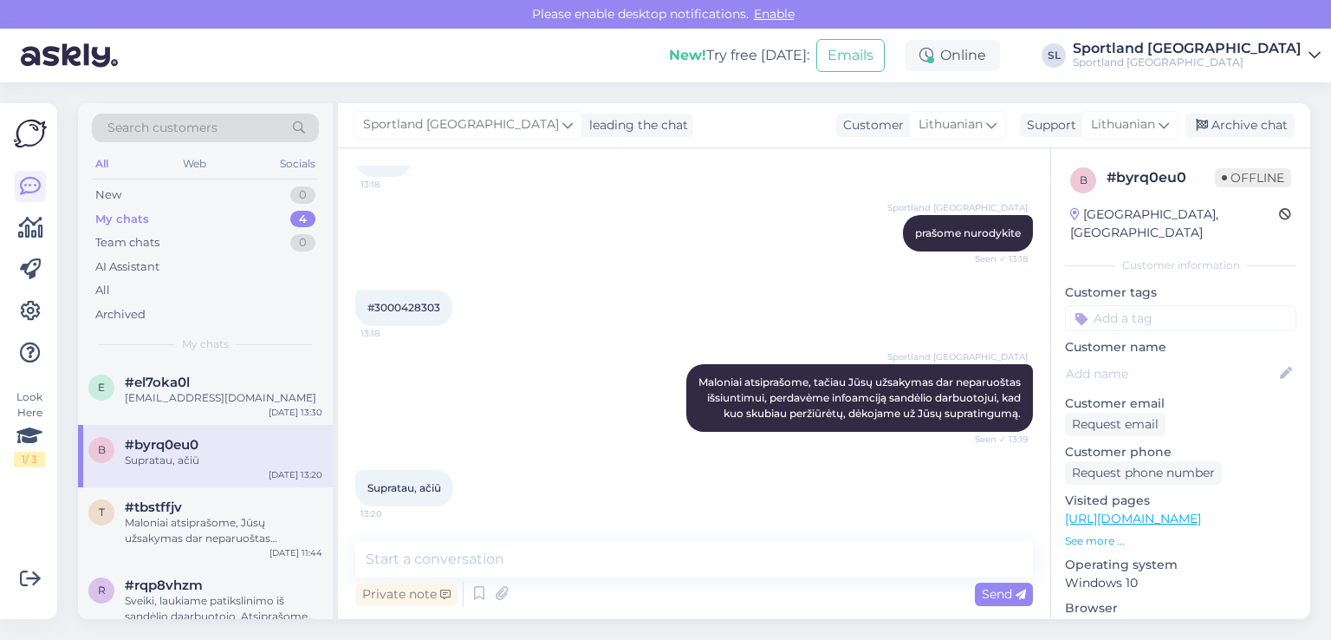
click at [416, 301] on span "#3000428303" at bounding box center [404, 307] width 73 height 13
copy div "3000428303 13:18"
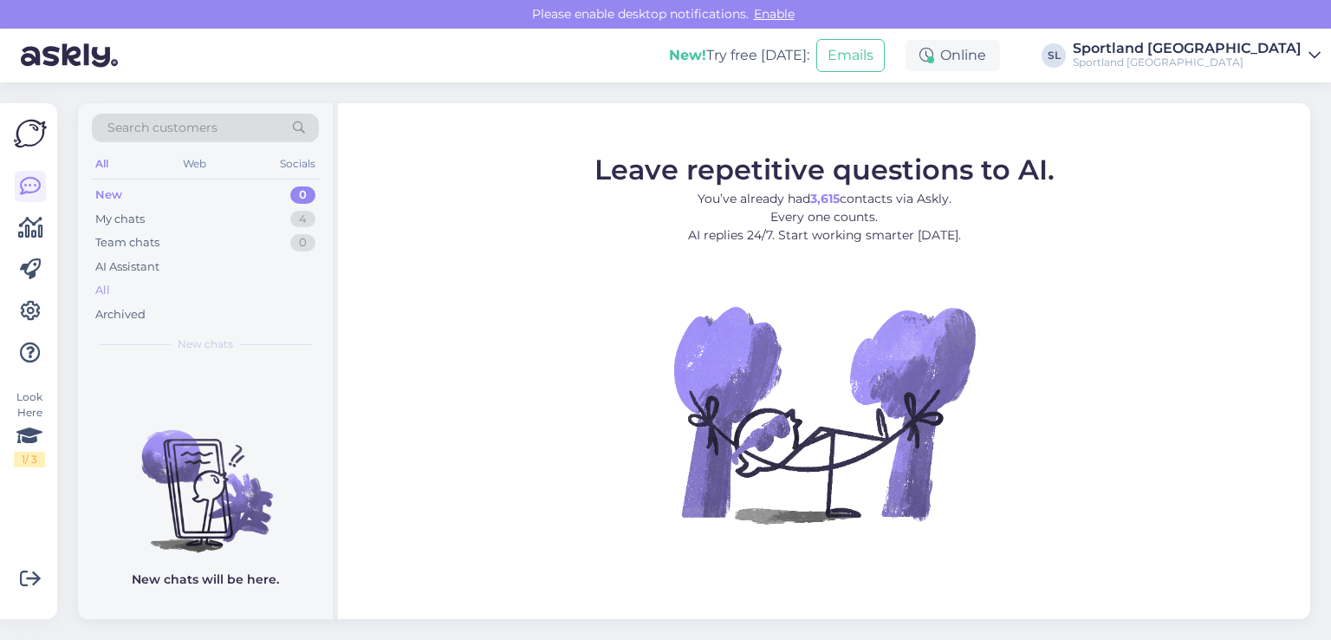
click at [135, 292] on div "All" at bounding box center [205, 290] width 227 height 24
